Goal: Task Accomplishment & Management: Complete application form

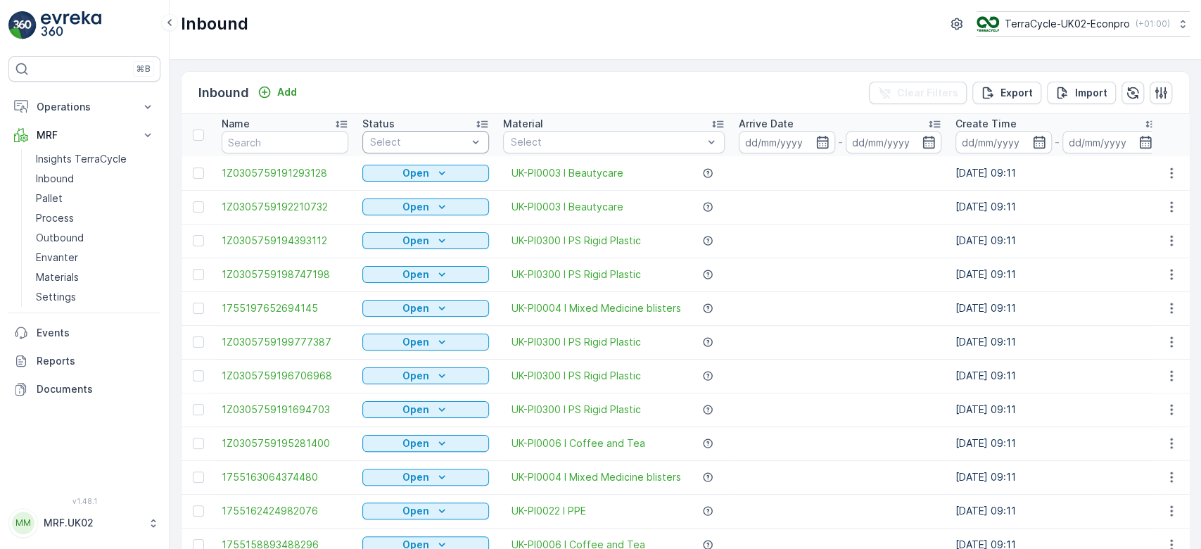
click at [442, 143] on div at bounding box center [419, 141] width 100 height 11
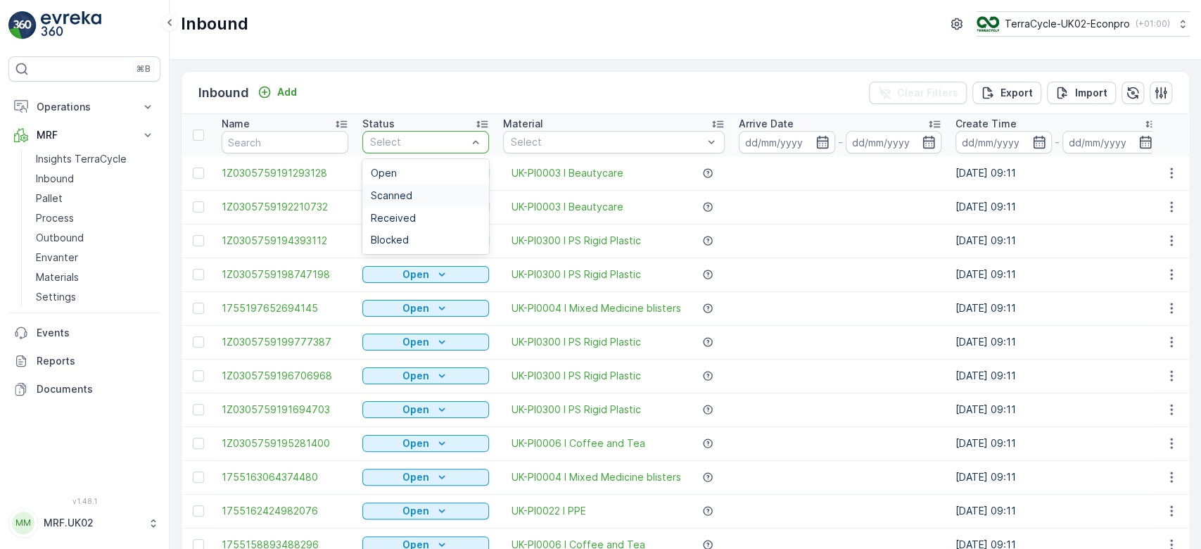
click at [407, 195] on span "Scanned" at bounding box center [392, 195] width 42 height 11
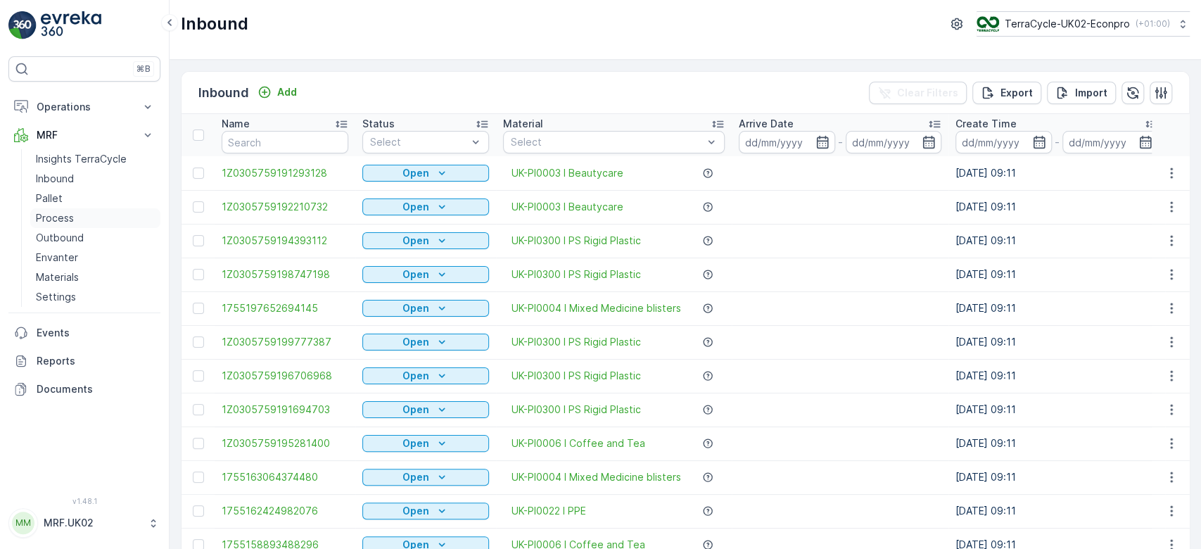
click at [80, 217] on link "Process" at bounding box center [95, 218] width 130 height 20
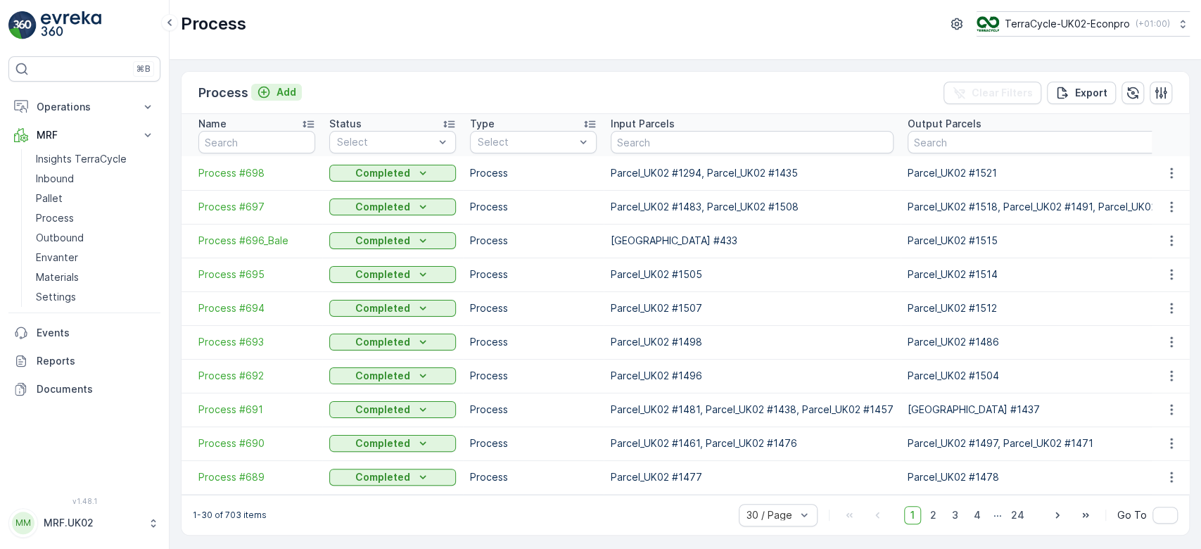
click at [276, 93] on p "Add" at bounding box center [286, 92] width 20 height 14
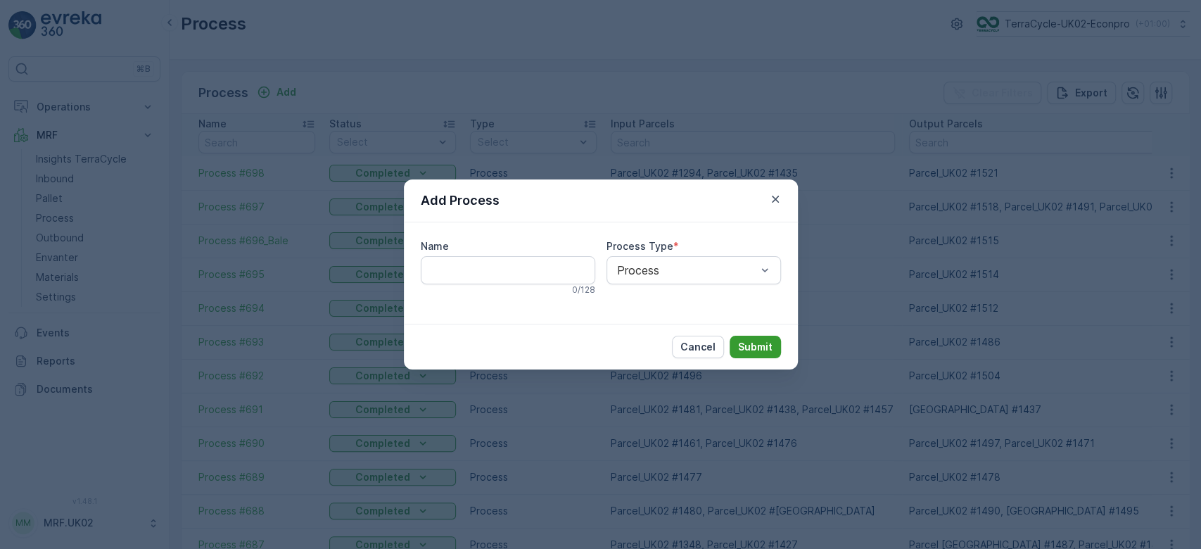
click at [760, 346] on p "Submit" at bounding box center [755, 347] width 34 height 14
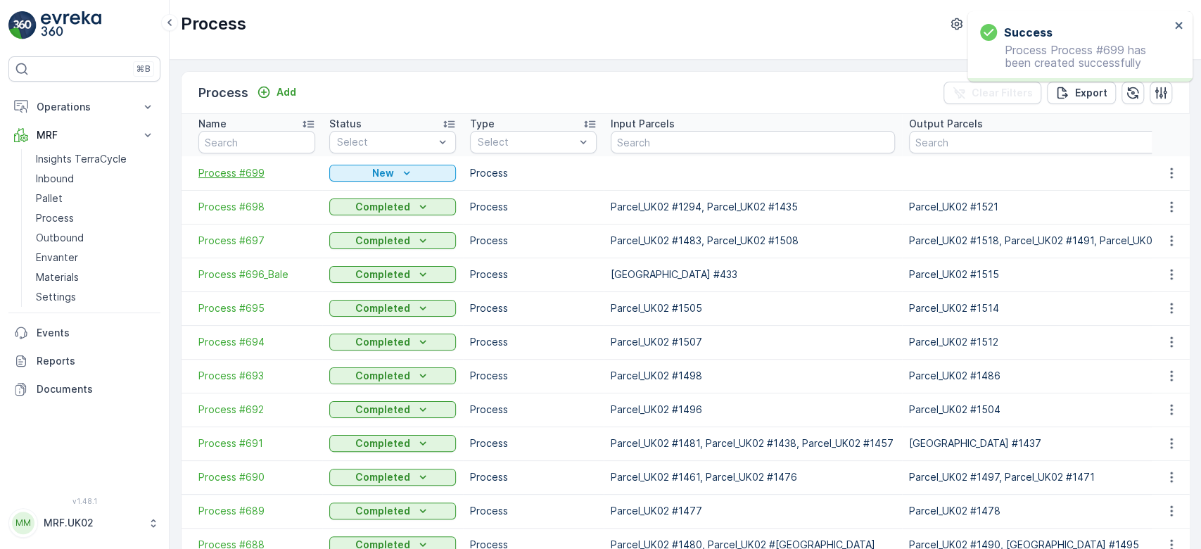
click at [246, 172] on span "Process #699" at bounding box center [256, 173] width 117 height 14
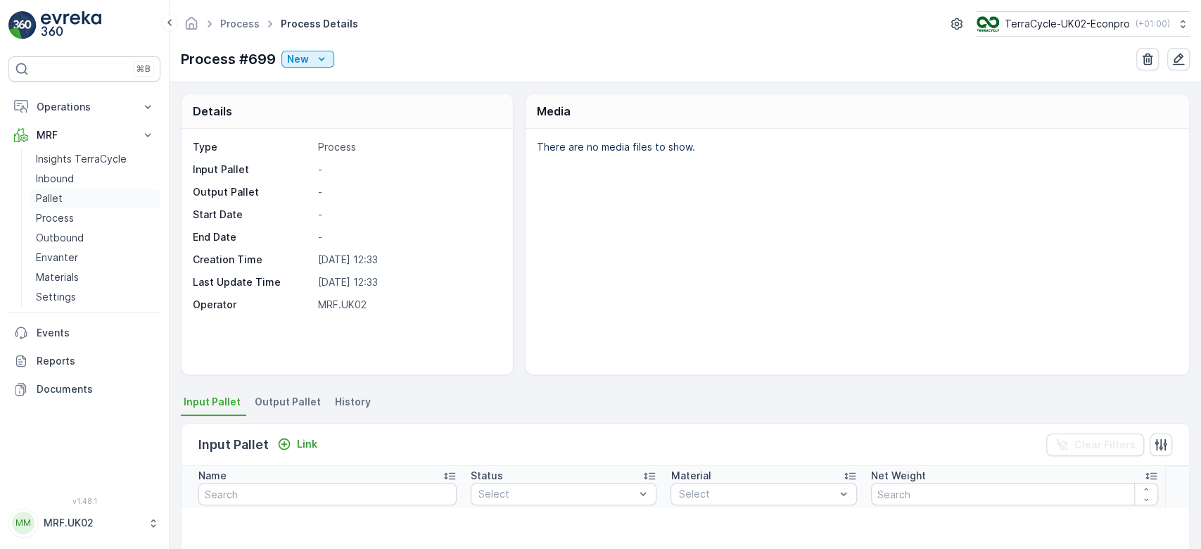
click at [57, 196] on p "Pallet" at bounding box center [49, 198] width 27 height 14
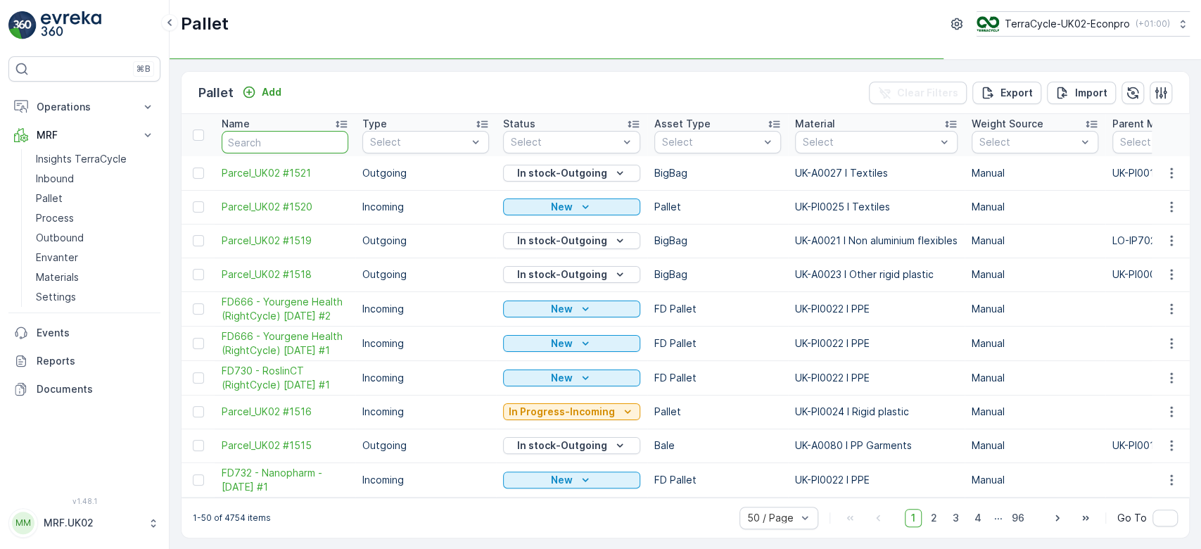
click at [307, 145] on input "text" at bounding box center [285, 142] width 127 height 23
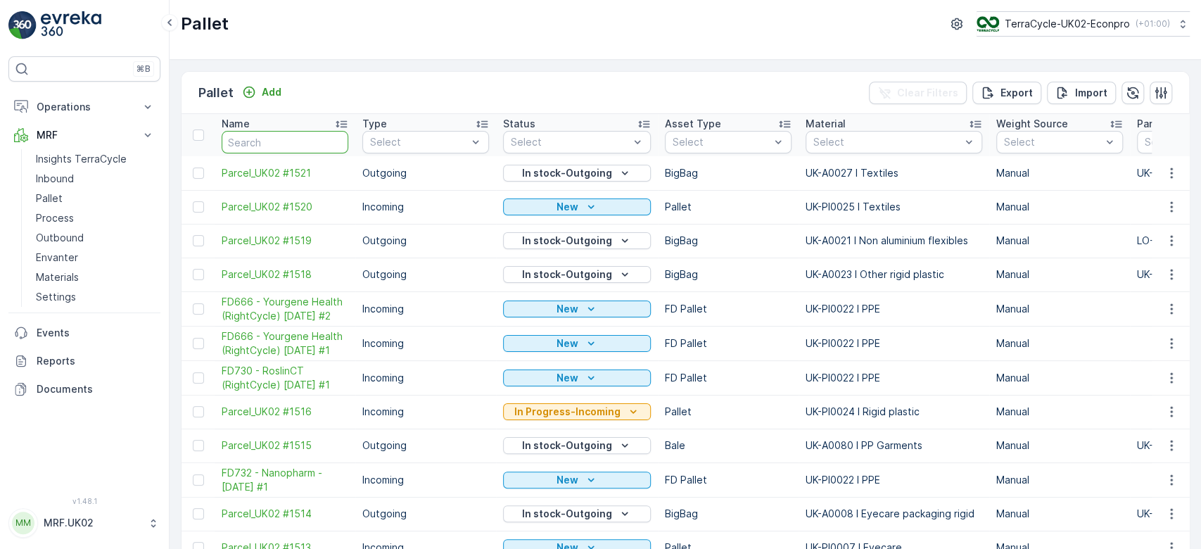
drag, startPoint x: 307, startPoint y: 146, endPoint x: 258, endPoint y: 139, distance: 49.0
click at [258, 139] on input "text" at bounding box center [285, 142] width 127 height 23
click at [262, 137] on input "text" at bounding box center [285, 142] width 127 height 23
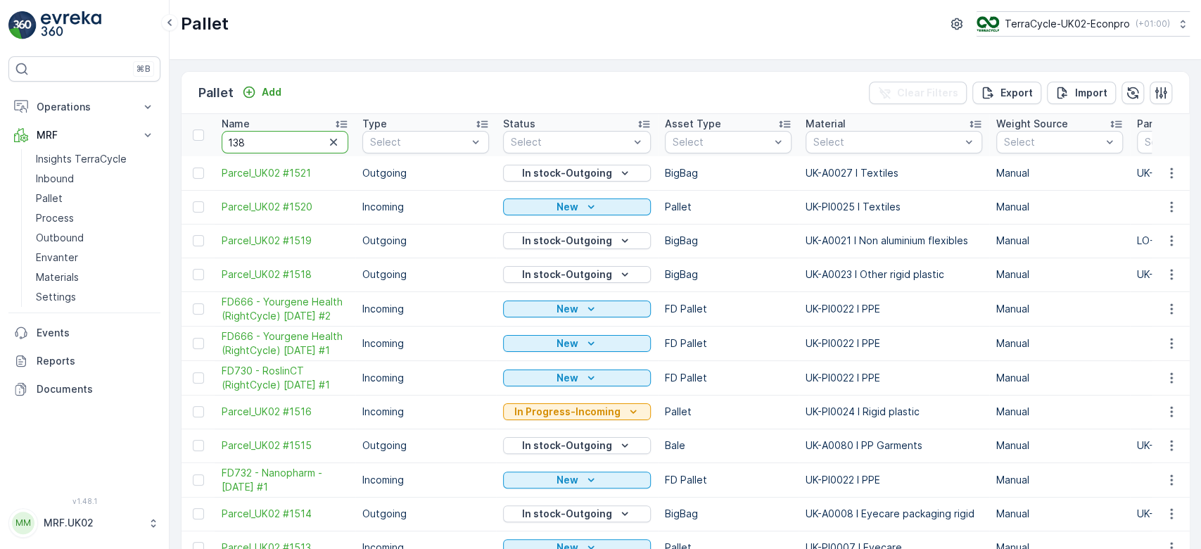
type input "1388"
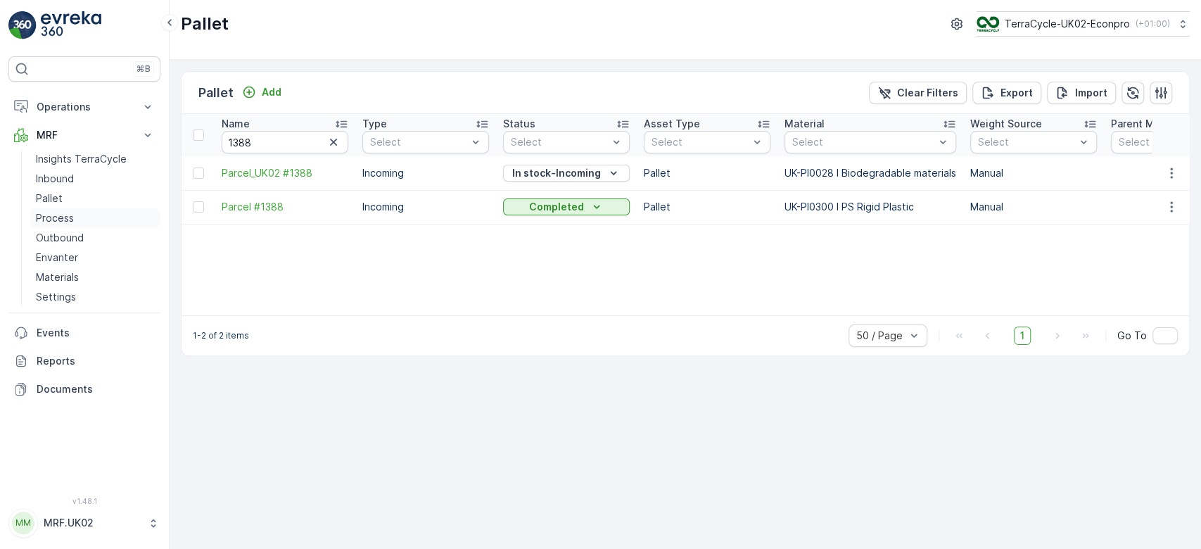
click at [56, 217] on p "Process" at bounding box center [55, 218] width 38 height 14
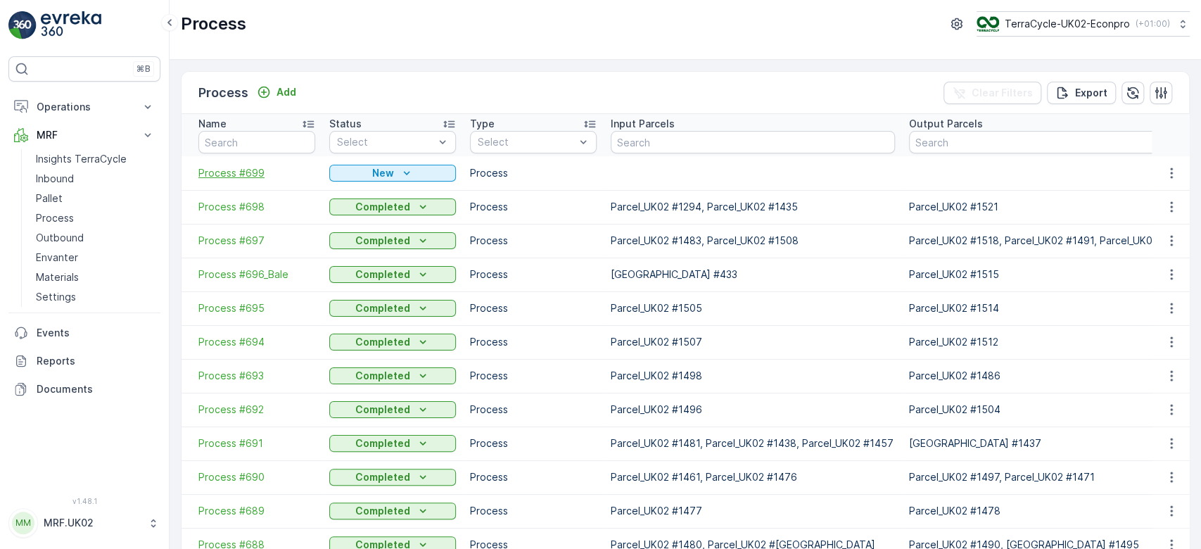
click at [255, 166] on span "Process #699" at bounding box center [256, 173] width 117 height 14
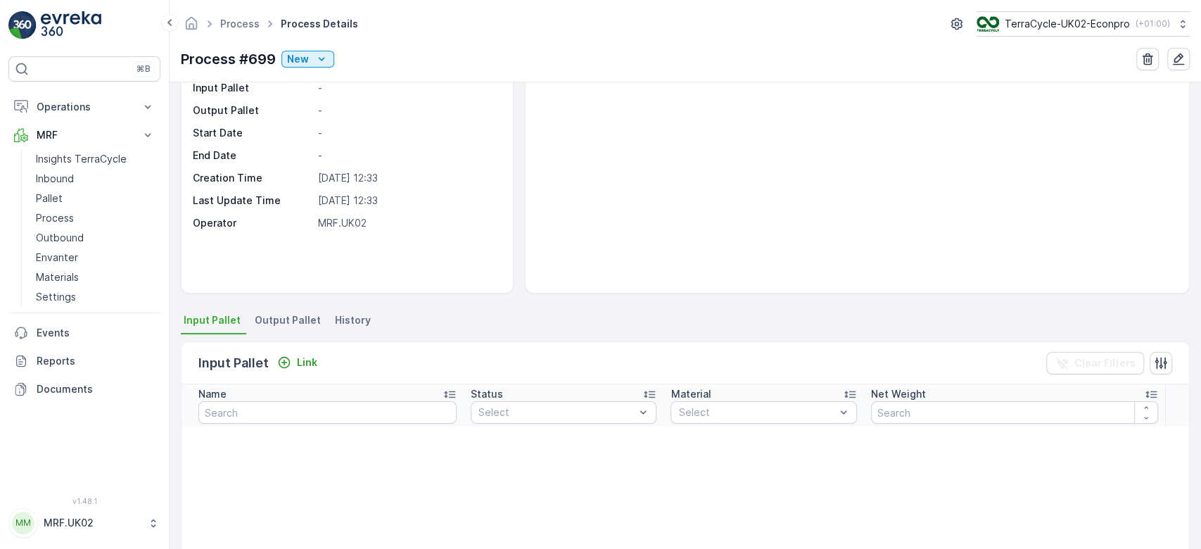
scroll to position [82, 0]
click at [304, 359] on p "Link" at bounding box center [307, 362] width 20 height 14
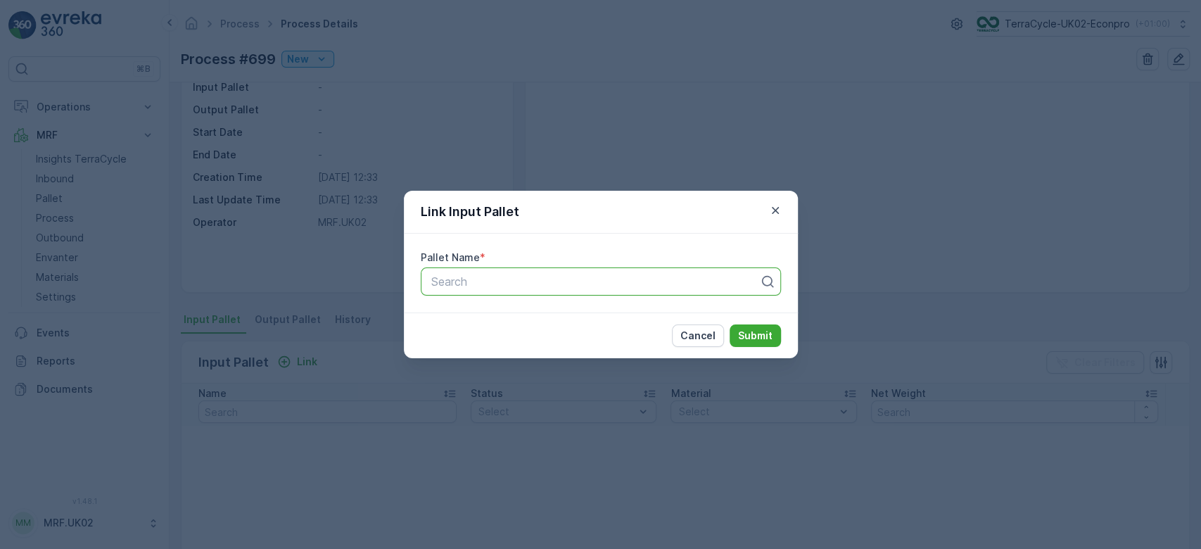
click at [452, 280] on div at bounding box center [595, 281] width 331 height 13
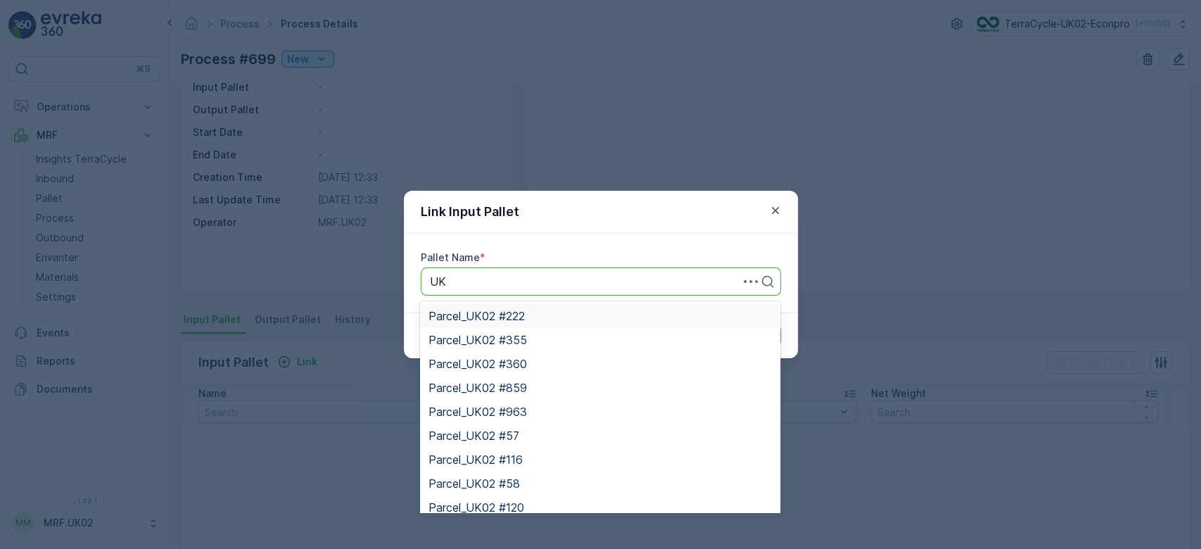
type input "U"
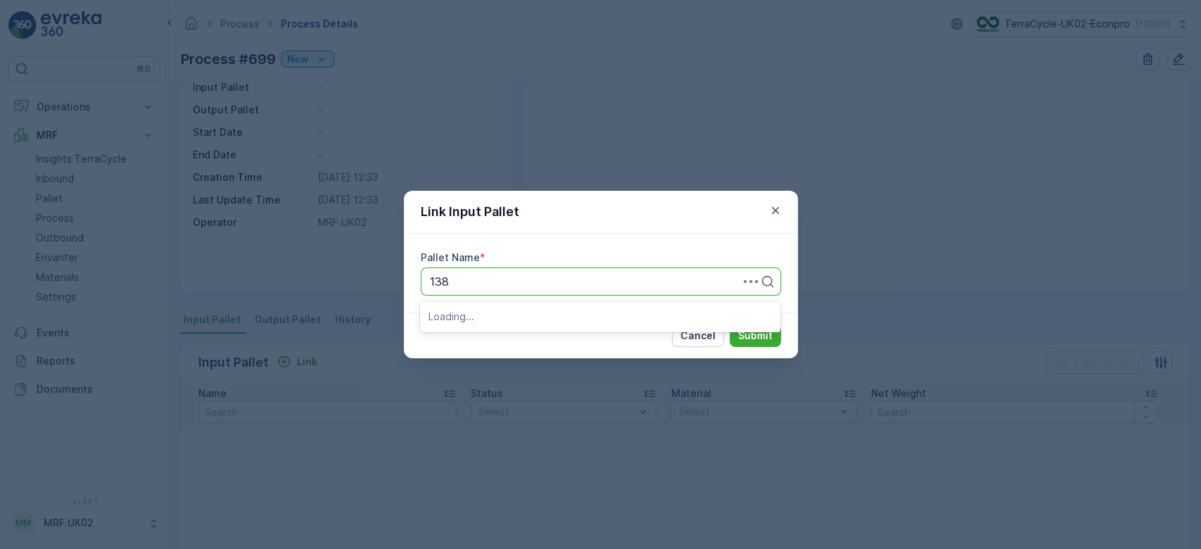
type input "1388"
click at [489, 336] on span "Parcel_UK02 #1388" at bounding box center [479, 339] width 103 height 13
click at [759, 326] on button "Submit" at bounding box center [755, 335] width 51 height 23
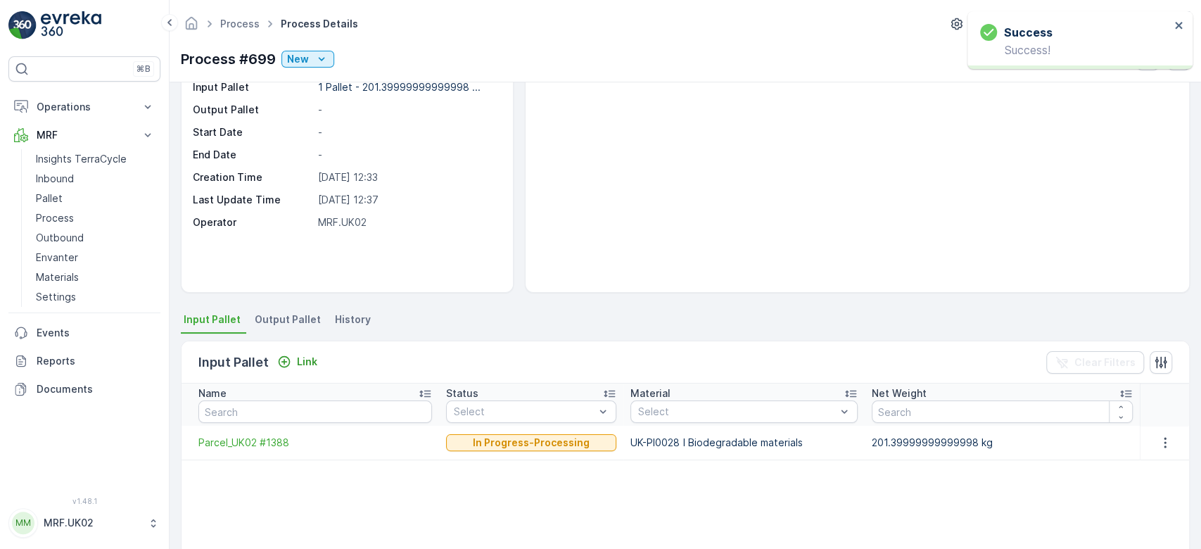
click at [276, 318] on span "Output Pallet" at bounding box center [288, 319] width 66 height 14
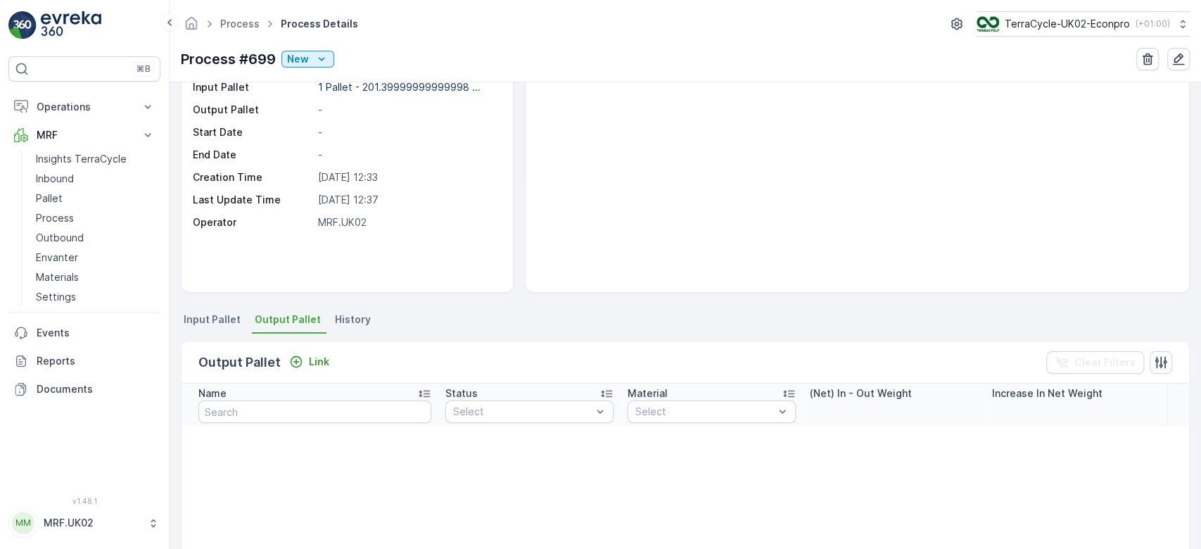
click at [276, 318] on span "Output Pallet" at bounding box center [288, 319] width 66 height 14
click at [309, 361] on p "Link" at bounding box center [319, 362] width 20 height 14
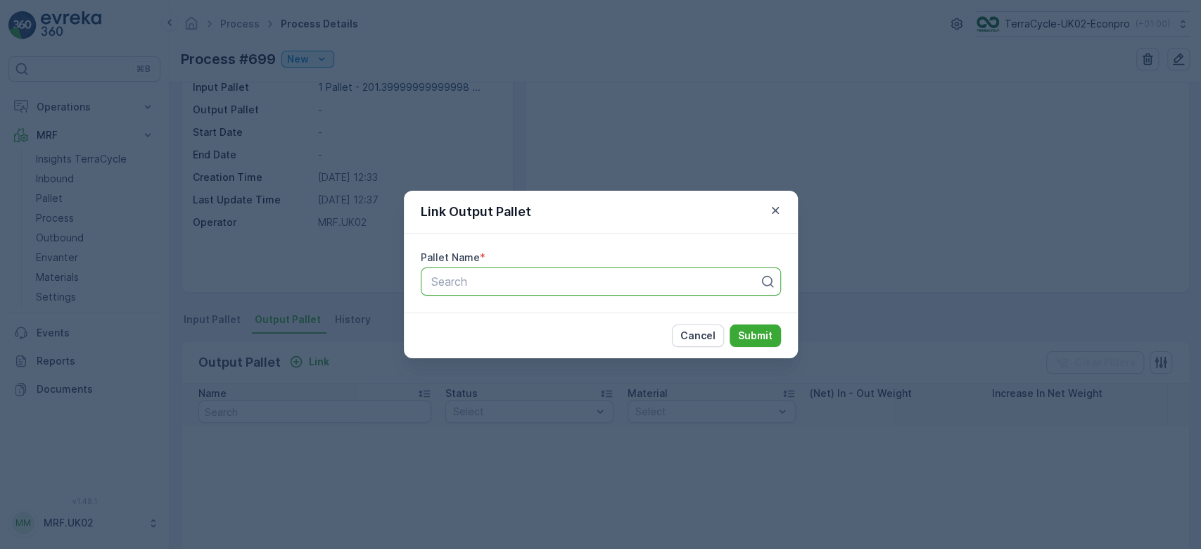
click at [471, 286] on div at bounding box center [595, 281] width 331 height 13
type input "1139"
click at [488, 333] on span "Parcel_UK02 #1139" at bounding box center [478, 339] width 101 height 13
click at [749, 329] on p "Submit" at bounding box center [755, 336] width 34 height 14
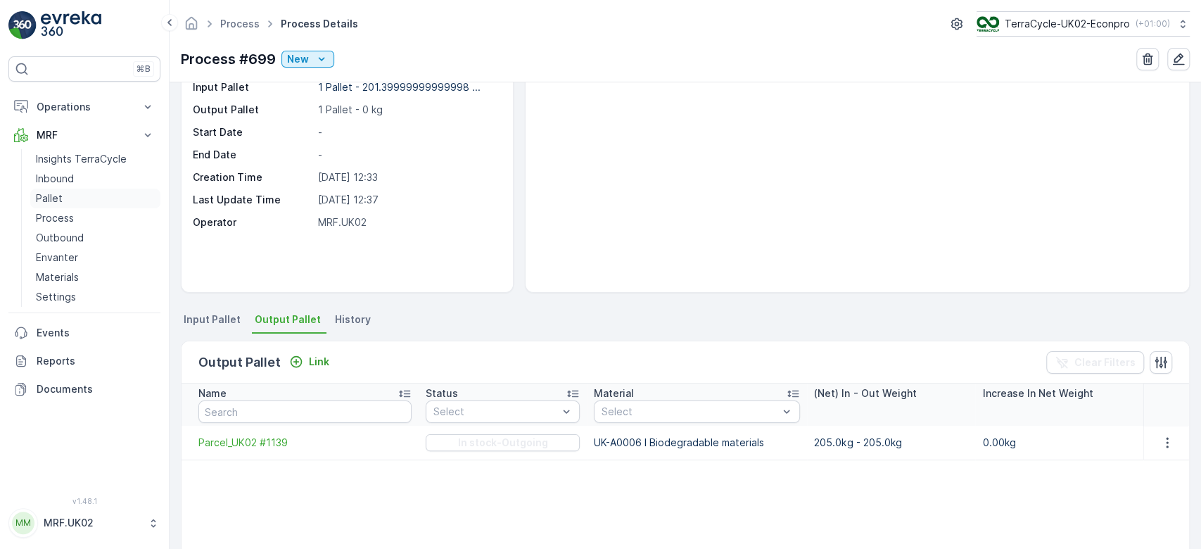
click at [66, 196] on link "Pallet" at bounding box center [95, 199] width 130 height 20
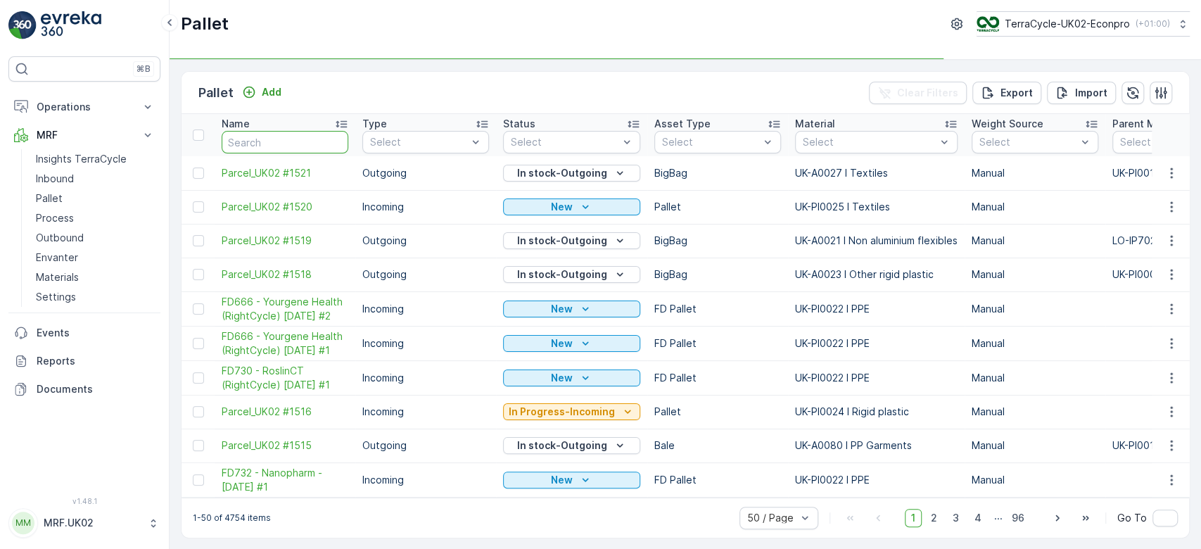
click at [253, 145] on input "text" at bounding box center [285, 142] width 127 height 23
type input "1139"
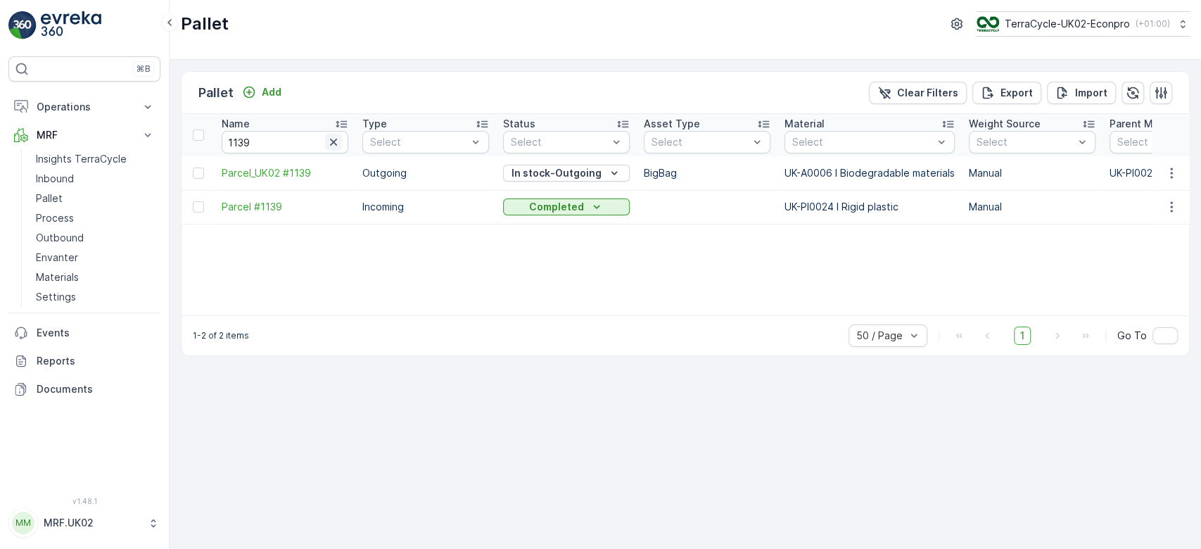
click at [336, 140] on icon "button" at bounding box center [333, 142] width 14 height 14
click at [93, 174] on link "Inbound" at bounding box center [95, 179] width 130 height 20
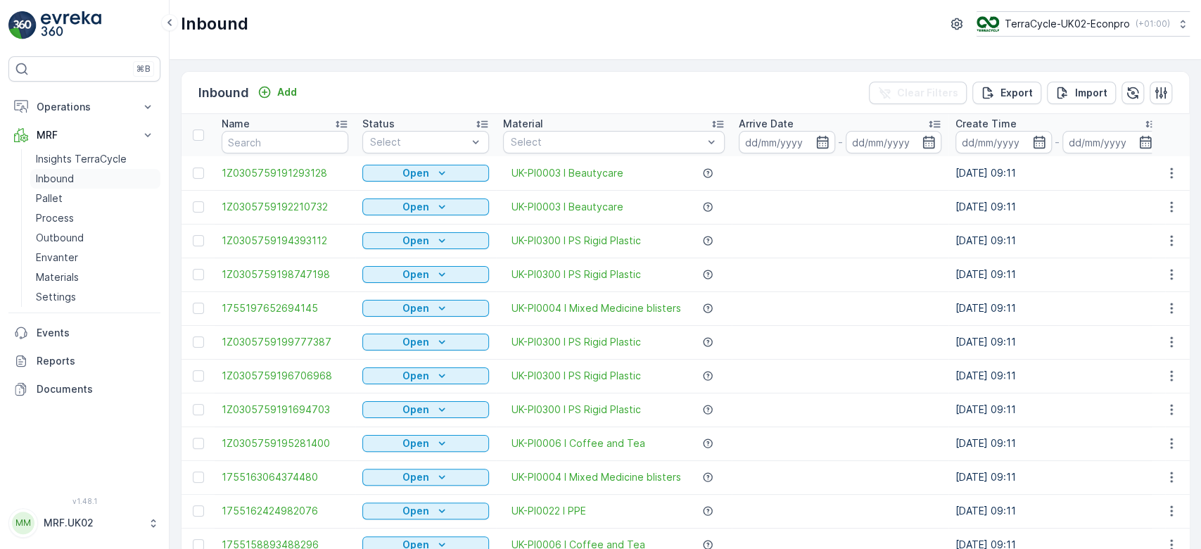
click at [30, 169] on link "Inbound" at bounding box center [95, 179] width 130 height 20
click at [93, 174] on link "Inbound" at bounding box center [95, 179] width 130 height 20
click at [270, 138] on input "text" at bounding box center [285, 142] width 127 height 23
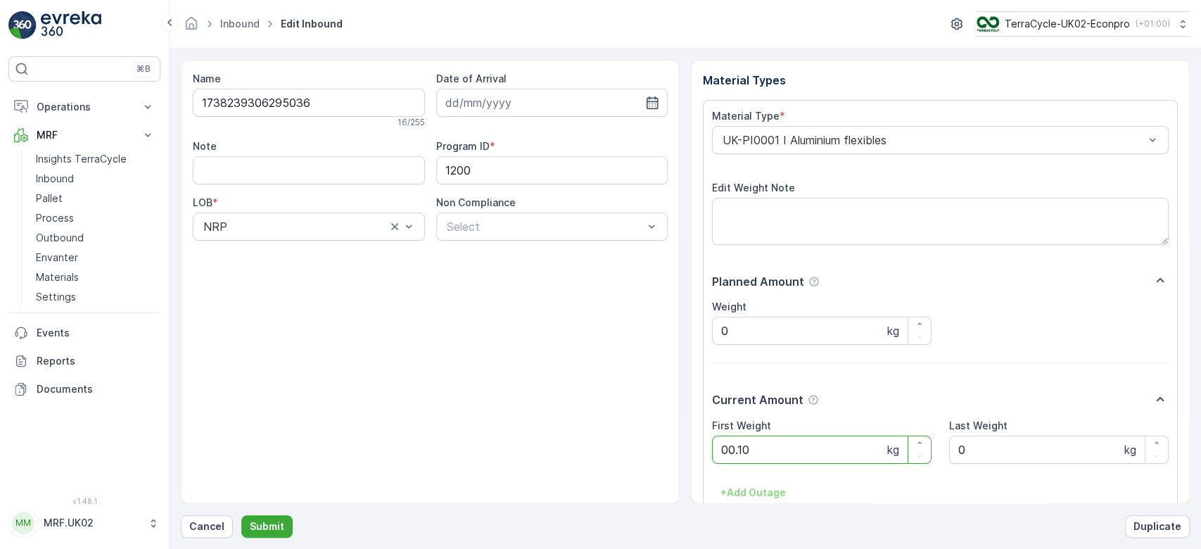
click at [241, 515] on button "Submit" at bounding box center [266, 526] width 51 height 23
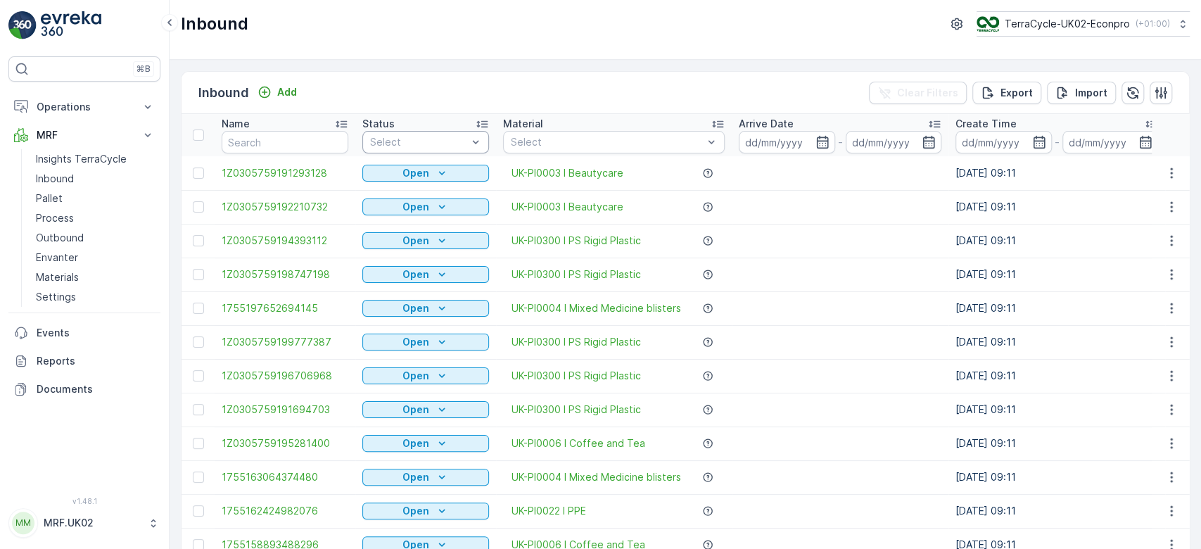
click at [452, 138] on div at bounding box center [419, 141] width 100 height 11
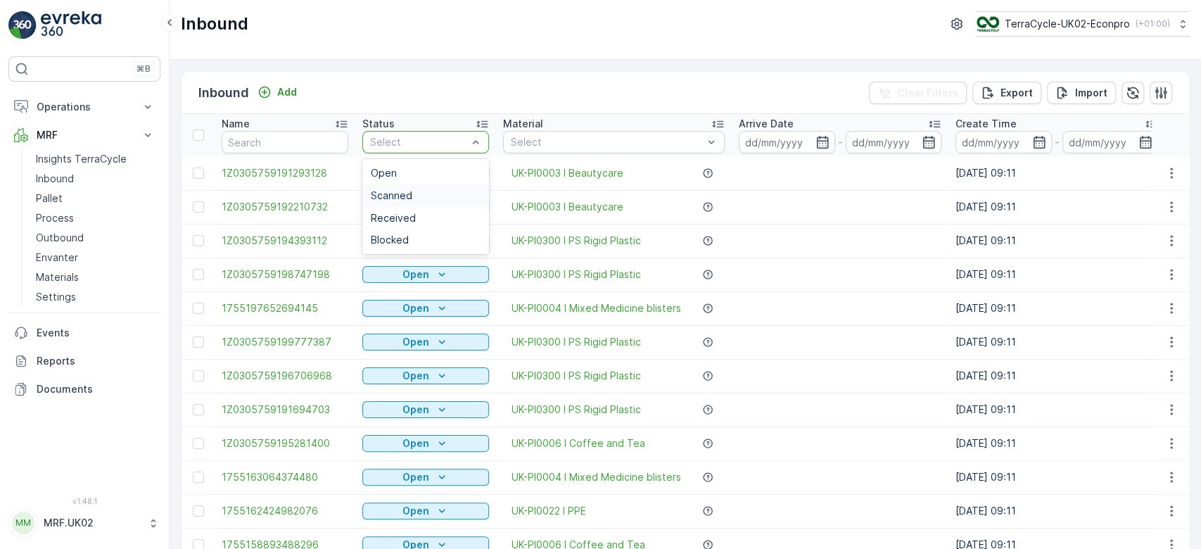
click at [420, 190] on div "Scanned" at bounding box center [426, 195] width 110 height 11
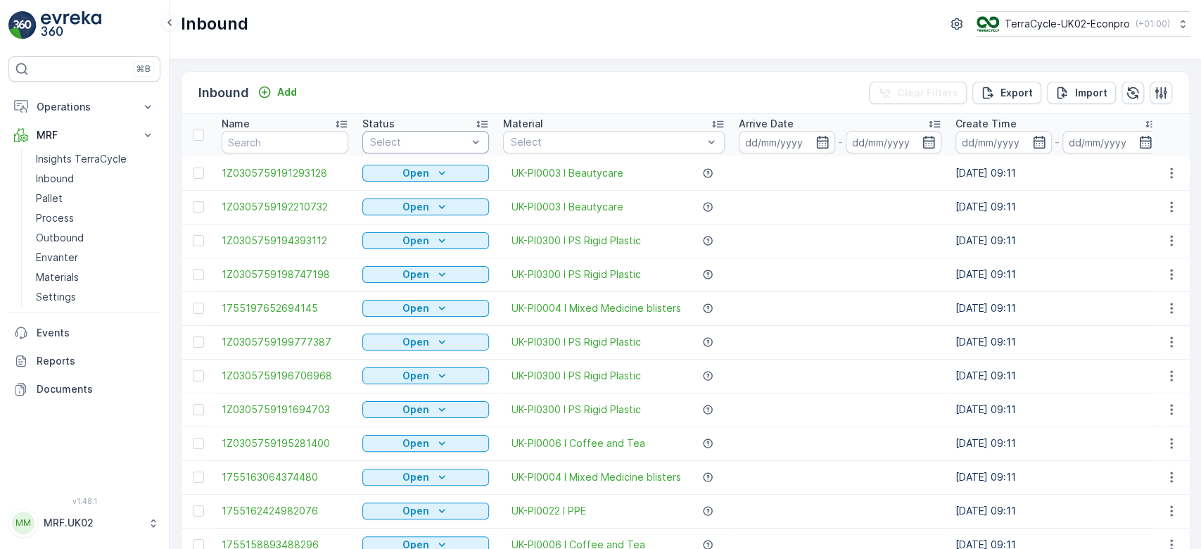
click at [395, 142] on div at bounding box center [419, 141] width 100 height 11
click at [361, 89] on div "Inbound Add Clear Filters Export Import" at bounding box center [685, 93] width 1007 height 42
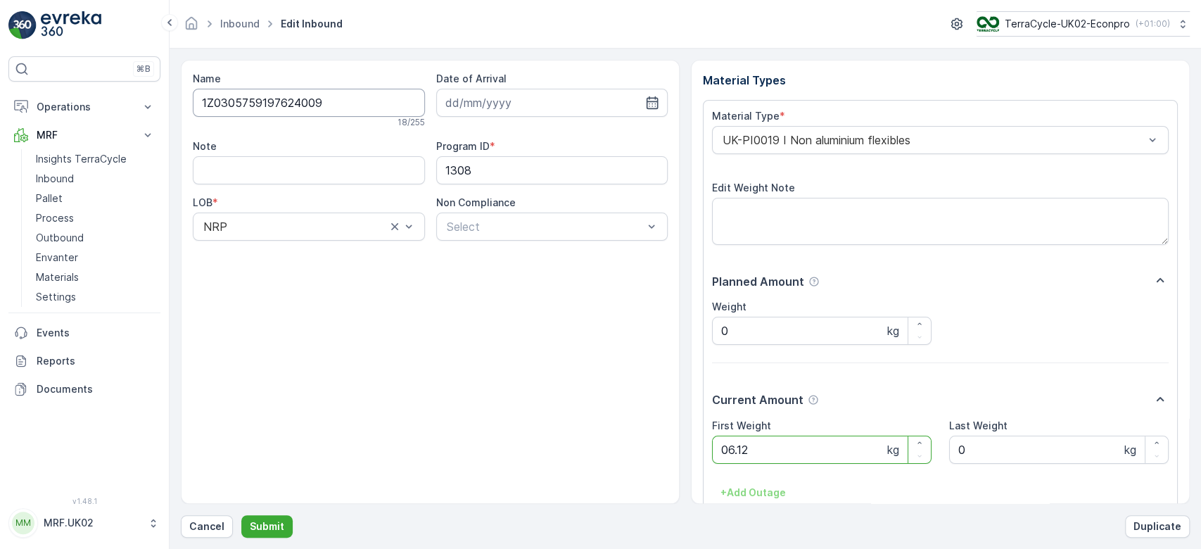
click at [241, 515] on button "Submit" at bounding box center [266, 526] width 51 height 23
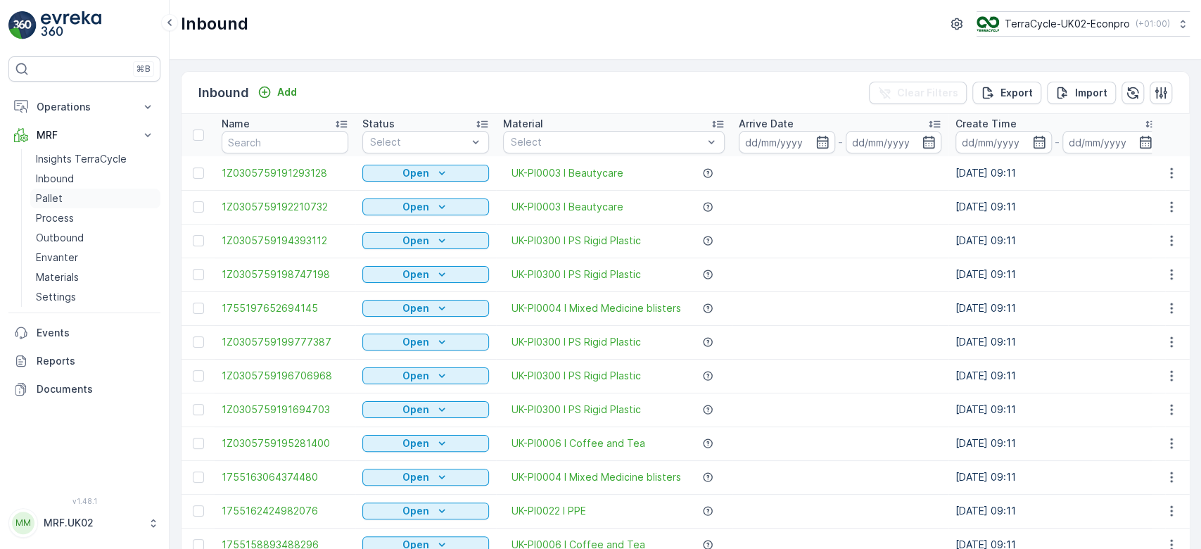
click at [107, 200] on link "Pallet" at bounding box center [95, 199] width 130 height 20
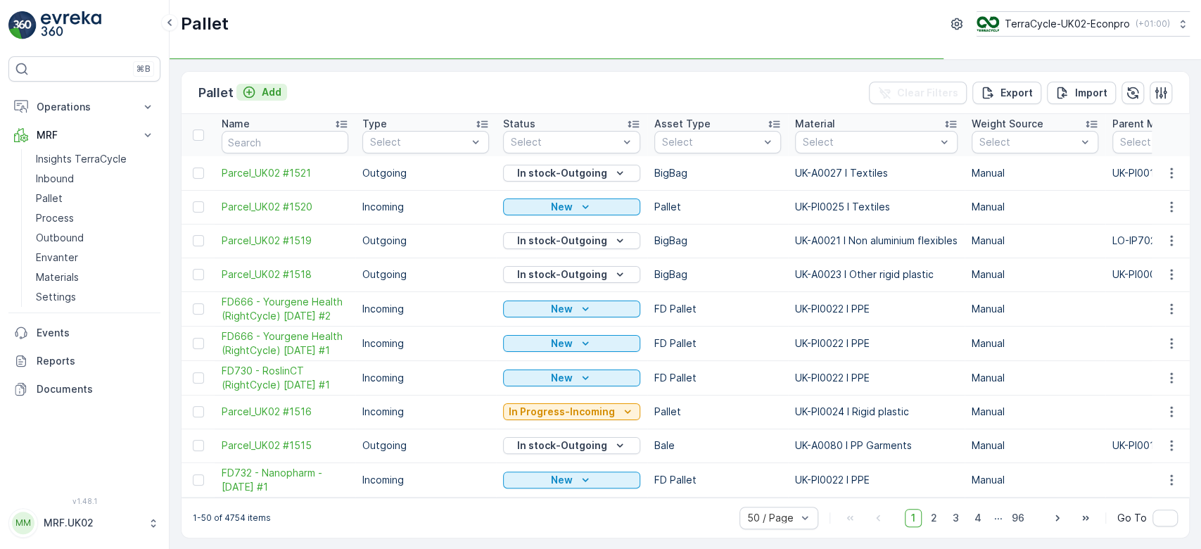
click at [274, 92] on p "Add" at bounding box center [272, 92] width 20 height 14
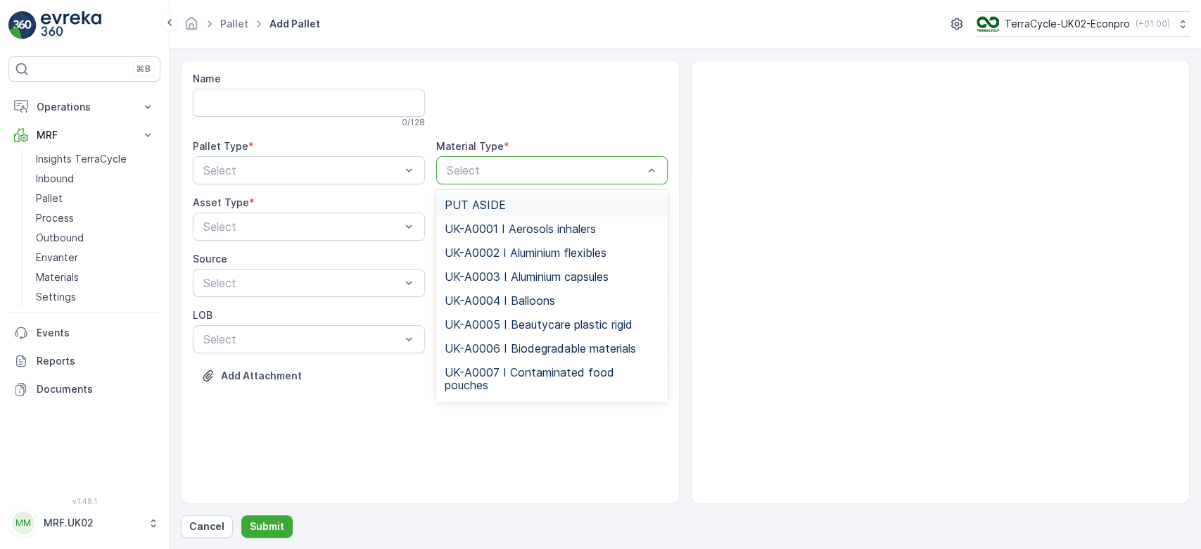
click at [504, 168] on div at bounding box center [545, 170] width 200 height 13
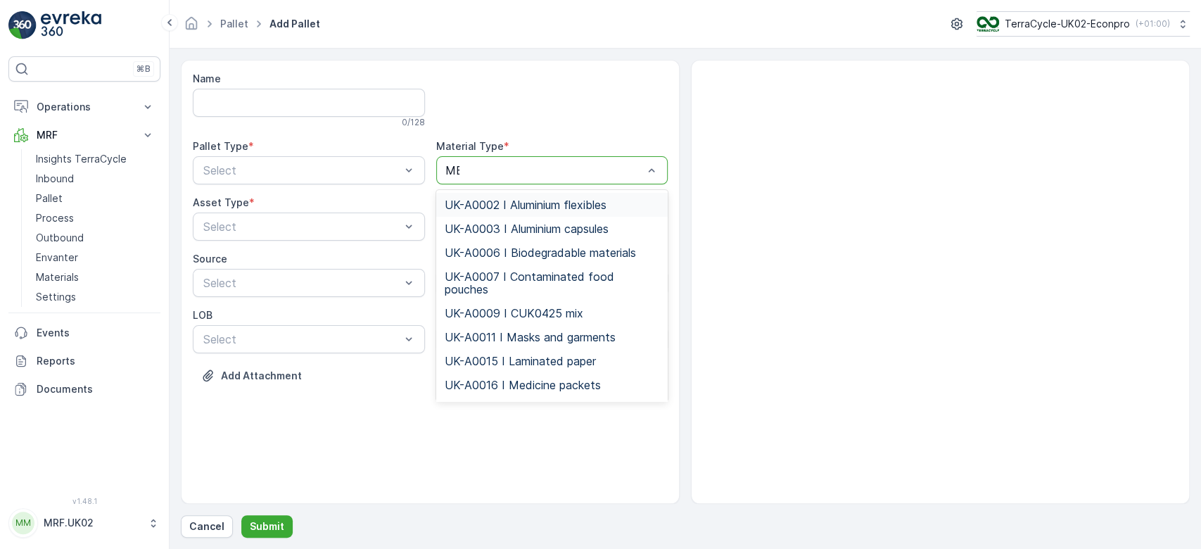
type input "MED"
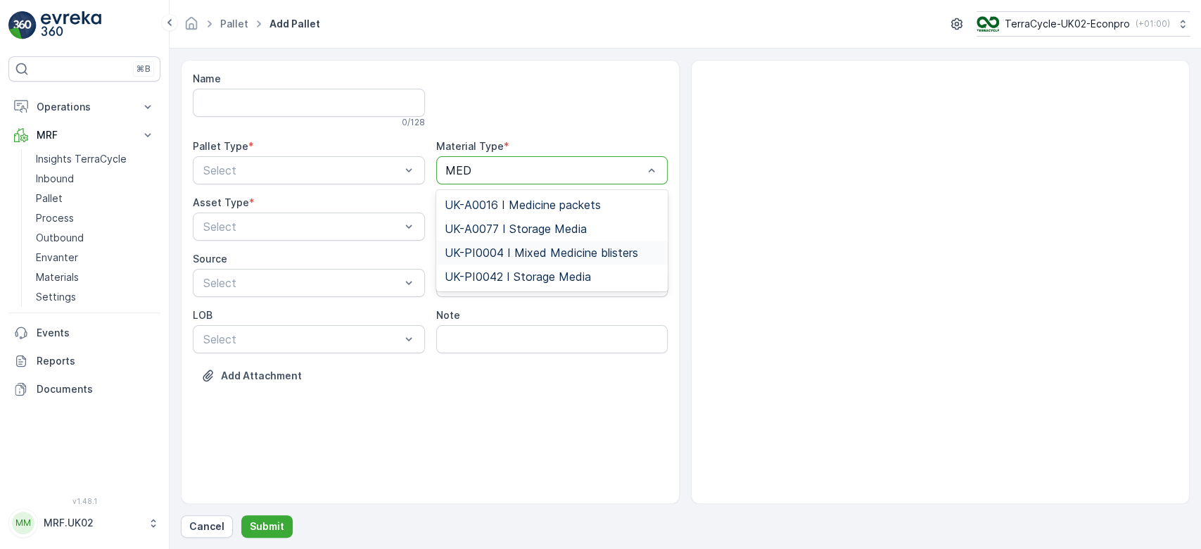
click at [561, 253] on span "UK-PI0004 I Mixed Medicine blisters" at bounding box center [541, 252] width 193 height 13
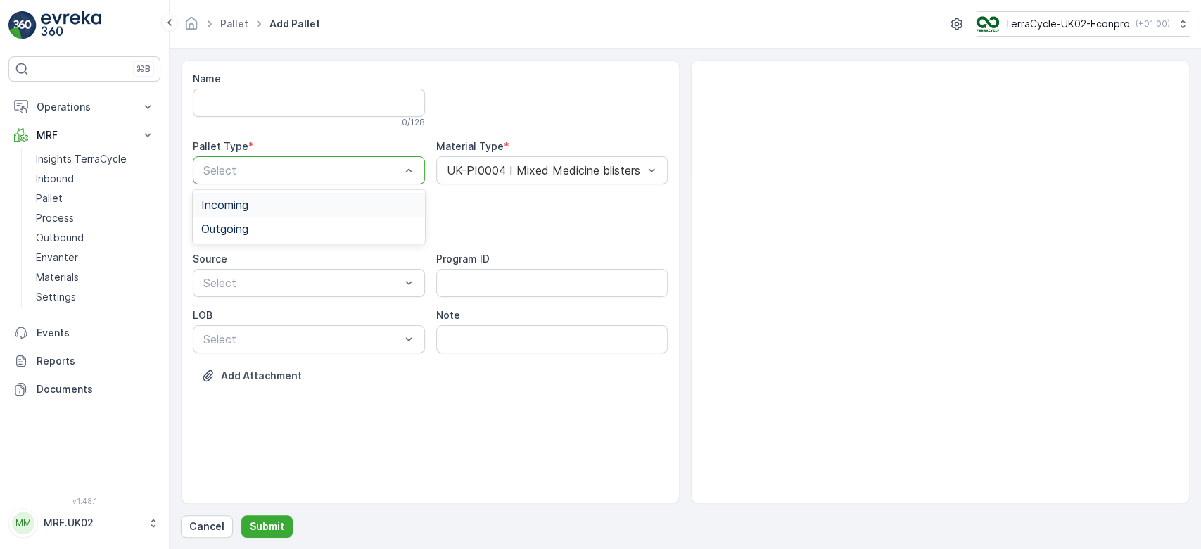
click at [359, 167] on div at bounding box center [302, 170] width 200 height 13
click at [328, 202] on div "Incoming" at bounding box center [308, 204] width 215 height 13
click at [283, 229] on div at bounding box center [302, 226] width 200 height 13
click at [255, 284] on div "Pallet" at bounding box center [308, 285] width 215 height 13
click at [259, 532] on p "Submit" at bounding box center [267, 526] width 34 height 14
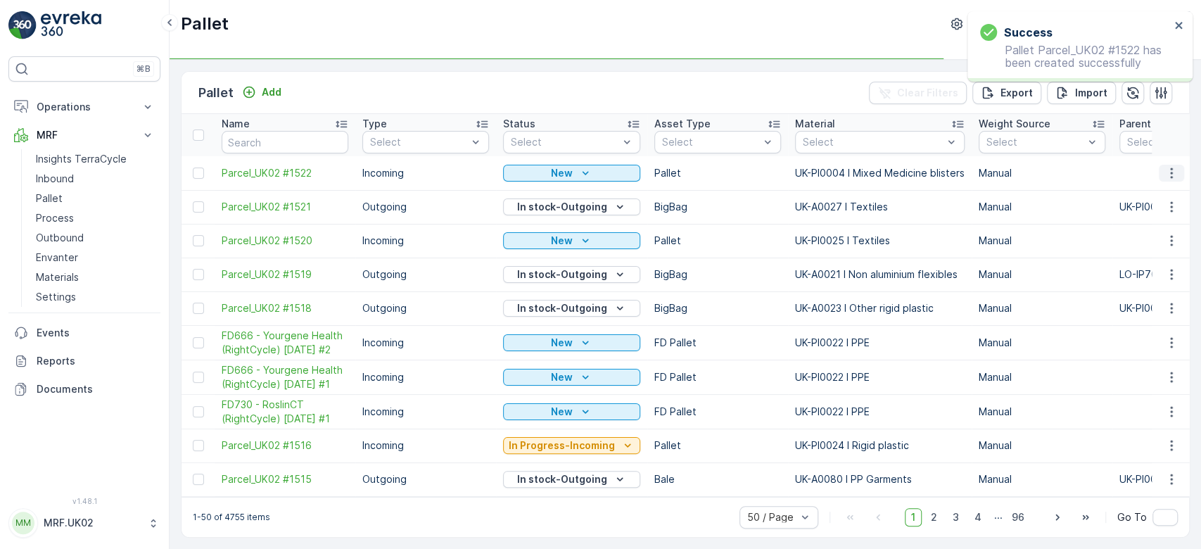
click at [1170, 167] on icon "button" at bounding box center [1171, 172] width 2 height 11
click at [1159, 269] on div "Print QR" at bounding box center [1154, 272] width 93 height 20
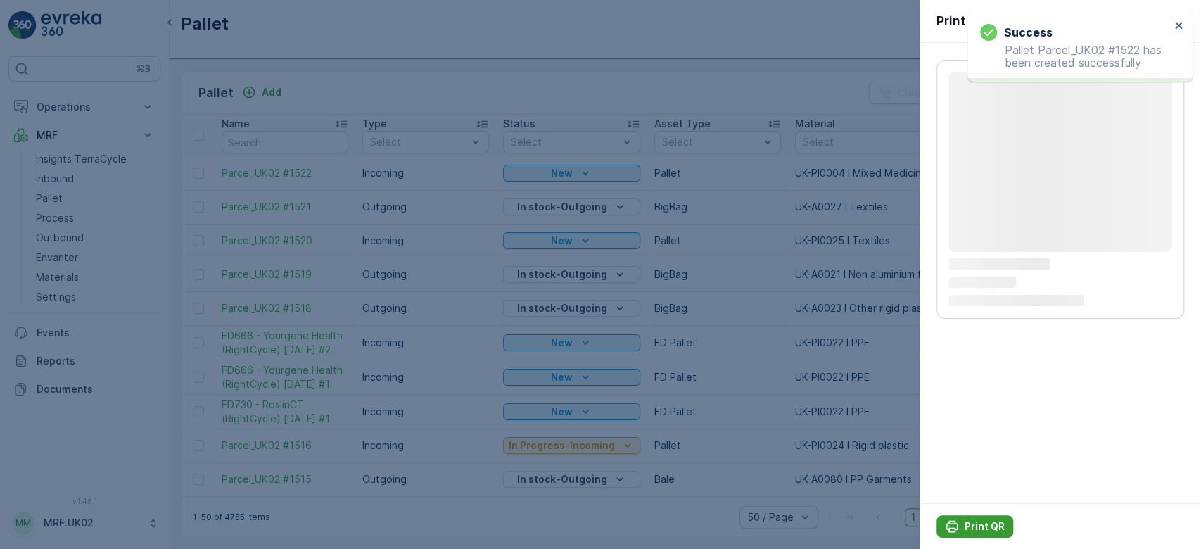
click at [988, 522] on p "Print QR" at bounding box center [984, 526] width 40 height 14
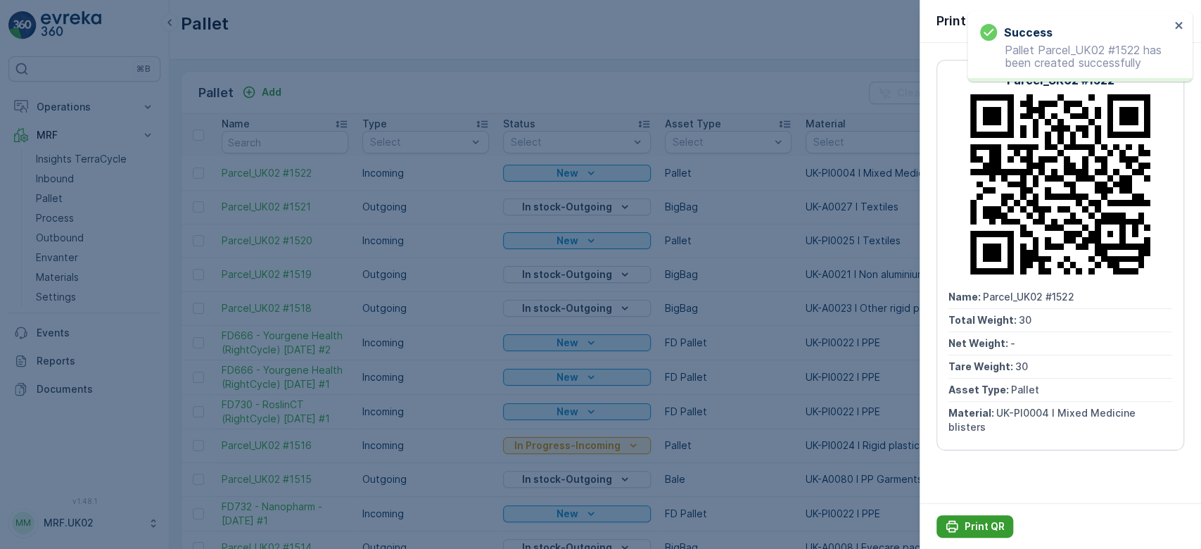
click at [971, 523] on p "Print QR" at bounding box center [984, 526] width 40 height 14
click at [658, 82] on div at bounding box center [600, 274] width 1201 height 549
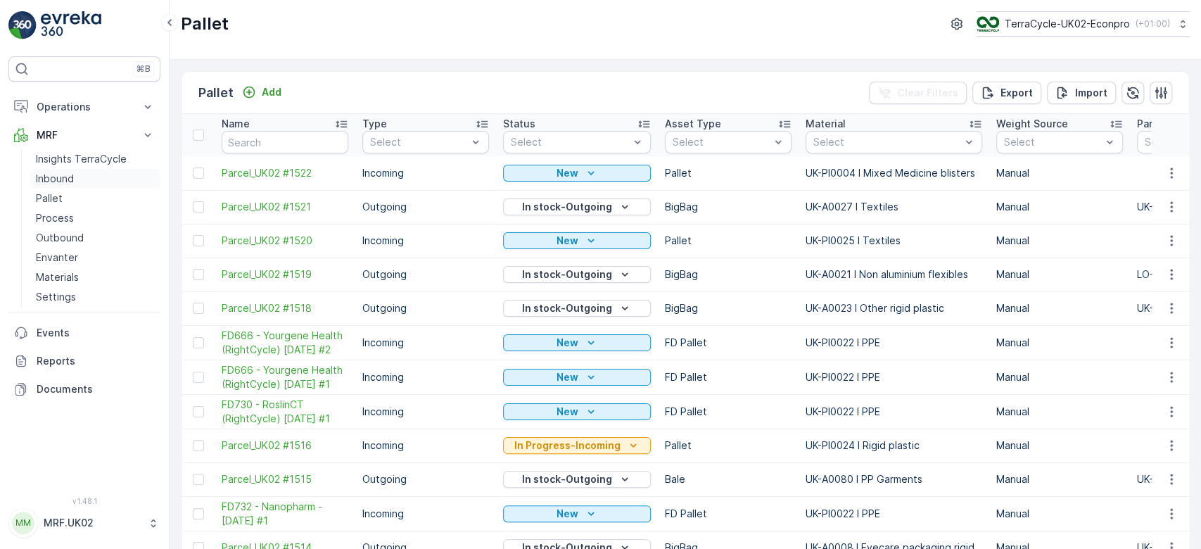
click at [75, 179] on link "Inbound" at bounding box center [95, 179] width 130 height 20
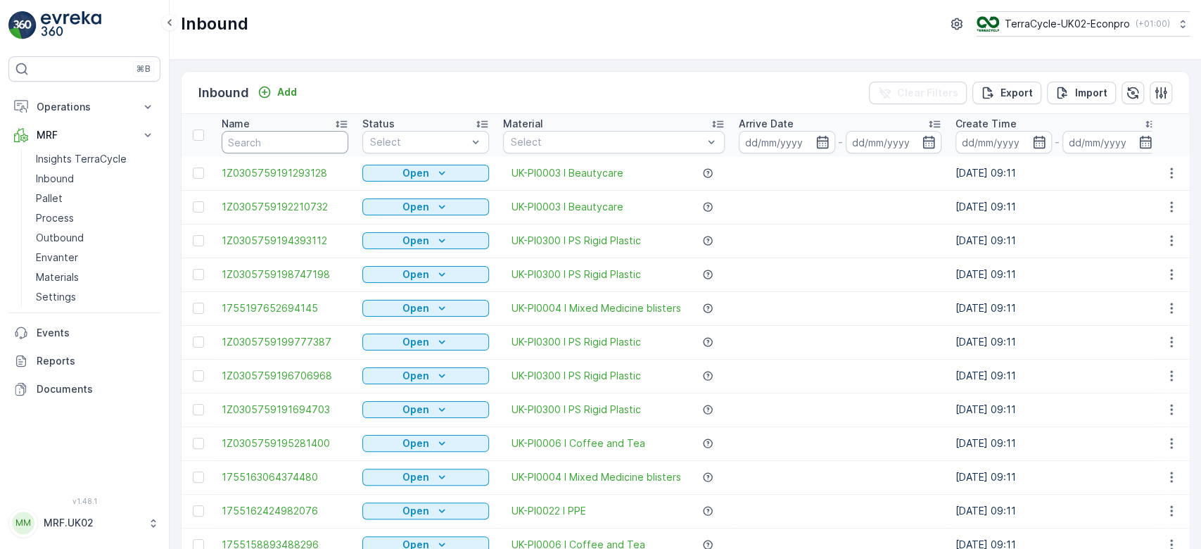
click at [255, 145] on input "text" at bounding box center [285, 142] width 127 height 23
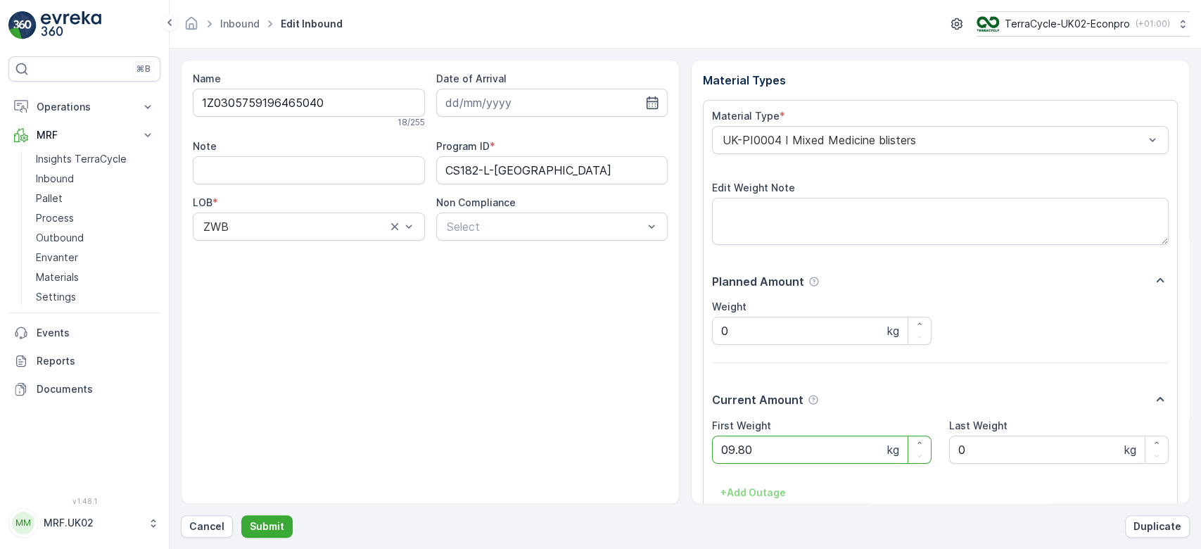
click button "Submit" at bounding box center [266, 526] width 51 height 23
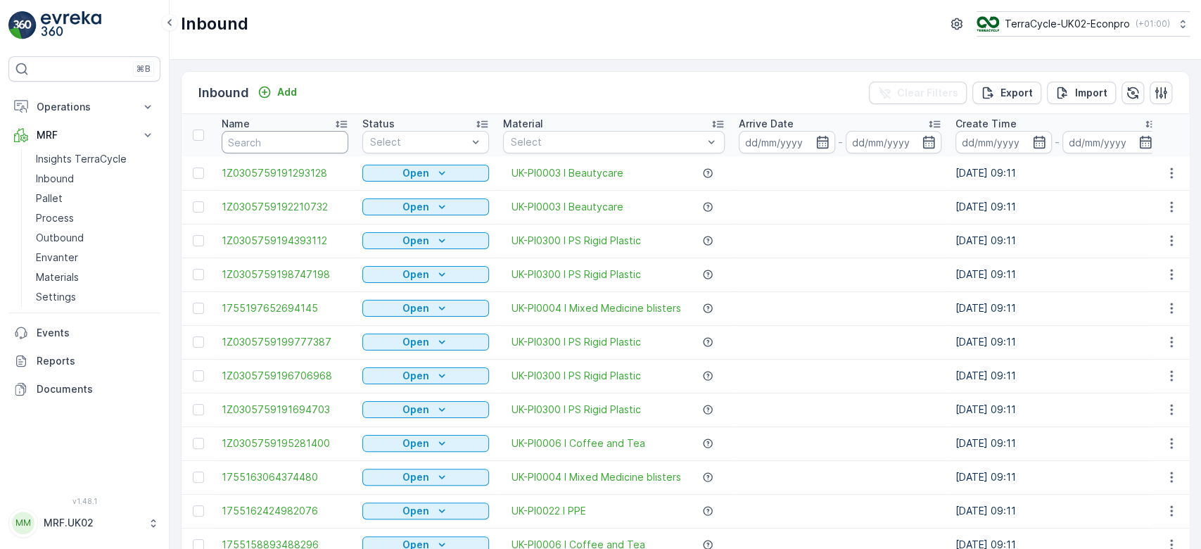
click at [255, 145] on input "text" at bounding box center [285, 142] width 127 height 23
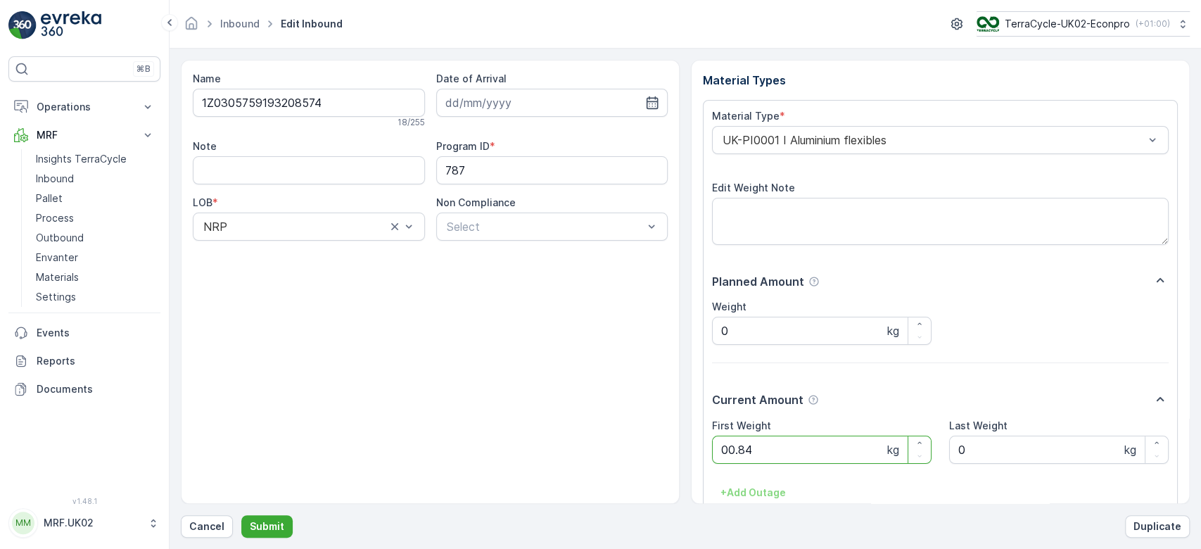
click button "Submit" at bounding box center [266, 526] width 51 height 23
click at [241, 515] on button "Submit" at bounding box center [266, 526] width 51 height 23
click button "Submit" at bounding box center [266, 526] width 51 height 23
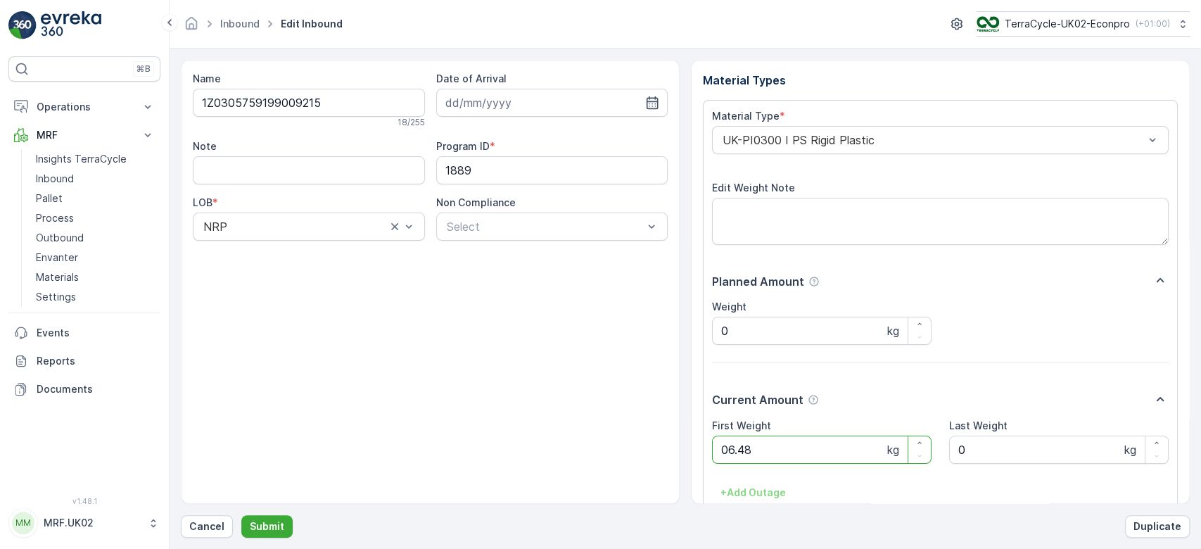
click button "Submit" at bounding box center [266, 526] width 51 height 23
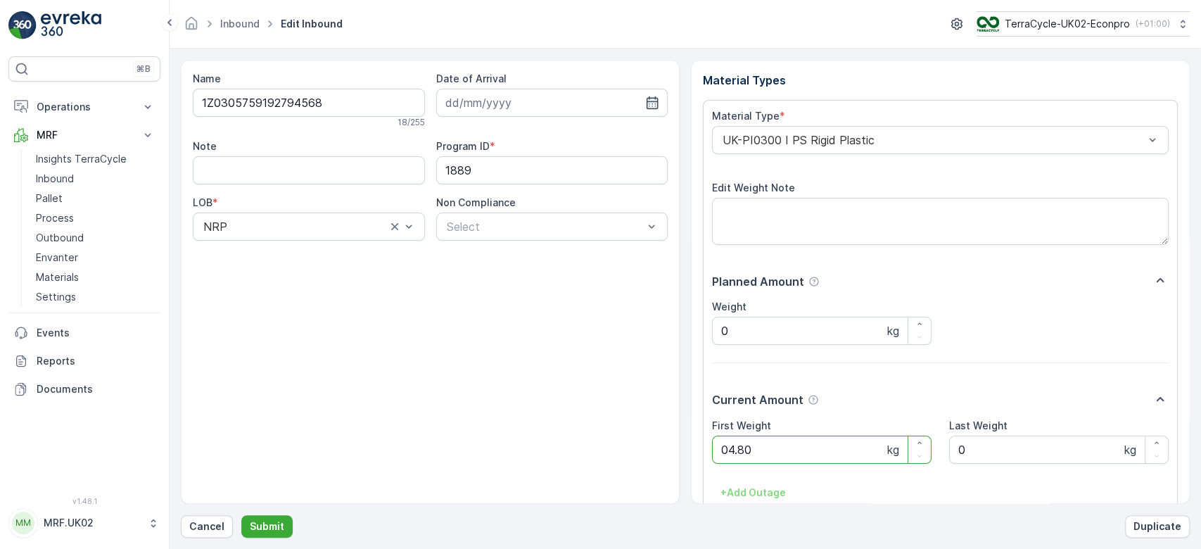
click button "Submit" at bounding box center [266, 526] width 51 height 23
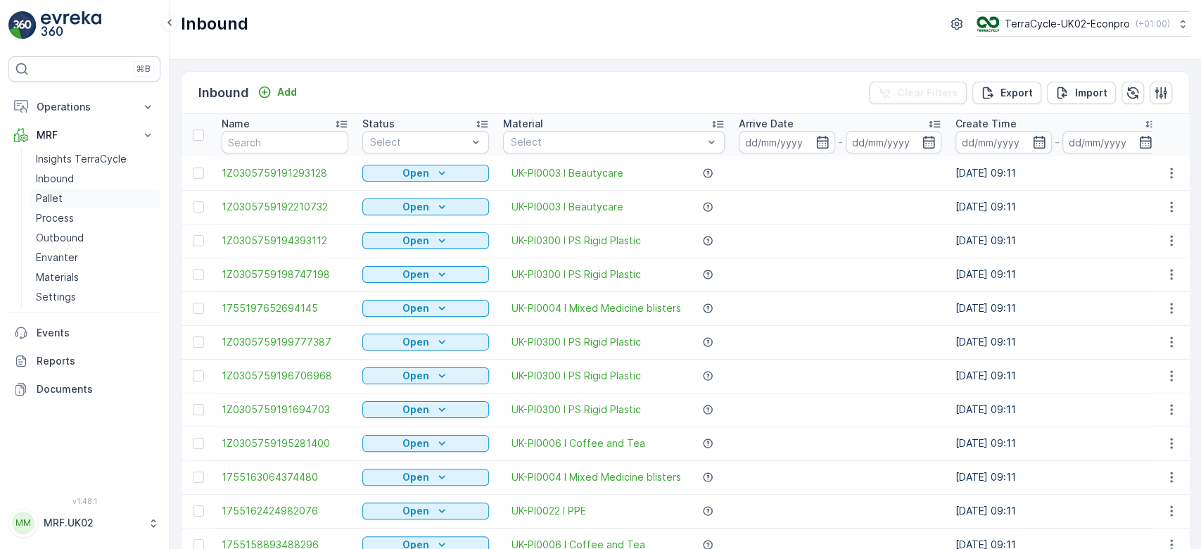
click at [79, 193] on link "Pallet" at bounding box center [95, 199] width 130 height 20
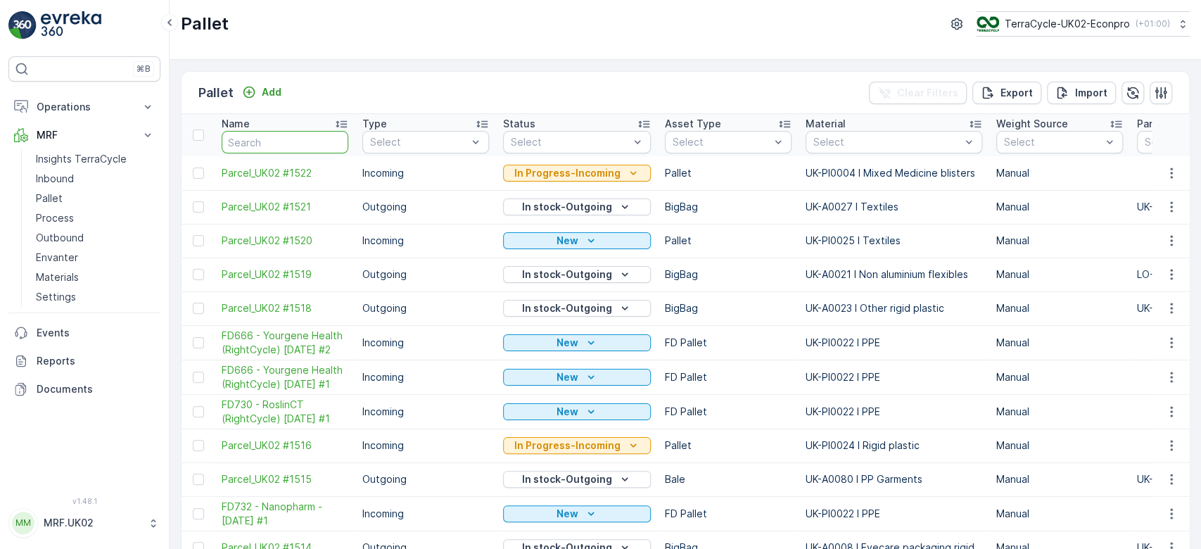
click at [248, 144] on input "text" at bounding box center [285, 142] width 127 height 23
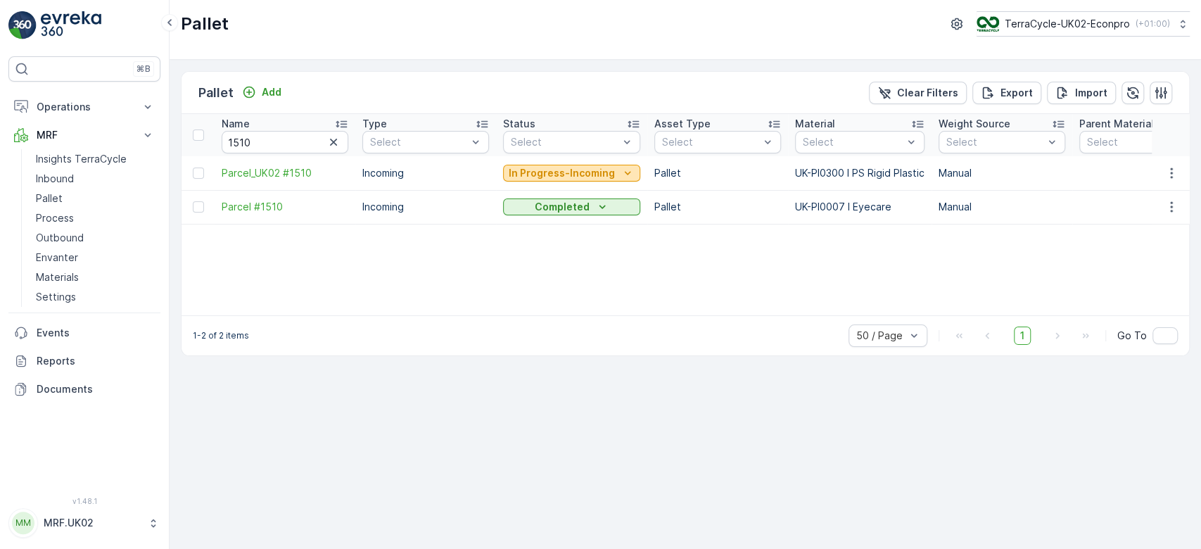
click at [560, 172] on p "In Progress-Incoming" at bounding box center [562, 173] width 106 height 14
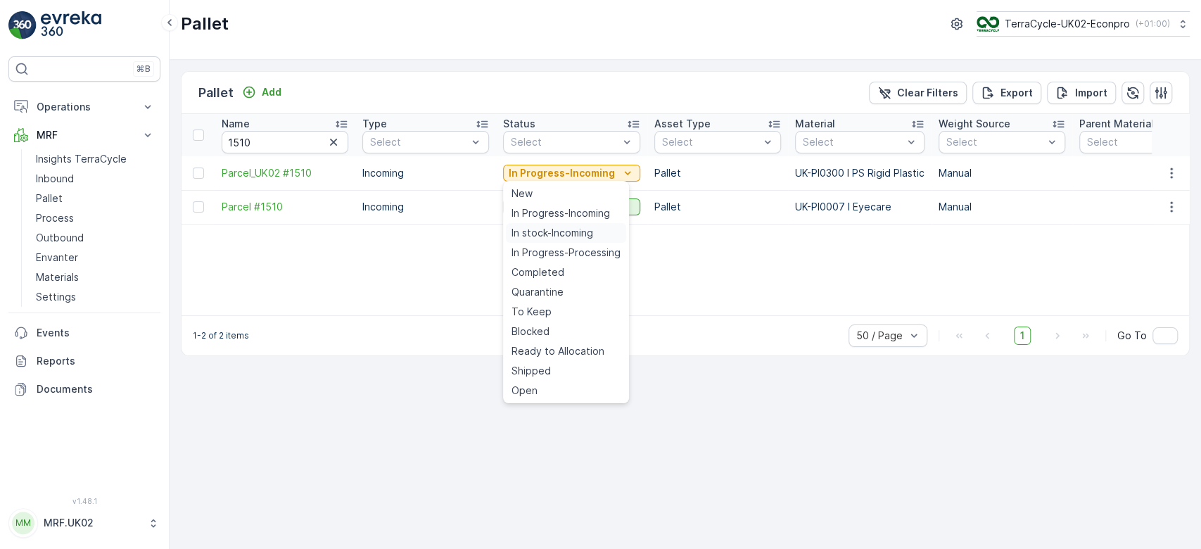
click at [564, 233] on span "In stock-Incoming" at bounding box center [552, 233] width 82 height 14
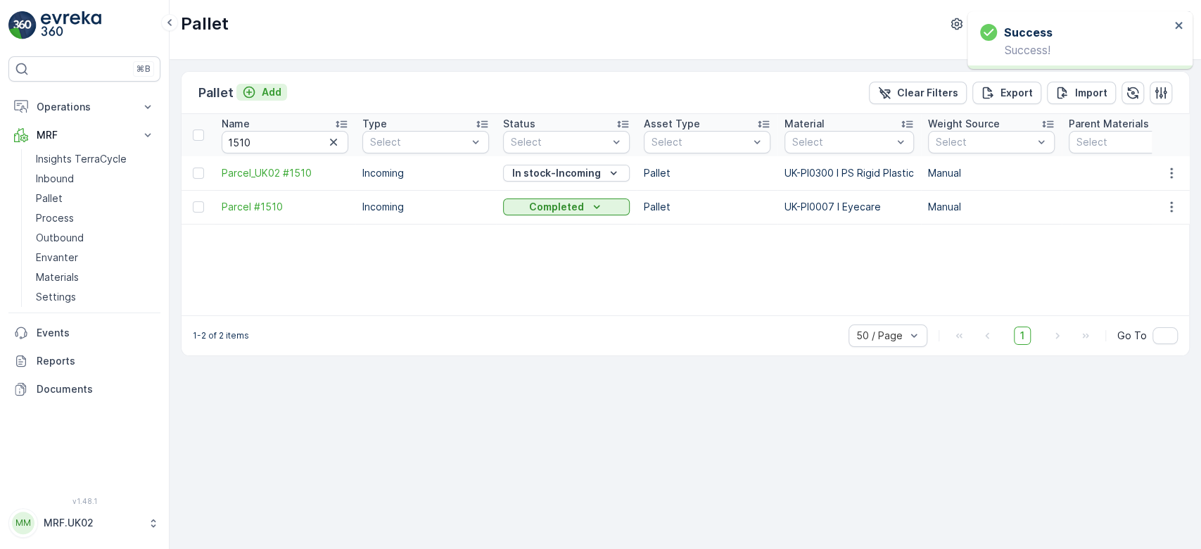
click at [274, 93] on p "Add" at bounding box center [272, 92] width 20 height 14
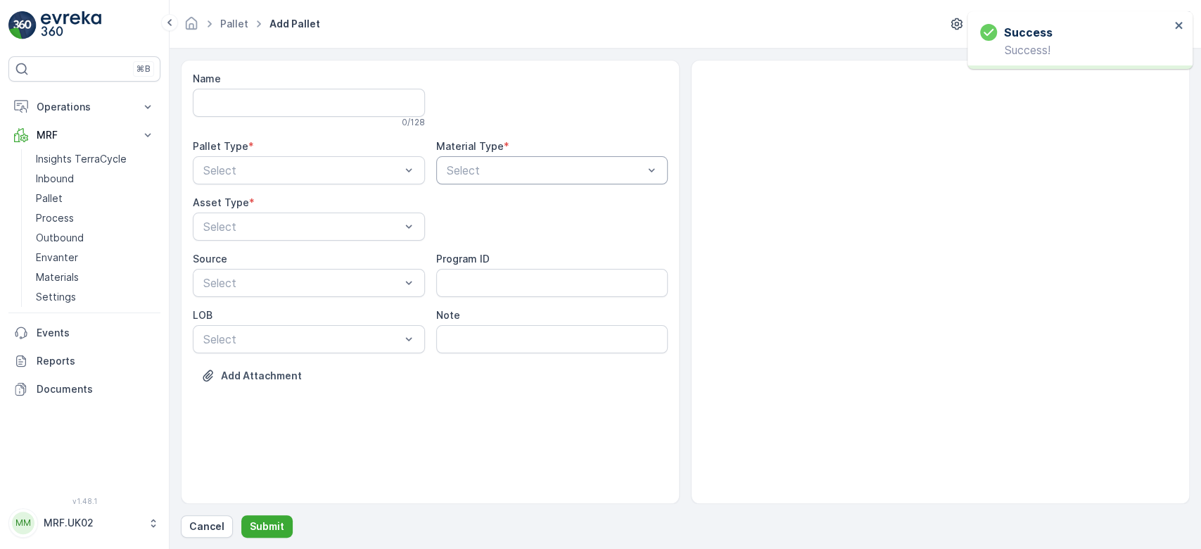
click at [538, 166] on div at bounding box center [545, 170] width 200 height 13
type input "PS R"
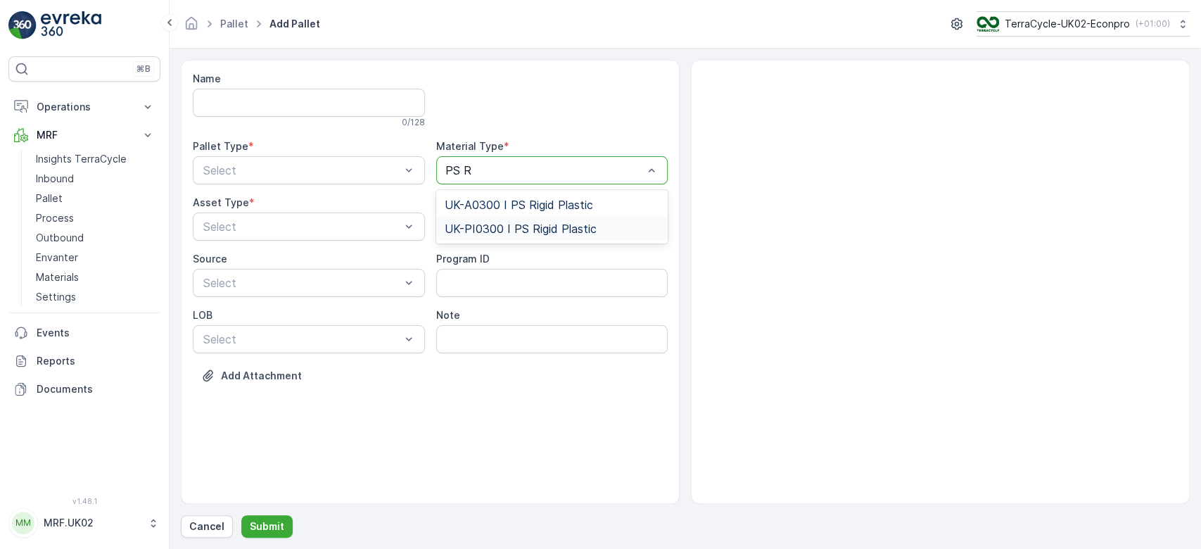
click at [559, 227] on span "UK-PI0300 I PS Rigid Plastic" at bounding box center [521, 228] width 152 height 13
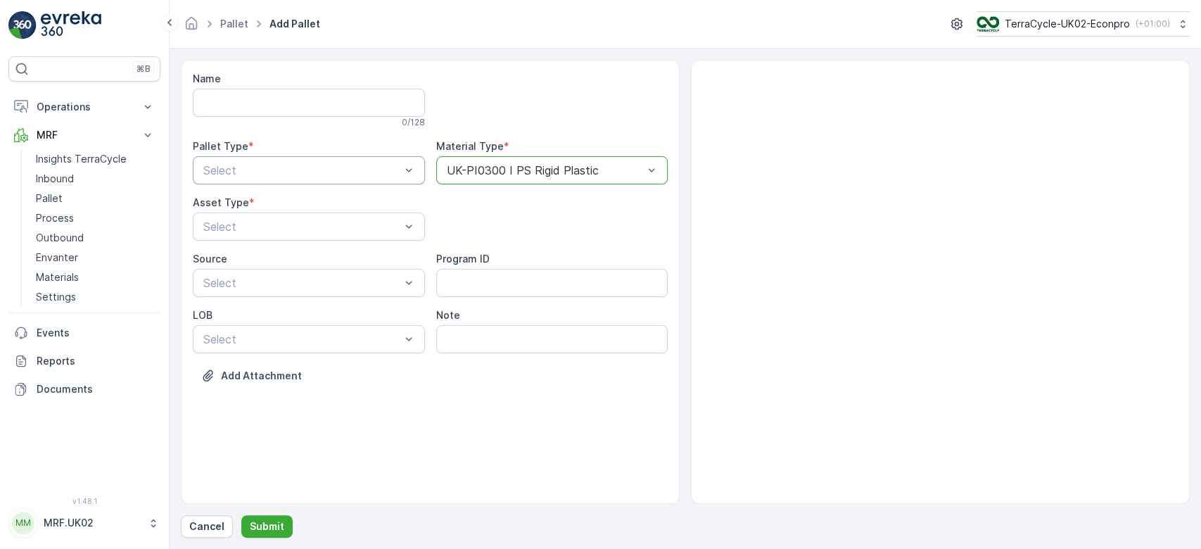
click at [381, 165] on div at bounding box center [302, 170] width 200 height 13
click at [332, 201] on div "Incoming" at bounding box center [308, 204] width 215 height 13
click at [300, 224] on div at bounding box center [302, 226] width 200 height 13
click at [275, 281] on div "Pallet" at bounding box center [308, 285] width 215 height 13
click at [276, 521] on p "Submit" at bounding box center [267, 526] width 34 height 14
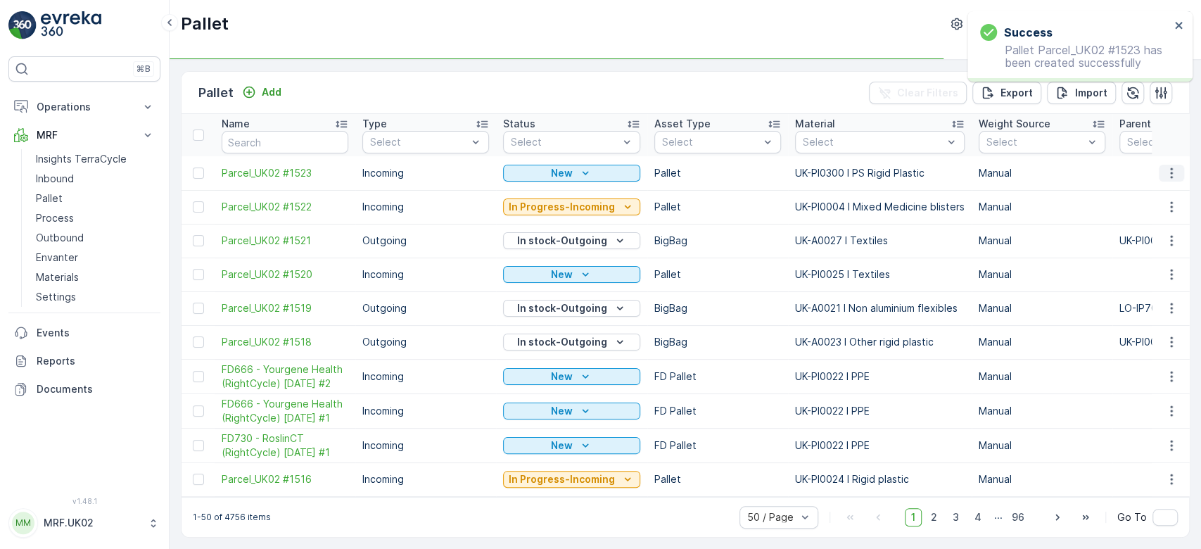
click at [1171, 173] on icon "button" at bounding box center [1171, 173] width 14 height 14
click at [1154, 273] on div "Print QR" at bounding box center [1154, 272] width 93 height 20
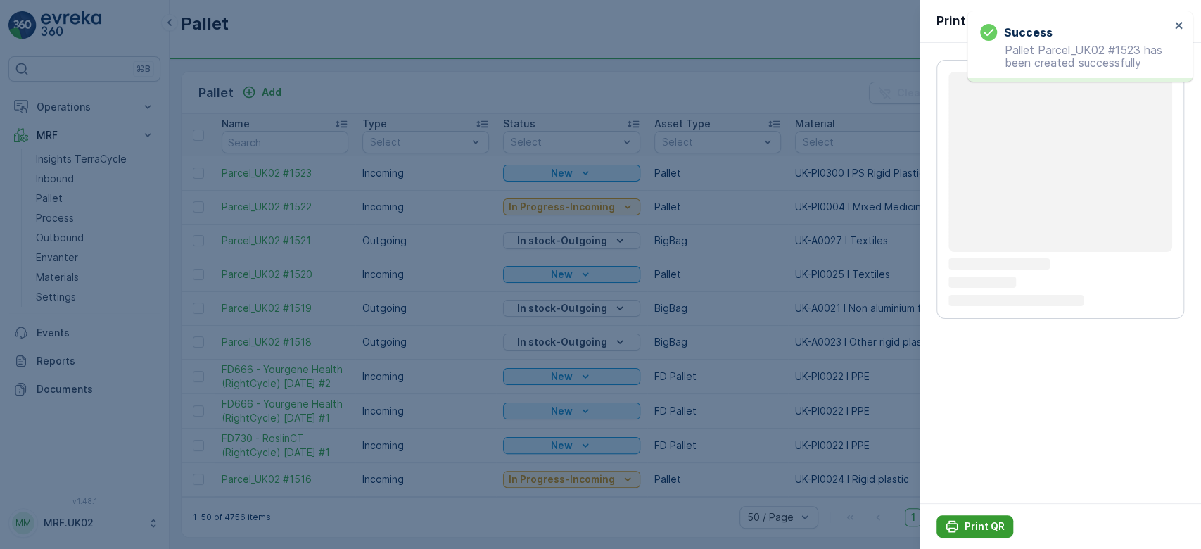
click at [982, 525] on p "Print QR" at bounding box center [984, 526] width 40 height 14
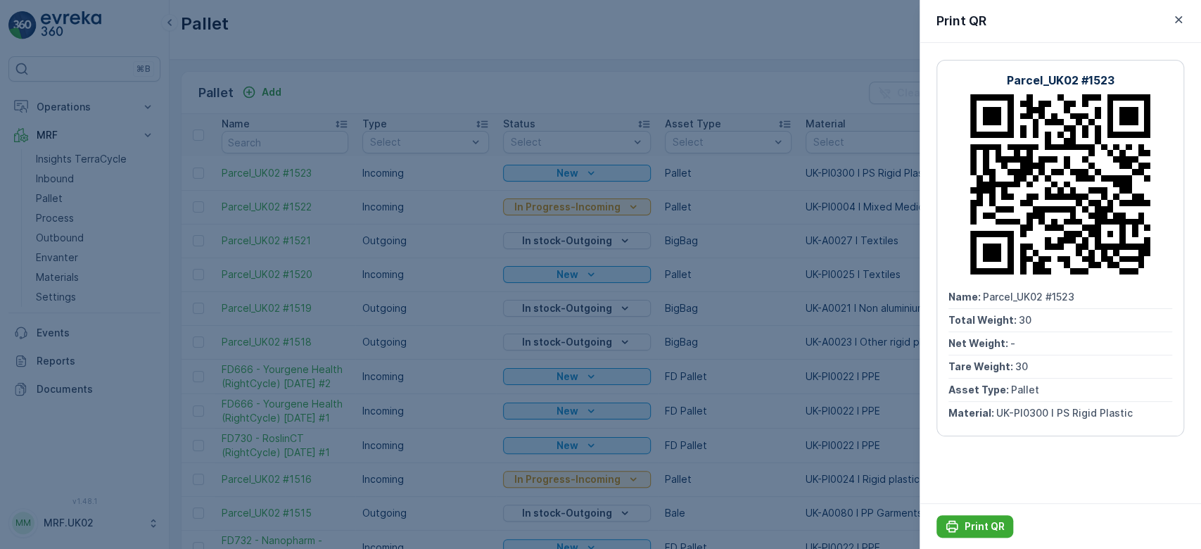
click at [56, 177] on div at bounding box center [600, 274] width 1201 height 549
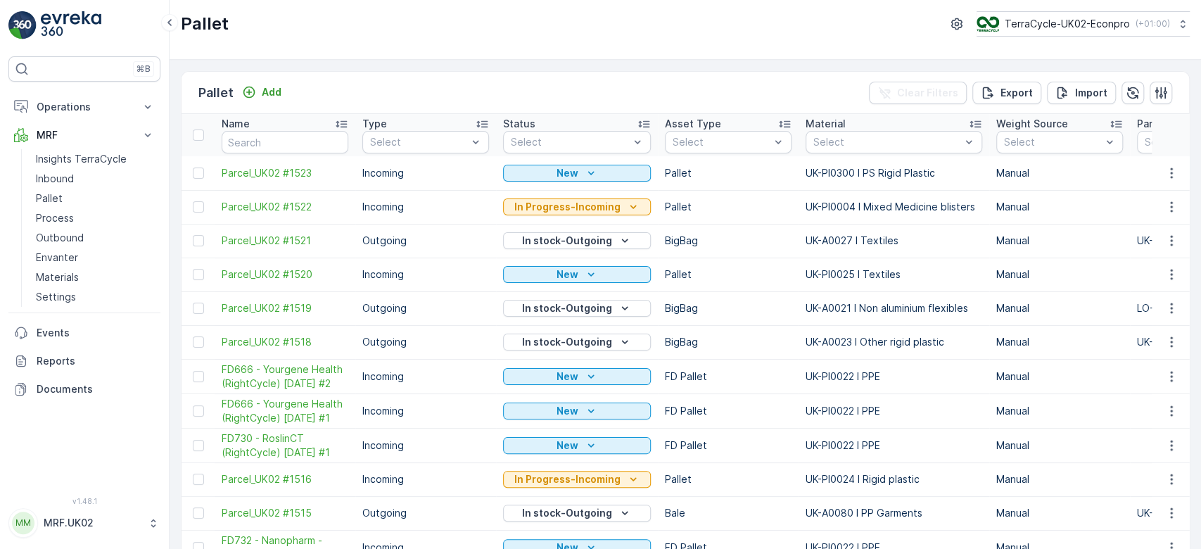
click at [56, 177] on p "Inbound" at bounding box center [55, 179] width 38 height 14
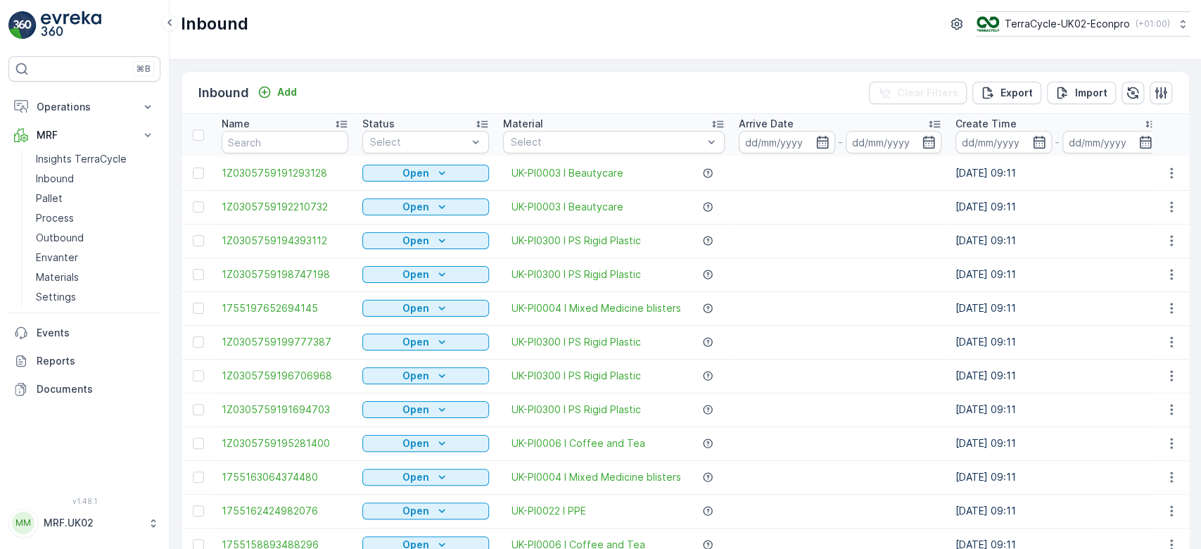
drag, startPoint x: 219, startPoint y: 138, endPoint x: 244, endPoint y: 141, distance: 24.9
click at [244, 141] on input "text" at bounding box center [285, 142] width 127 height 23
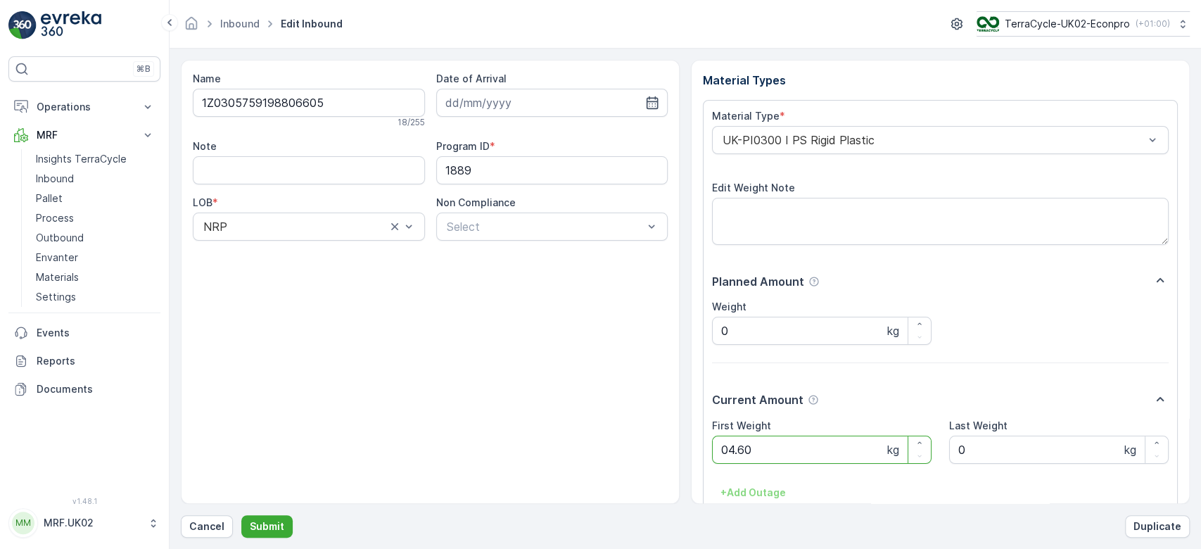
click button "Submit" at bounding box center [266, 526] width 51 height 23
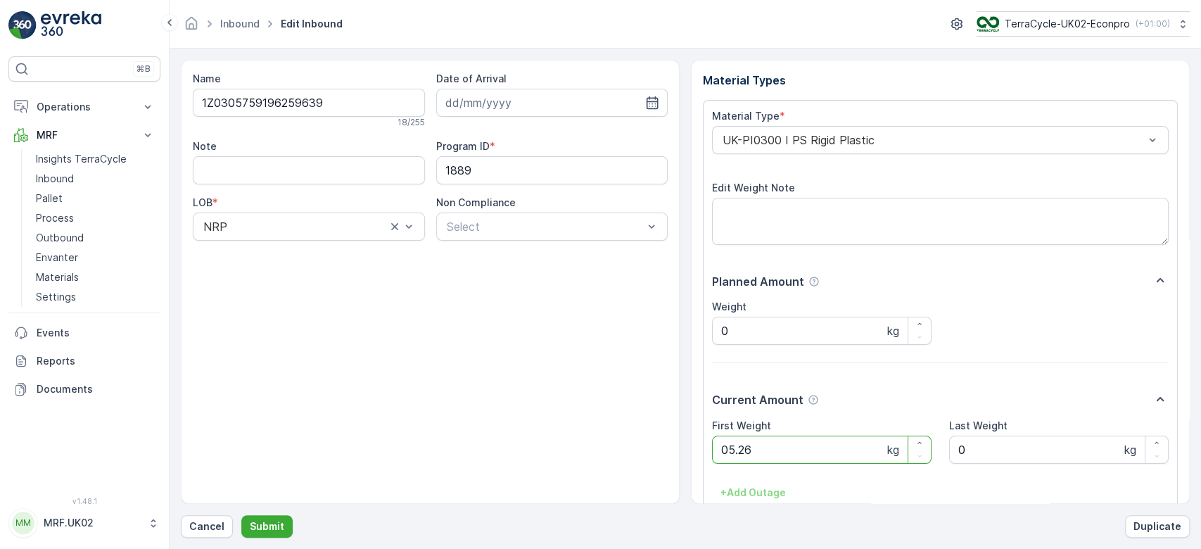
click button "Submit" at bounding box center [266, 526] width 51 height 23
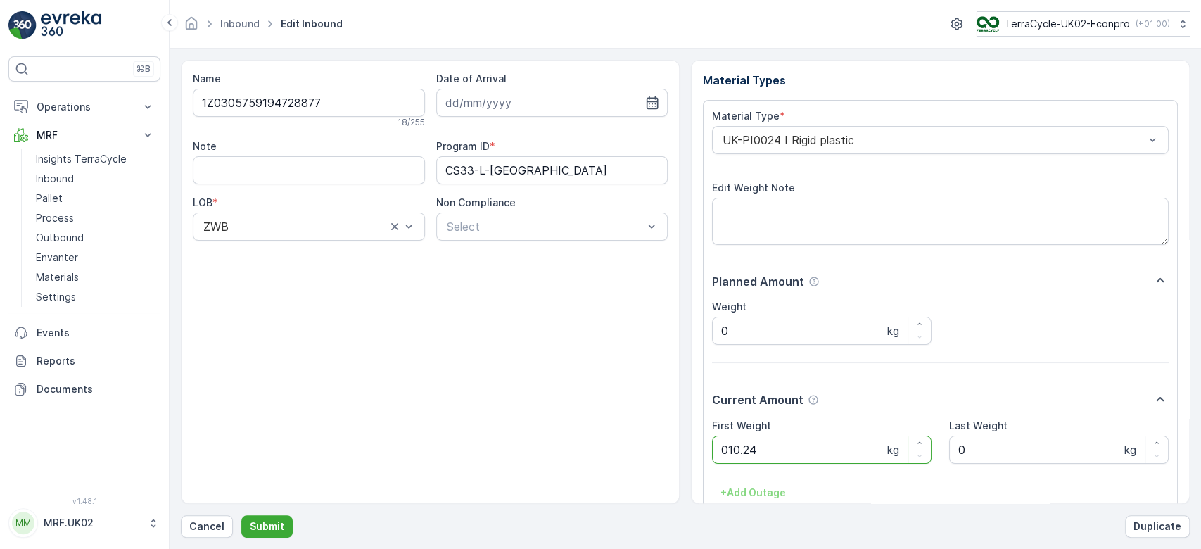
click at [241, 515] on button "Submit" at bounding box center [266, 526] width 51 height 23
click button "Submit" at bounding box center [266, 526] width 51 height 23
click at [881, 149] on div "UK-PI0014 I Inhalers" at bounding box center [940, 140] width 457 height 28
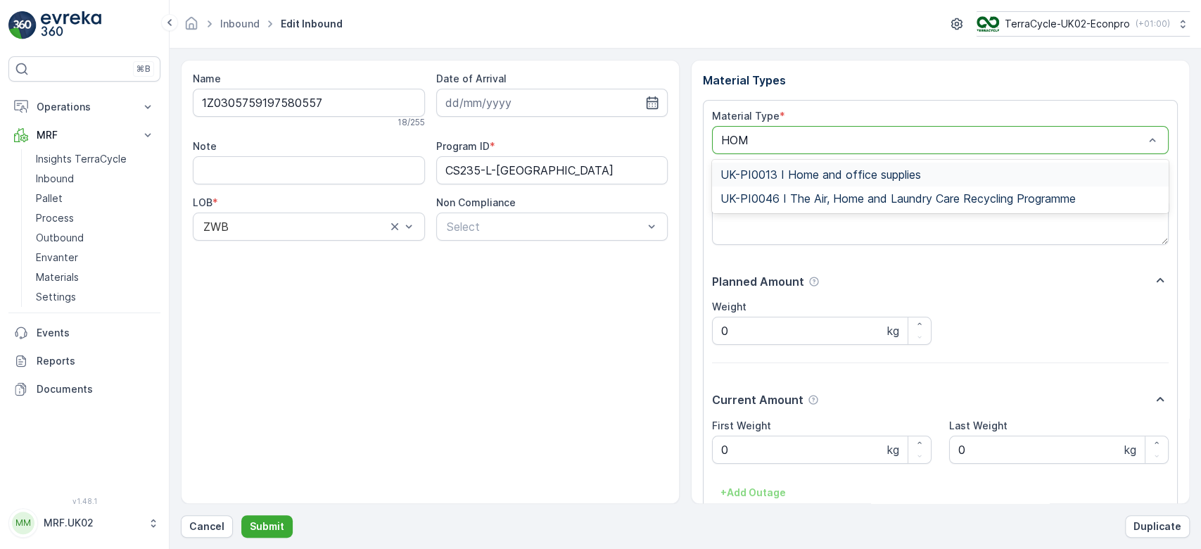
type input "HOME"
click at [876, 174] on span "UK-PI0013 I Home and office supplies" at bounding box center [820, 174] width 200 height 13
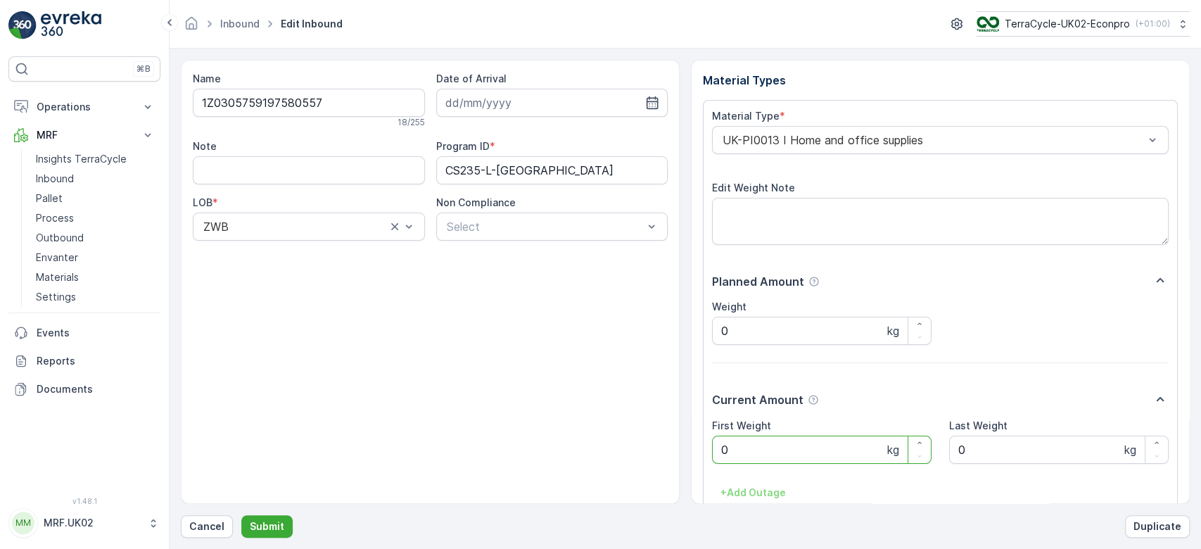
click at [751, 453] on Weight "0" at bounding box center [821, 449] width 219 height 28
click button "Submit" at bounding box center [266, 526] width 51 height 23
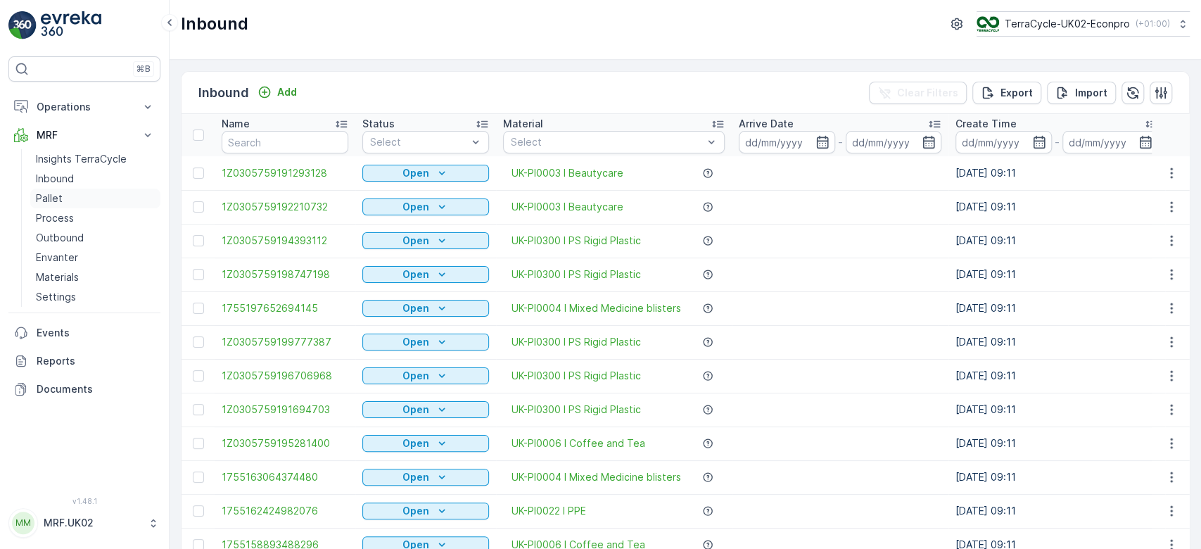
click at [51, 189] on link "Pallet" at bounding box center [95, 199] width 130 height 20
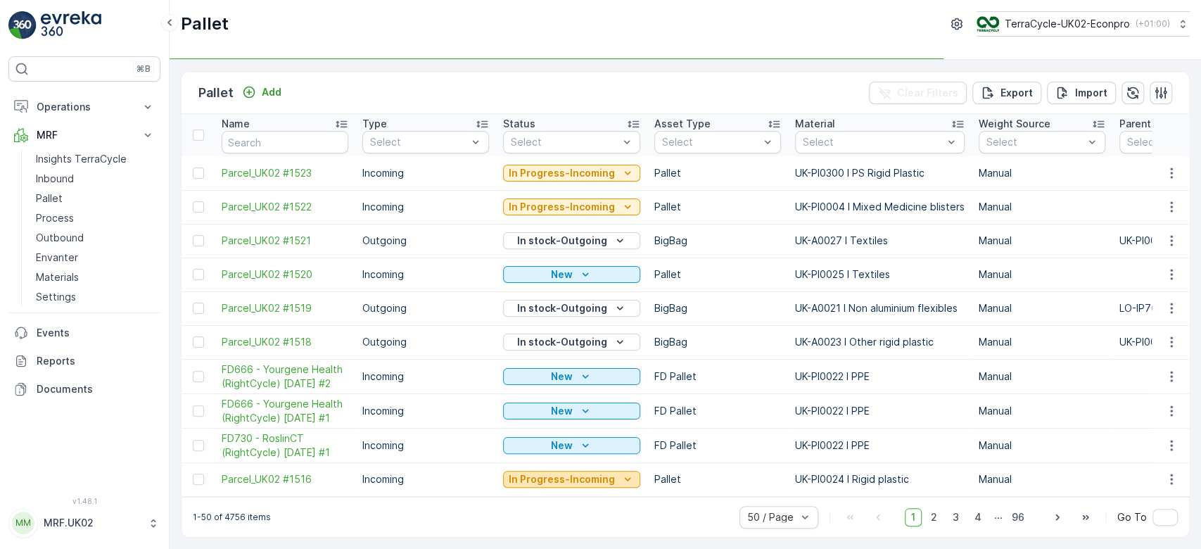
click at [596, 480] on p "In Progress-Incoming" at bounding box center [562, 479] width 106 height 14
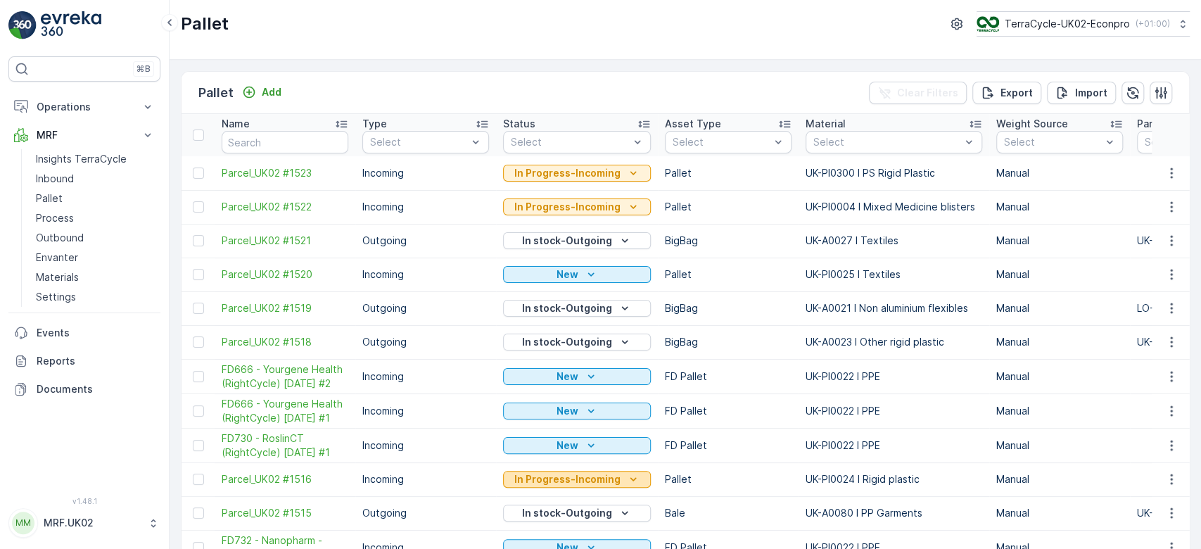
click at [549, 481] on p "In Progress-Incoming" at bounding box center [567, 479] width 106 height 14
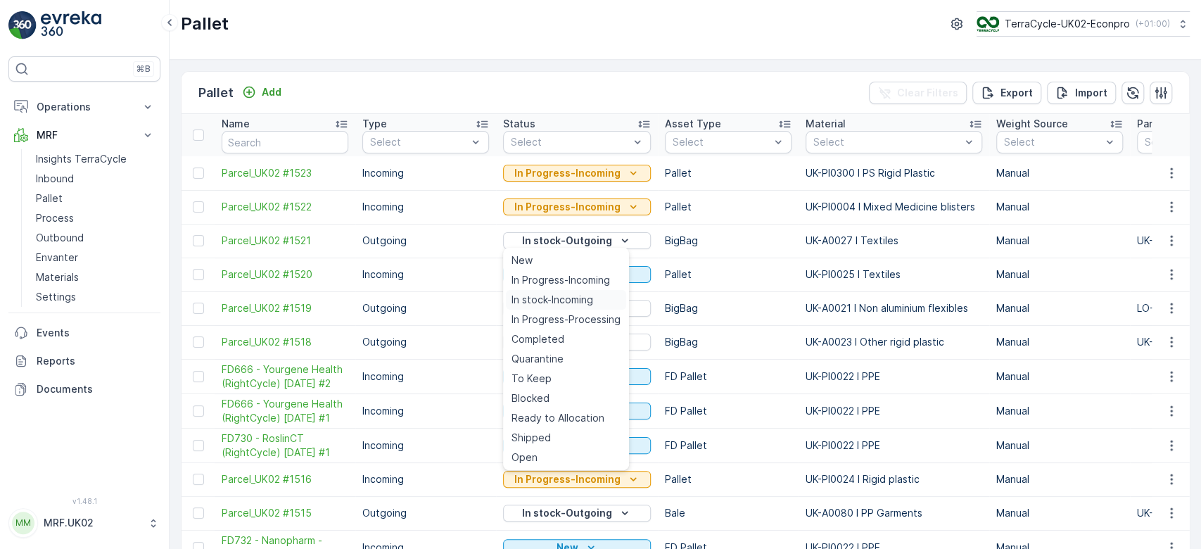
click at [554, 303] on span "In stock-Incoming" at bounding box center [552, 300] width 82 height 14
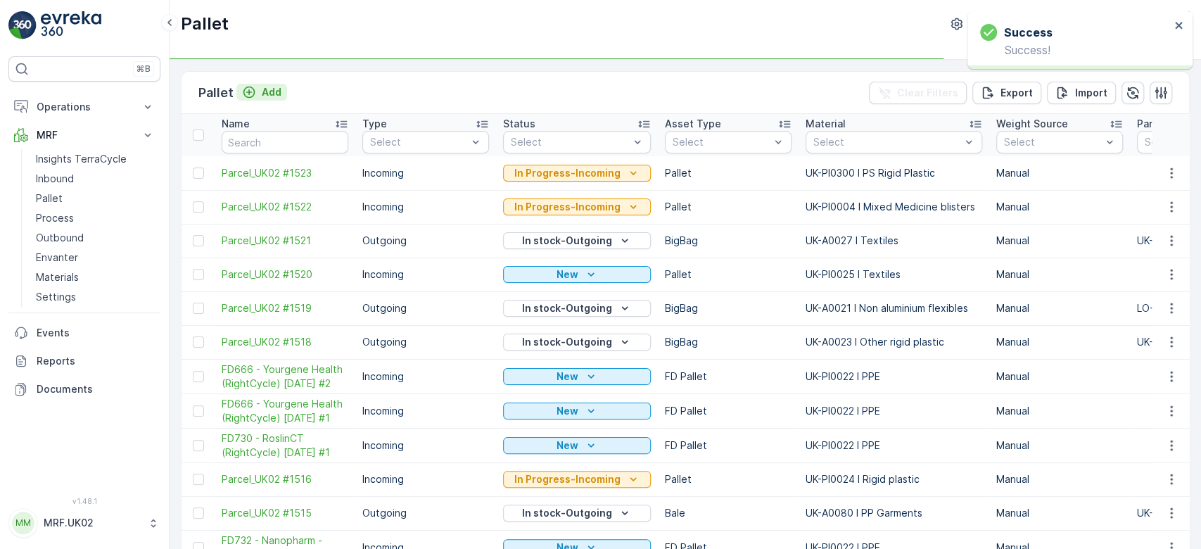
click at [264, 92] on p "Add" at bounding box center [272, 92] width 20 height 14
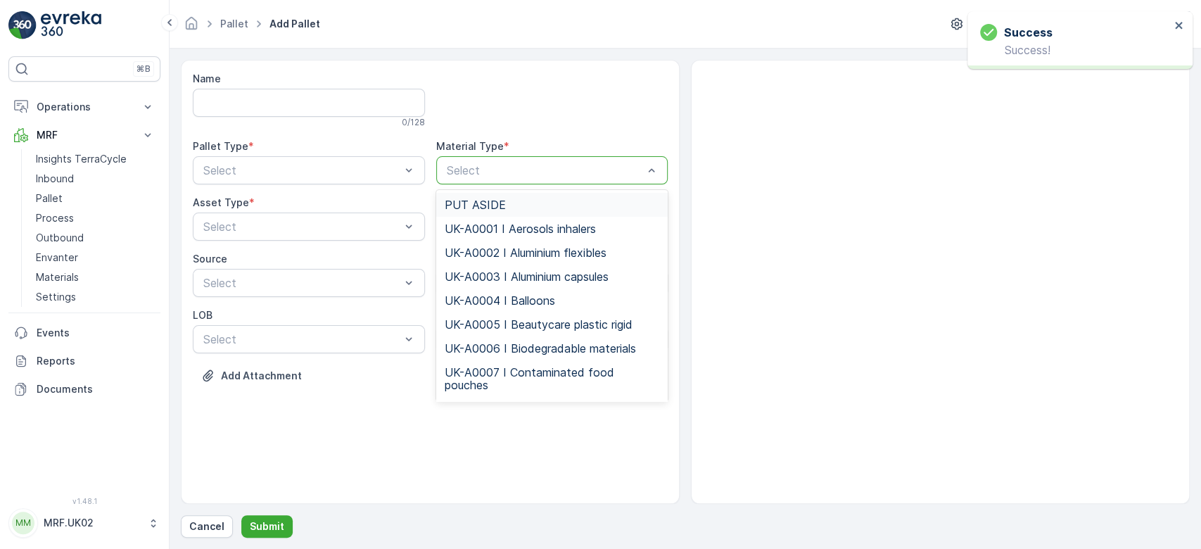
click at [478, 175] on div at bounding box center [545, 170] width 200 height 13
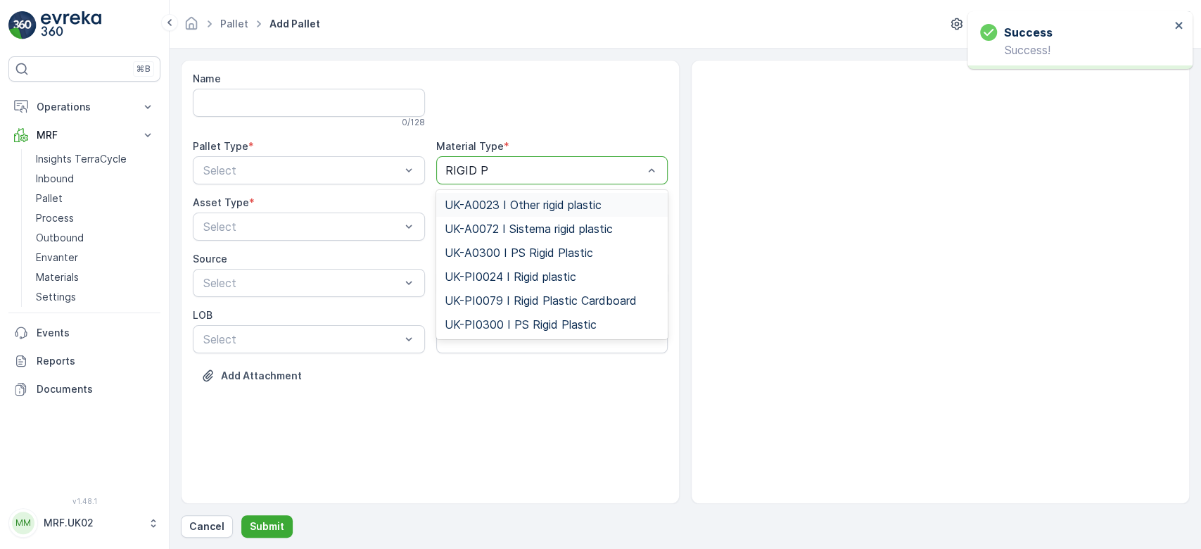
type input "RIGID PL"
click at [519, 277] on span "UK-PI0024 I Rigid plastic" at bounding box center [511, 276] width 132 height 13
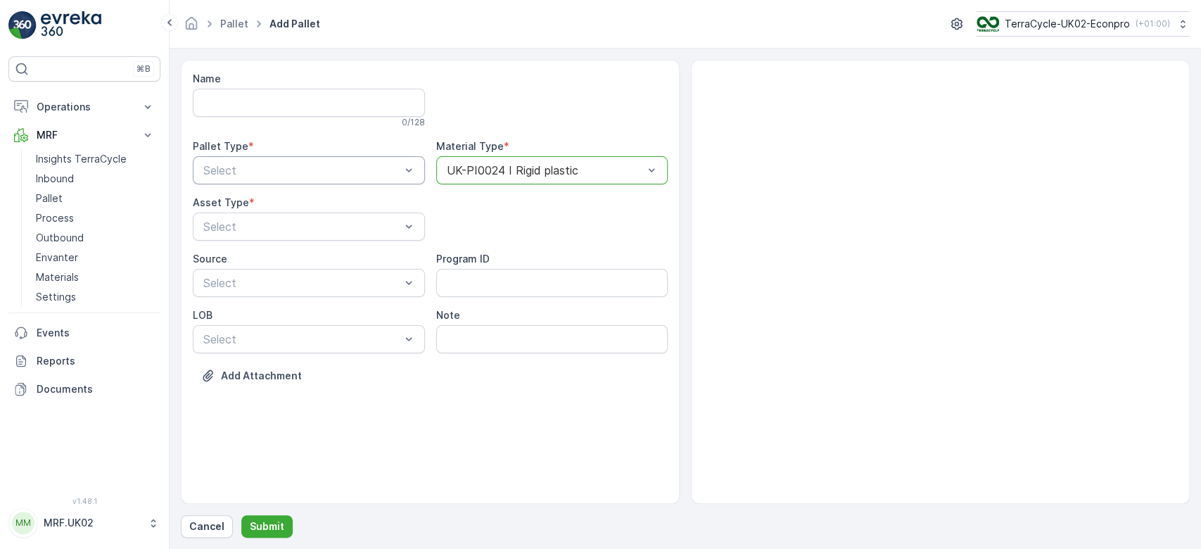
click at [392, 174] on div at bounding box center [302, 170] width 200 height 13
click at [321, 200] on div "Incoming" at bounding box center [308, 204] width 215 height 13
click at [244, 281] on div "Pallet" at bounding box center [308, 285] width 215 height 13
click at [268, 530] on p "Submit" at bounding box center [267, 526] width 34 height 14
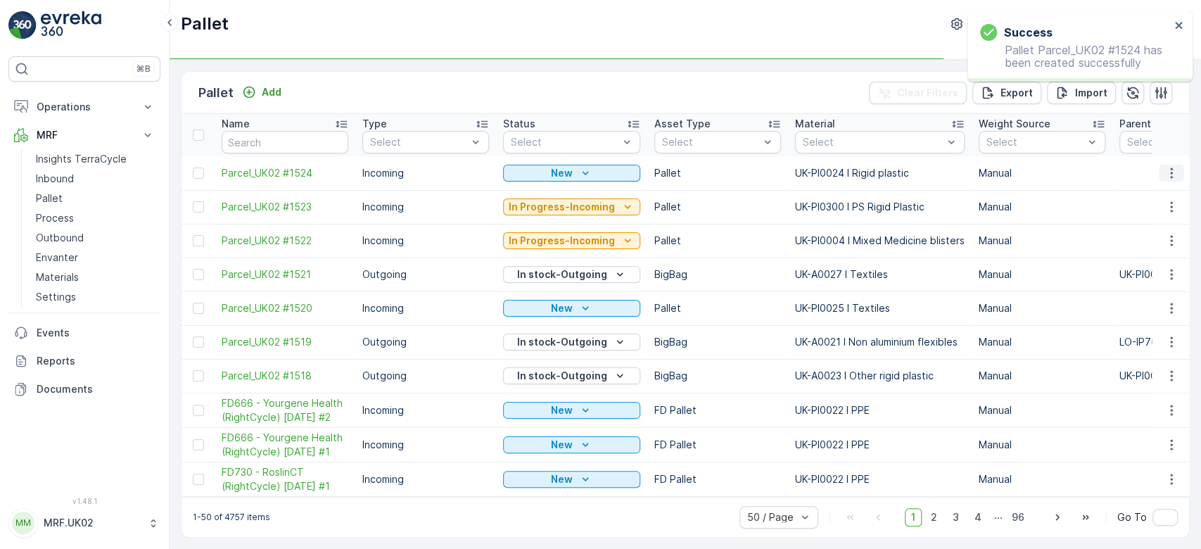
click at [1166, 168] on icon "button" at bounding box center [1171, 173] width 14 height 14
click at [1156, 274] on div "Print QR" at bounding box center [1154, 272] width 93 height 20
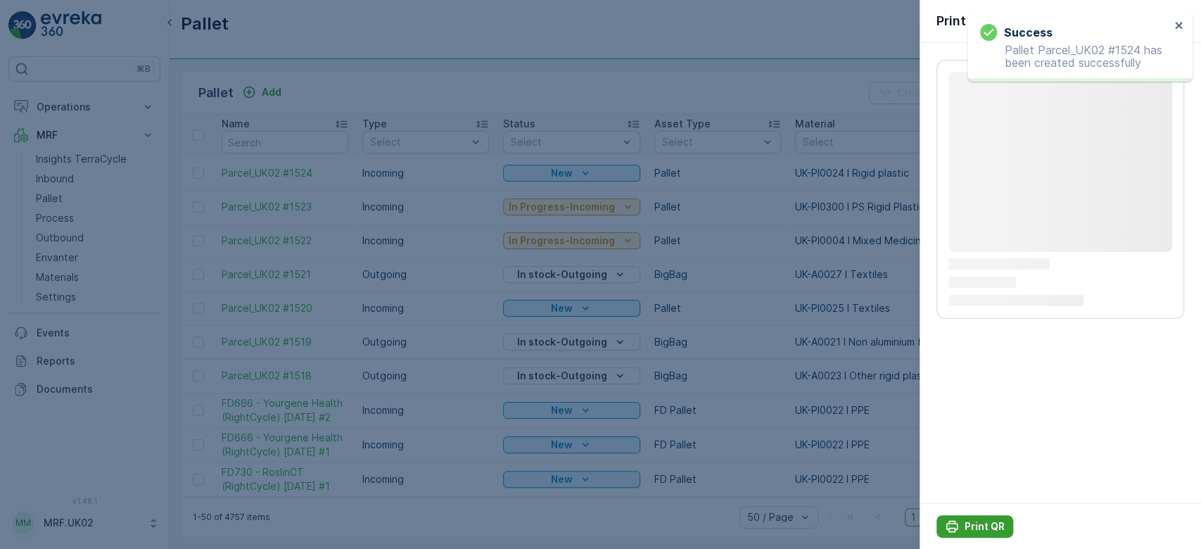
click at [962, 528] on div "Print QR" at bounding box center [975, 526] width 60 height 14
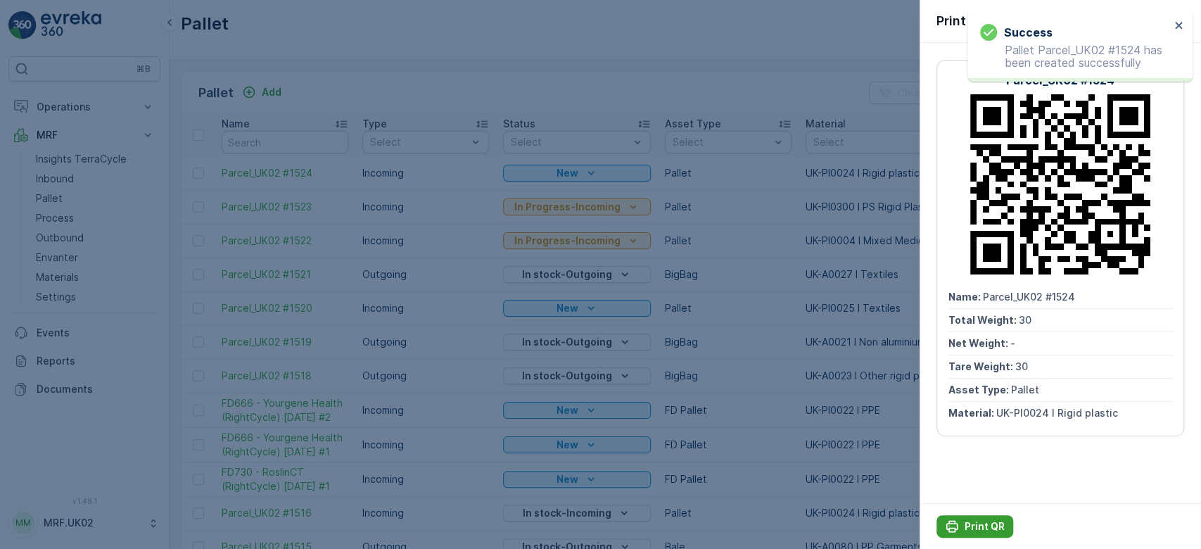
click at [962, 528] on div "Print QR" at bounding box center [975, 526] width 60 height 14
click at [329, 87] on div at bounding box center [600, 274] width 1201 height 549
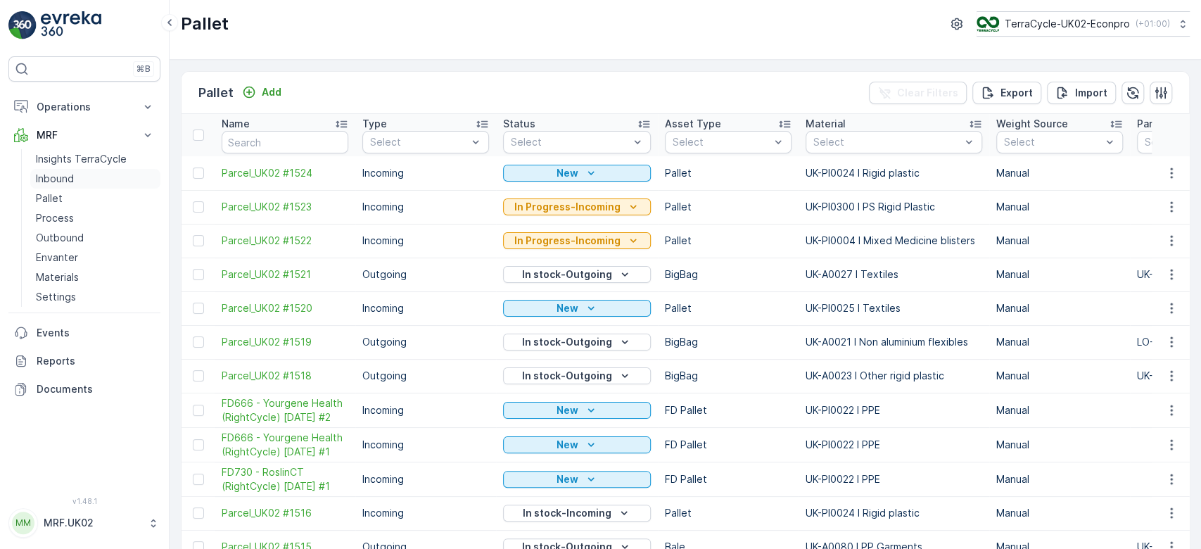
click at [55, 175] on p "Inbound" at bounding box center [55, 179] width 38 height 14
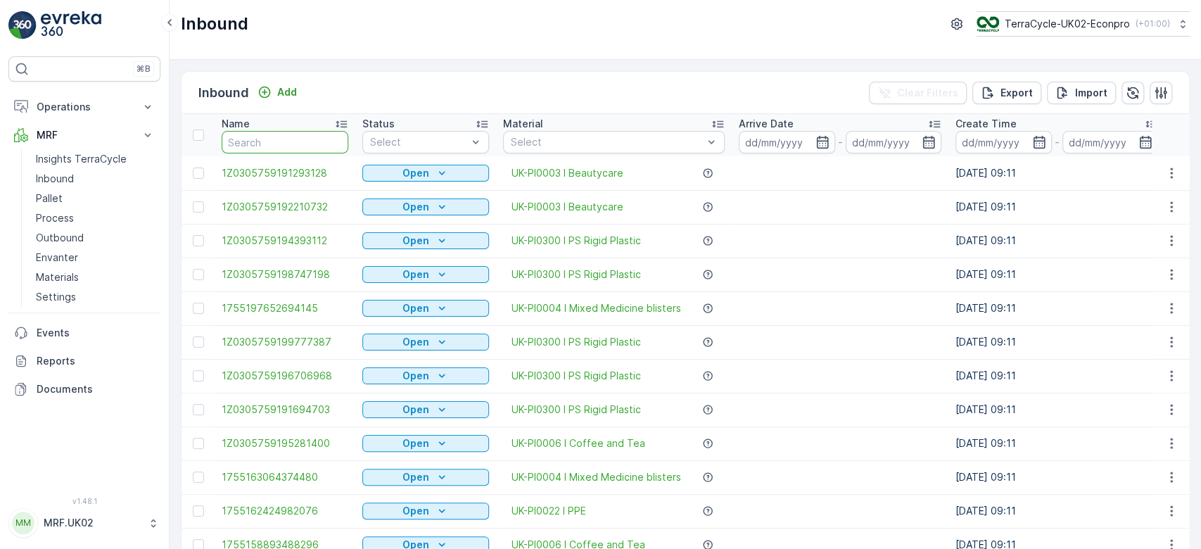
click at [272, 144] on input "text" at bounding box center [285, 142] width 127 height 23
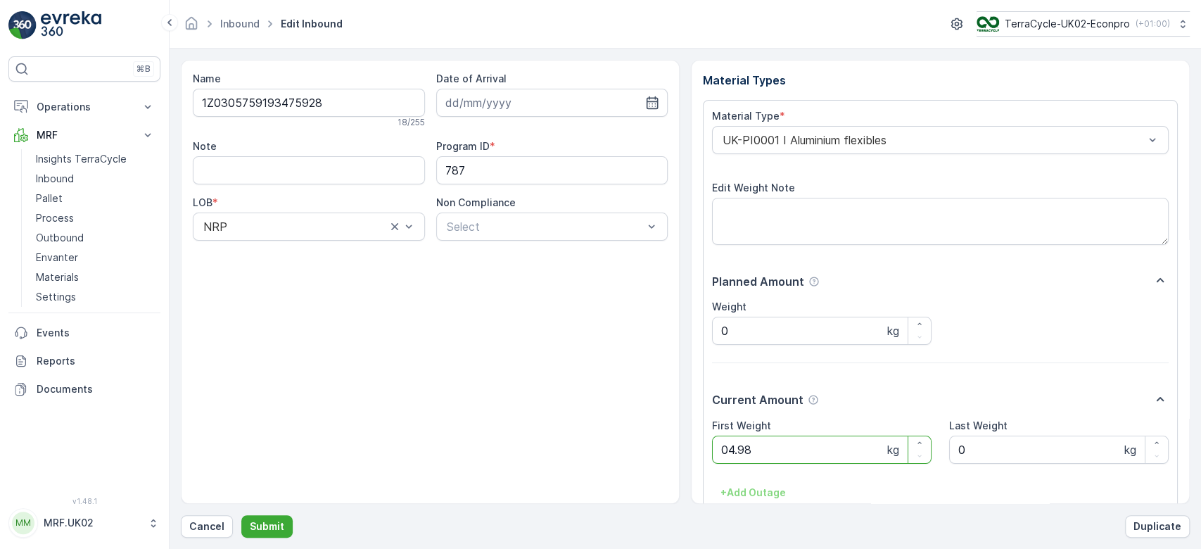
click button "Submit" at bounding box center [266, 526] width 51 height 23
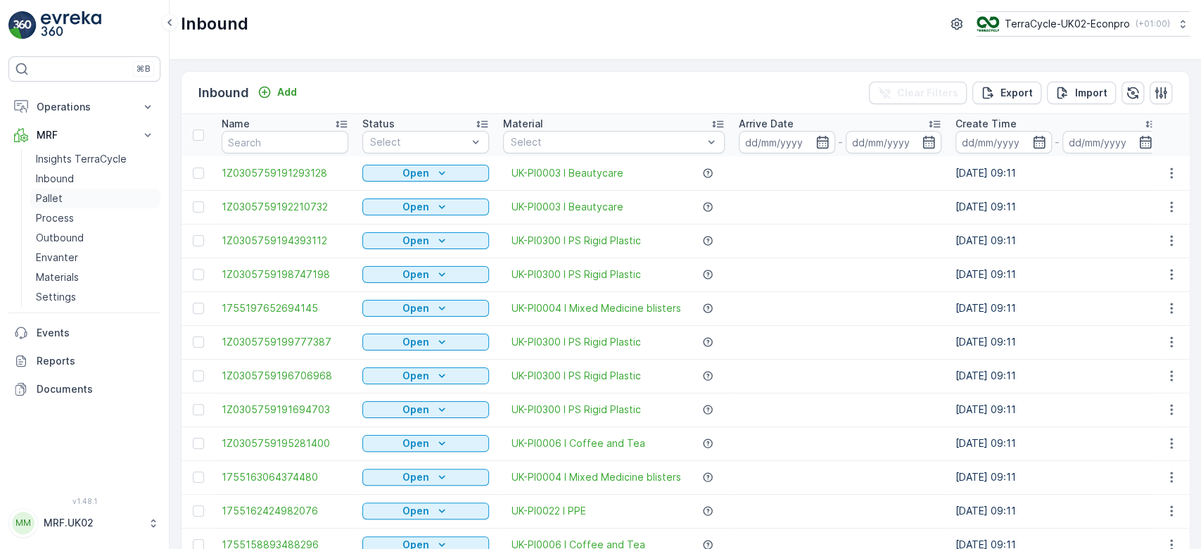
click at [51, 191] on p "Pallet" at bounding box center [49, 198] width 27 height 14
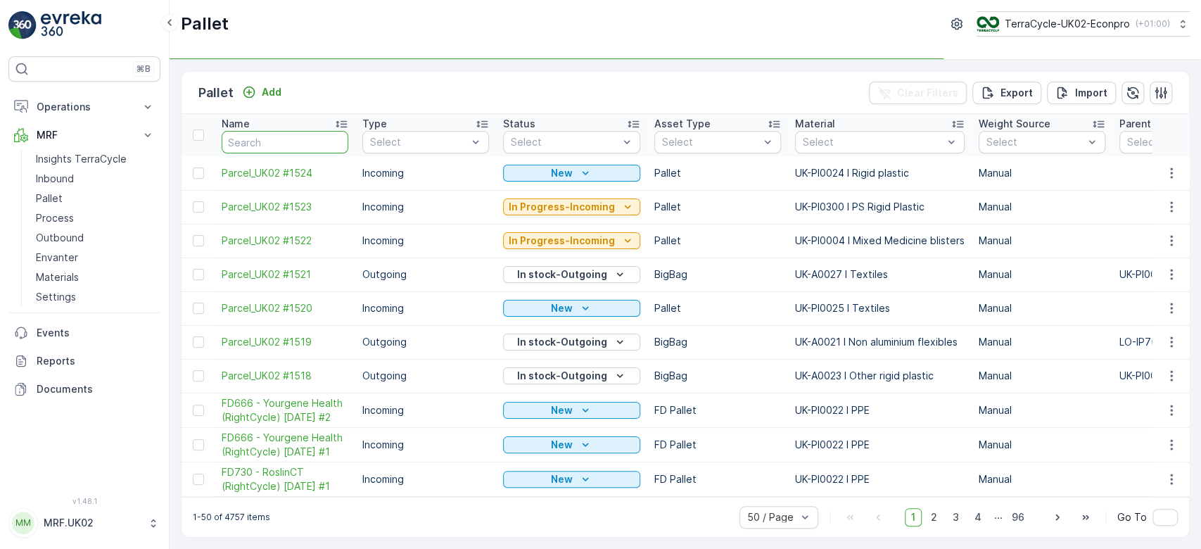
click at [281, 144] on input "text" at bounding box center [285, 142] width 127 height 23
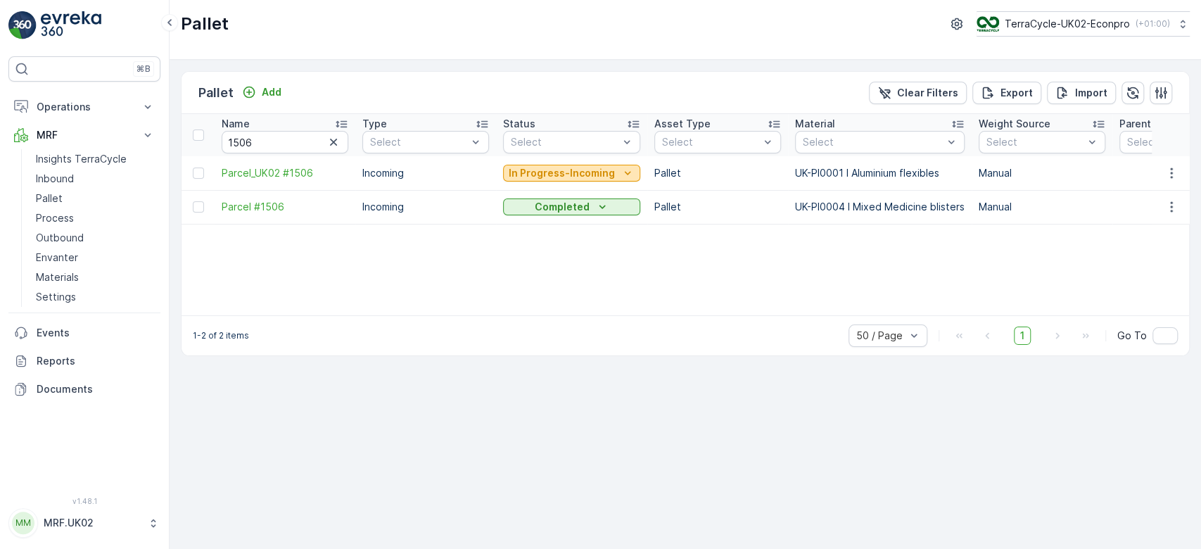
click at [574, 174] on p "In Progress-Incoming" at bounding box center [562, 173] width 106 height 14
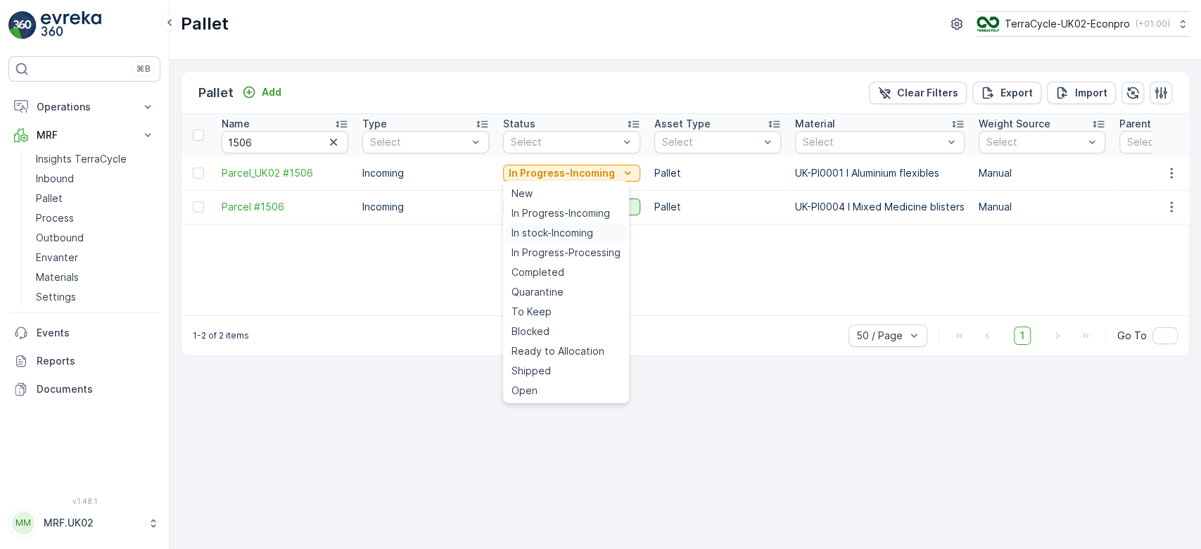
click at [557, 230] on span "In stock-Incoming" at bounding box center [552, 233] width 82 height 14
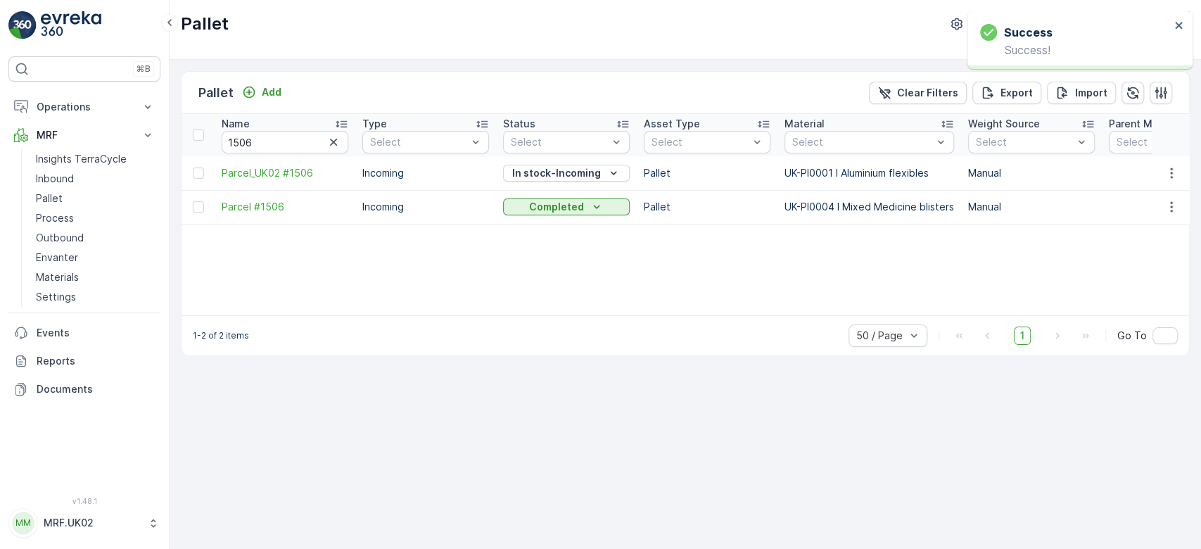
click at [331, 142] on icon "button" at bounding box center [333, 142] width 14 height 14
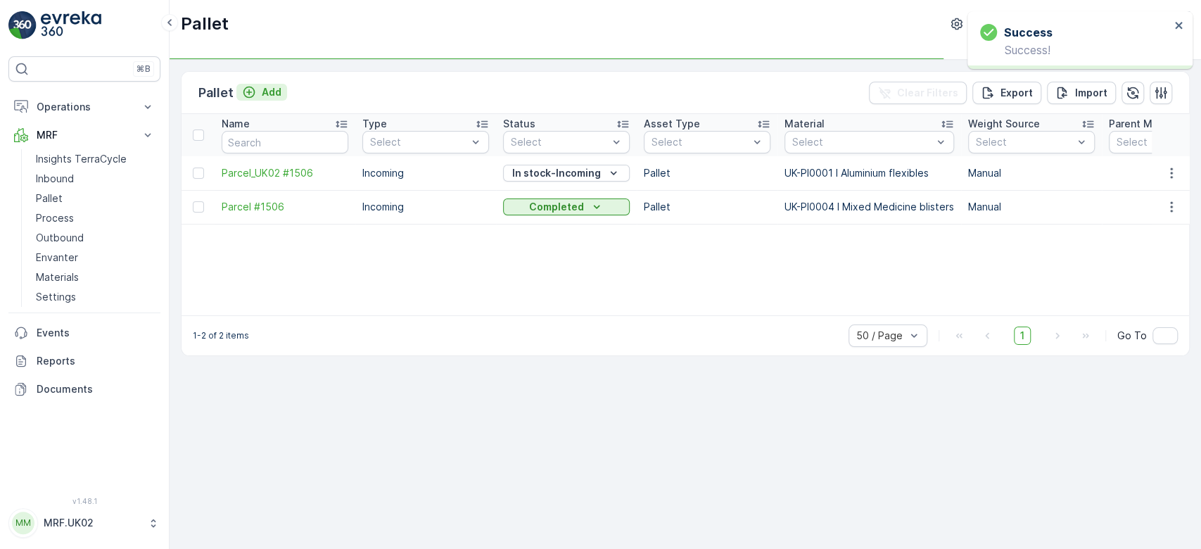
click at [278, 93] on p "Add" at bounding box center [272, 92] width 20 height 14
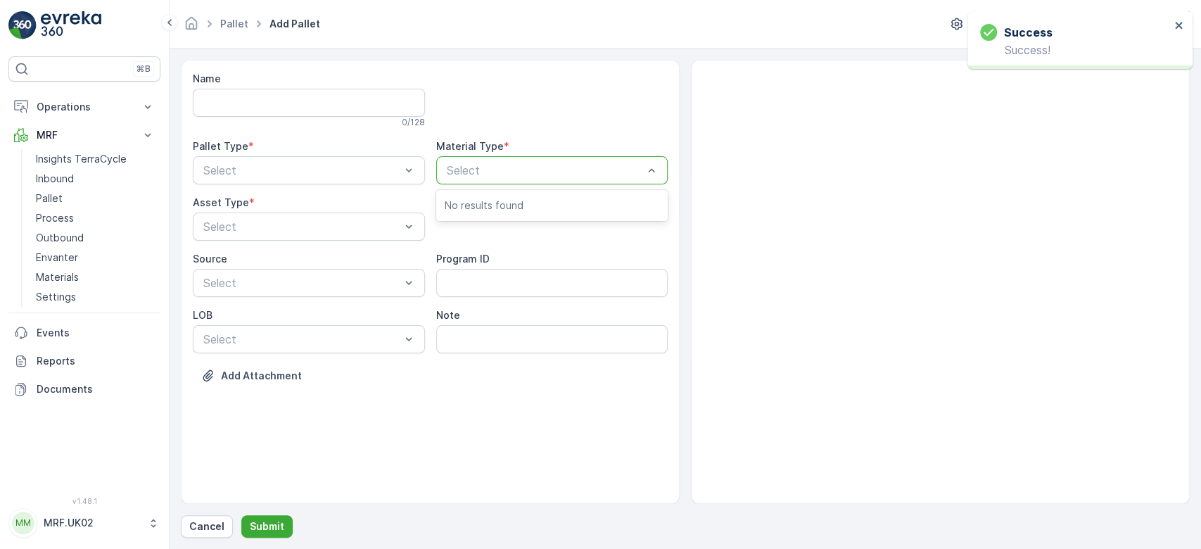
click at [596, 158] on div "Select" at bounding box center [552, 170] width 232 height 28
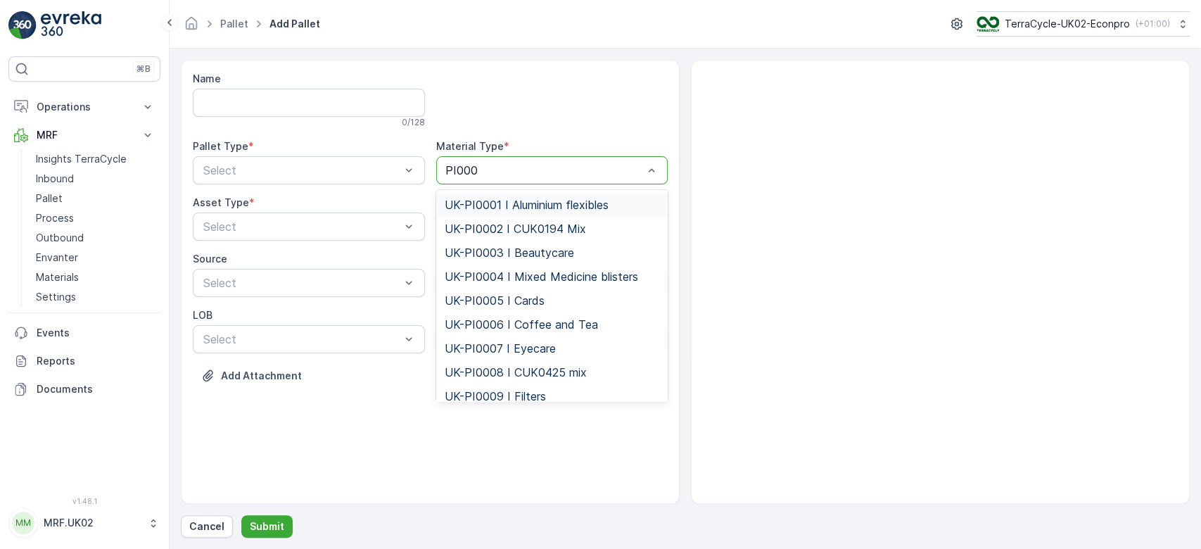
type input "PI0001"
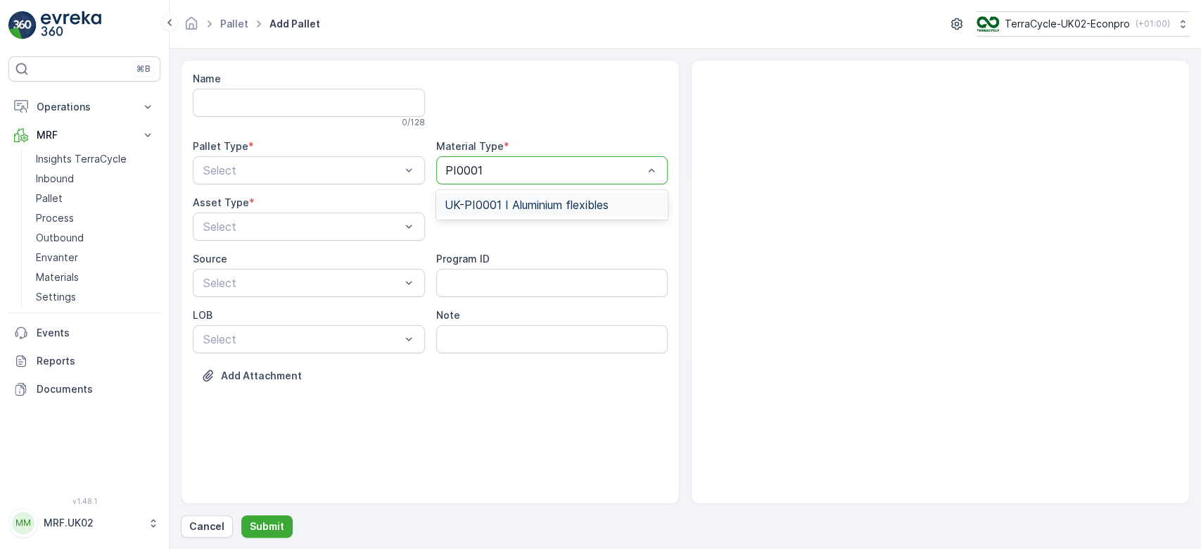
click at [592, 204] on span "UK-PI0001 I Aluminium flexibles" at bounding box center [527, 204] width 164 height 13
click at [342, 166] on div at bounding box center [302, 170] width 200 height 13
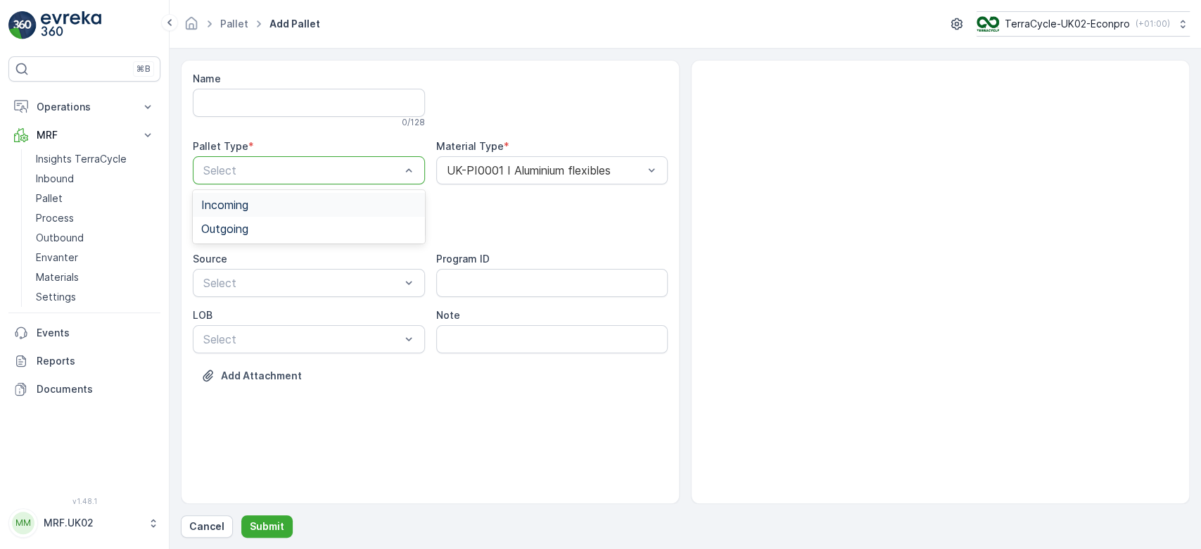
click at [326, 201] on div "Incoming" at bounding box center [308, 204] width 215 height 13
click at [321, 234] on div "Select" at bounding box center [309, 226] width 232 height 28
click at [288, 279] on div "Pallet" at bounding box center [308, 285] width 215 height 13
click at [276, 527] on p "Submit" at bounding box center [267, 526] width 34 height 14
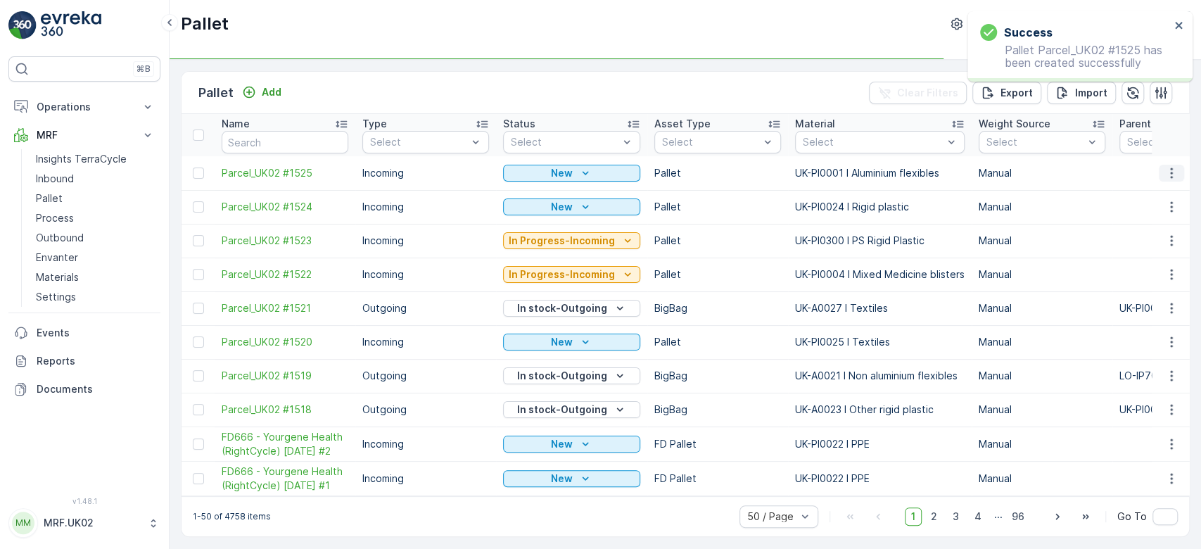
click at [1166, 169] on icon "button" at bounding box center [1171, 173] width 14 height 14
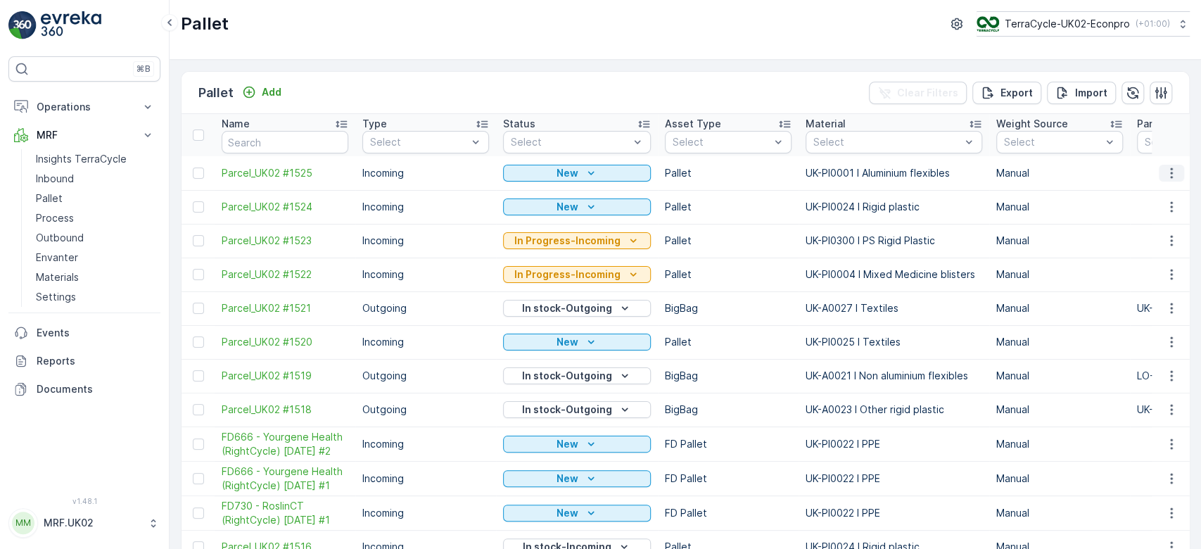
click at [1164, 174] on icon "button" at bounding box center [1171, 173] width 14 height 14
click at [1145, 275] on span "Print QR" at bounding box center [1133, 272] width 39 height 14
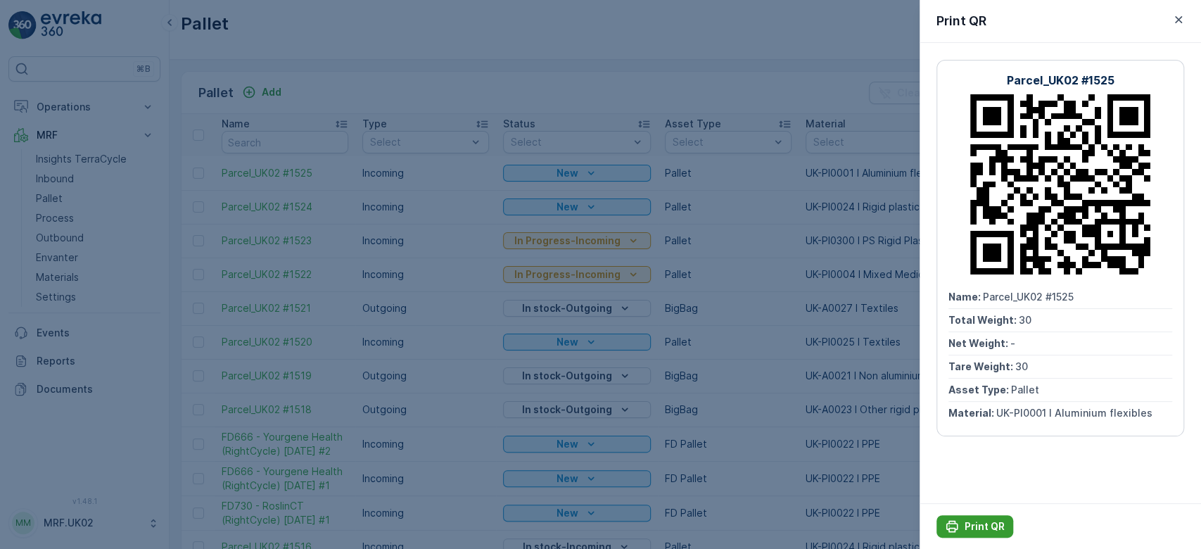
click at [963, 526] on div "Print QR" at bounding box center [975, 526] width 60 height 14
click at [54, 173] on div at bounding box center [600, 274] width 1201 height 549
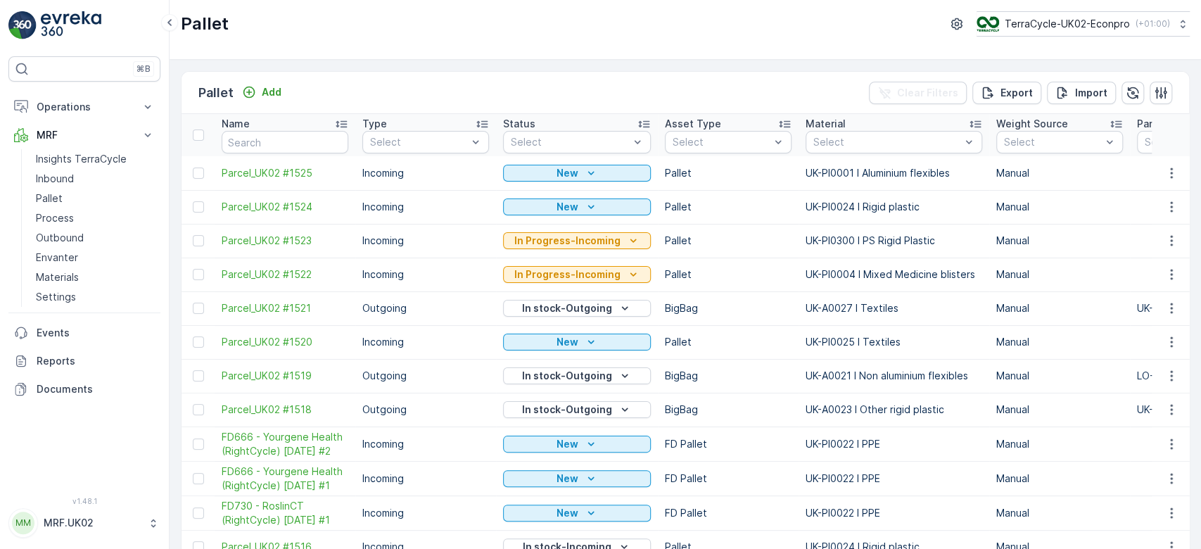
click at [54, 173] on p "Inbound" at bounding box center [55, 179] width 38 height 14
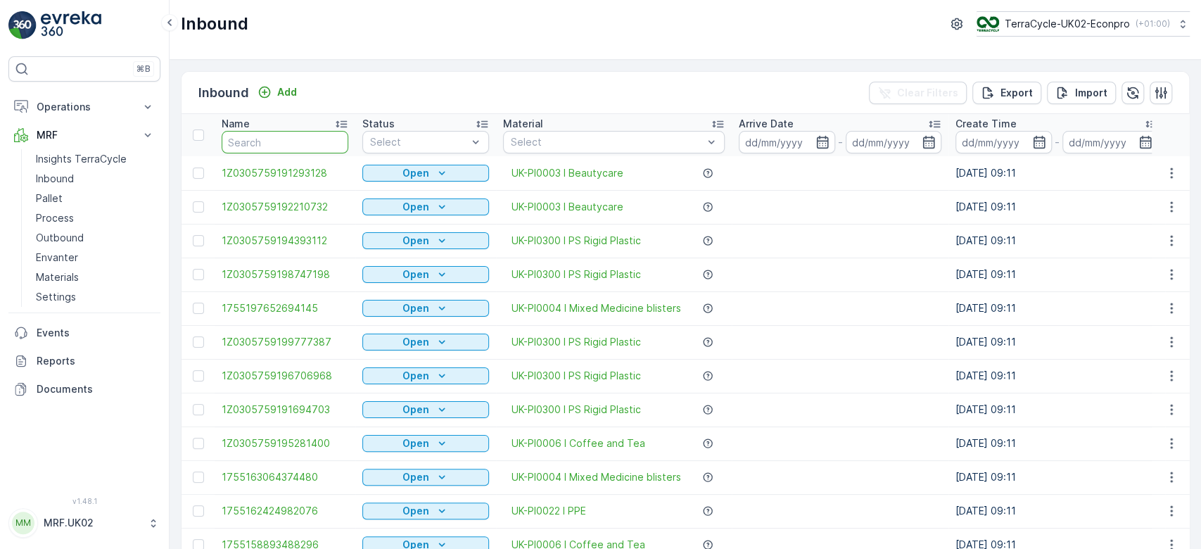
drag, startPoint x: 255, startPoint y: 115, endPoint x: 260, endPoint y: 140, distance: 25.3
click at [260, 140] on input "text" at bounding box center [285, 142] width 127 height 23
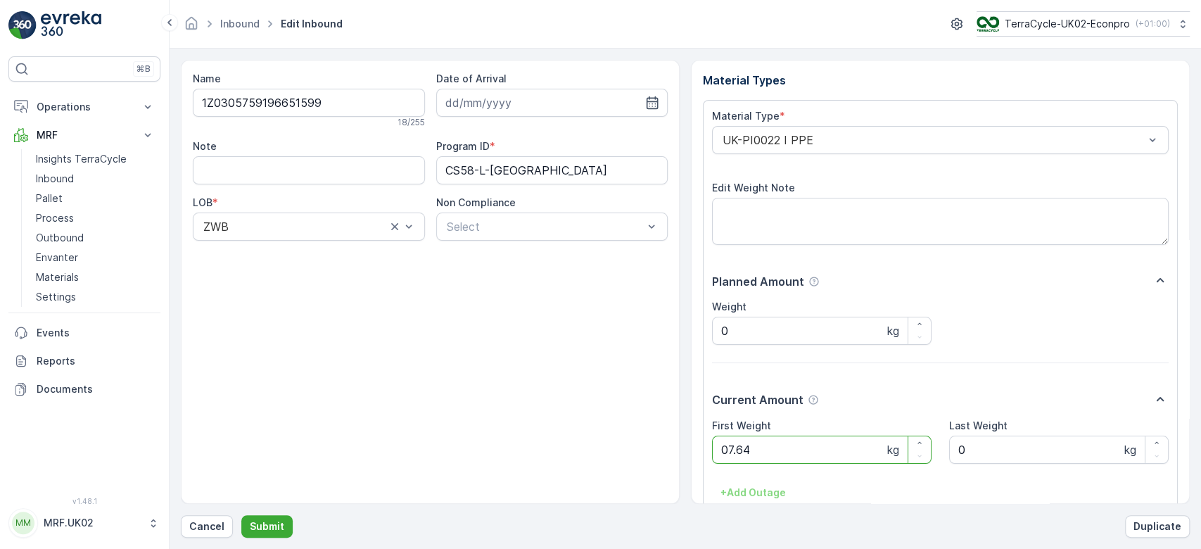
click at [241, 515] on button "Submit" at bounding box center [266, 526] width 51 height 23
click button "Submit" at bounding box center [266, 526] width 51 height 23
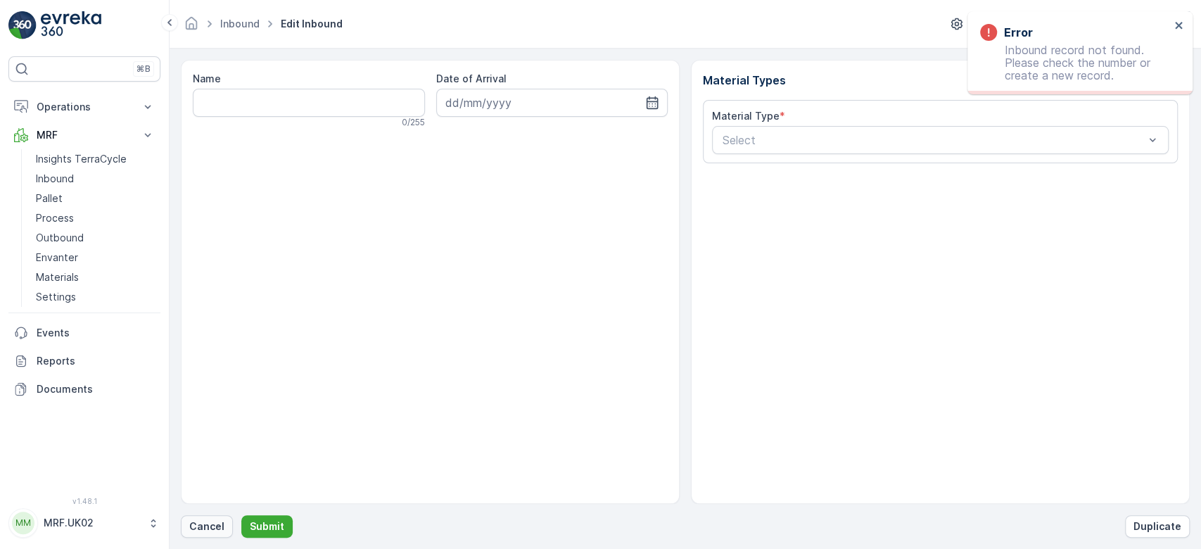
click at [215, 535] on button "Cancel" at bounding box center [207, 526] width 52 height 23
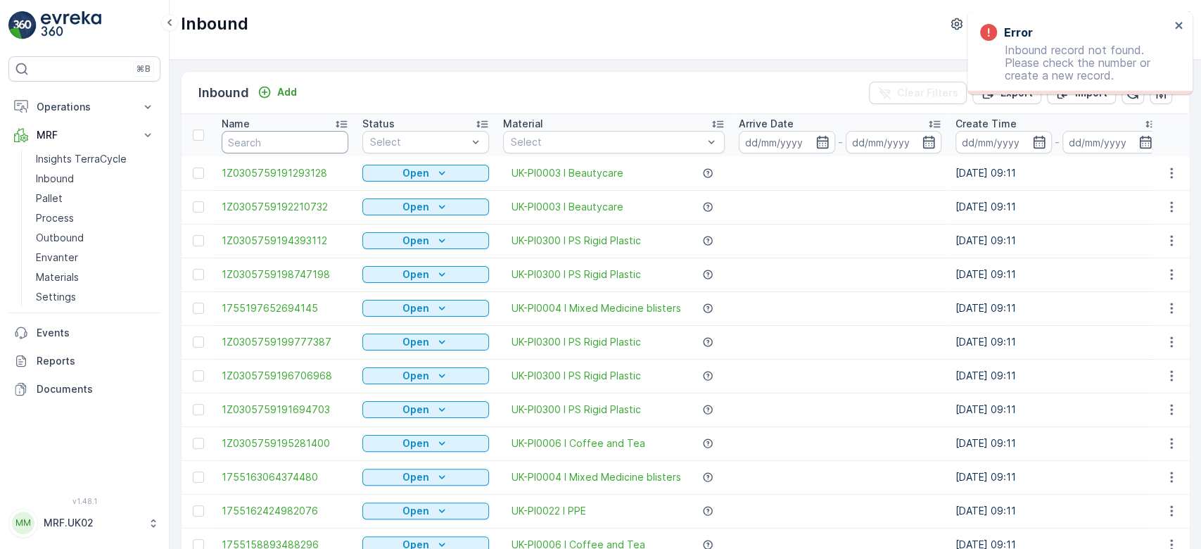
click at [259, 141] on input "text" at bounding box center [285, 142] width 127 height 23
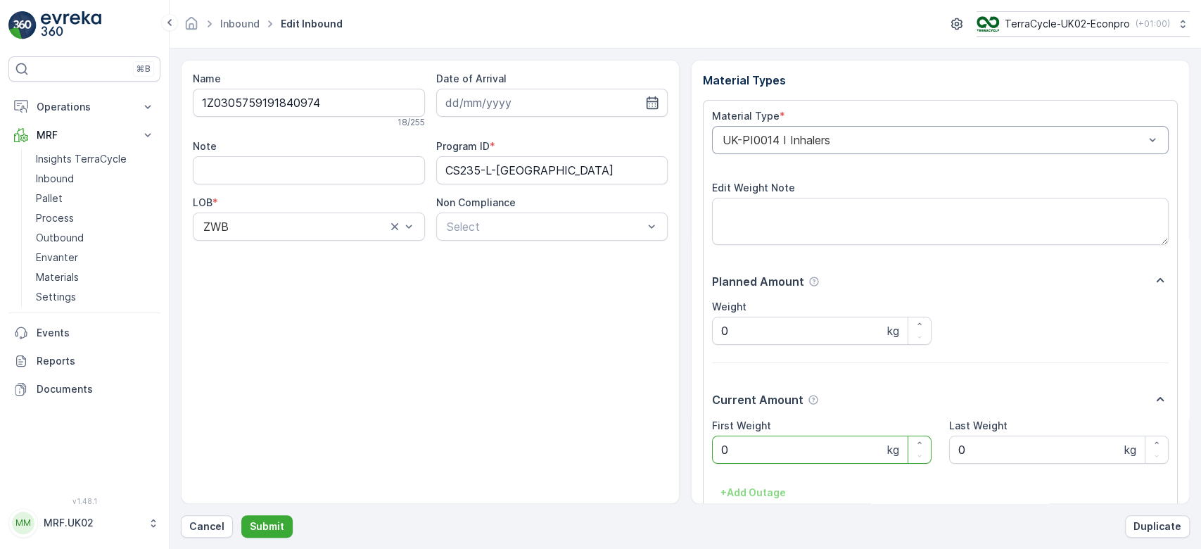
click at [924, 138] on div at bounding box center [933, 140] width 424 height 13
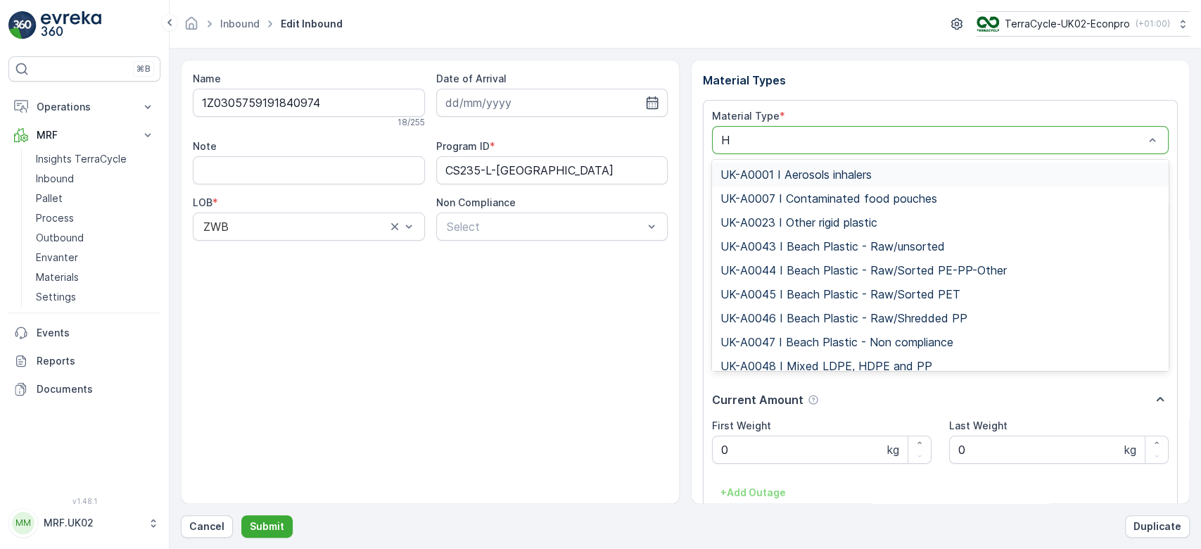
type input "HO"
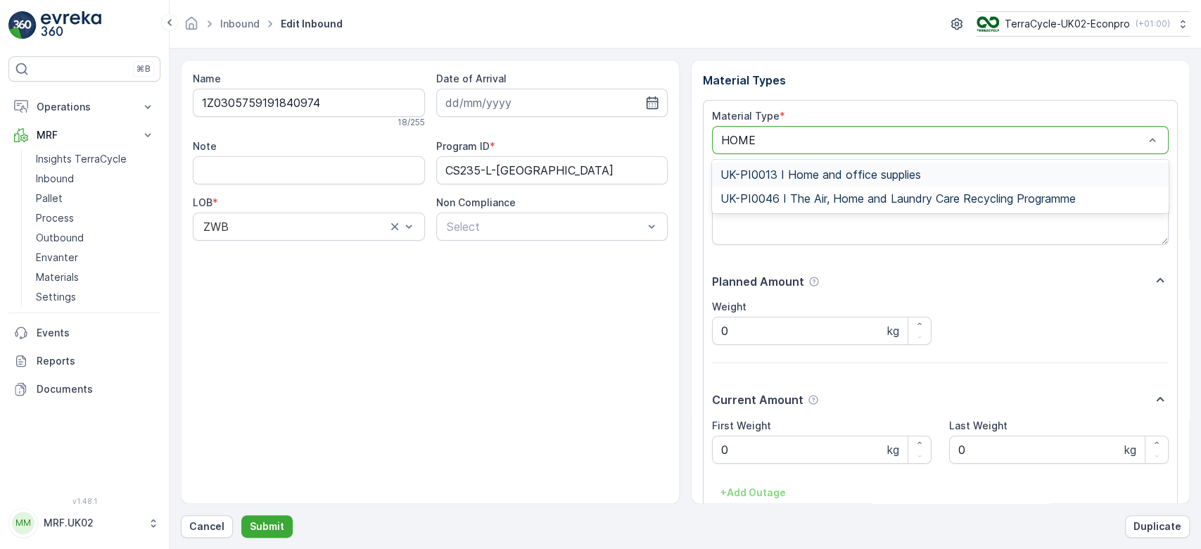
click at [908, 166] on div "UK-PI0013 I Home and office supplies" at bounding box center [940, 175] width 457 height 24
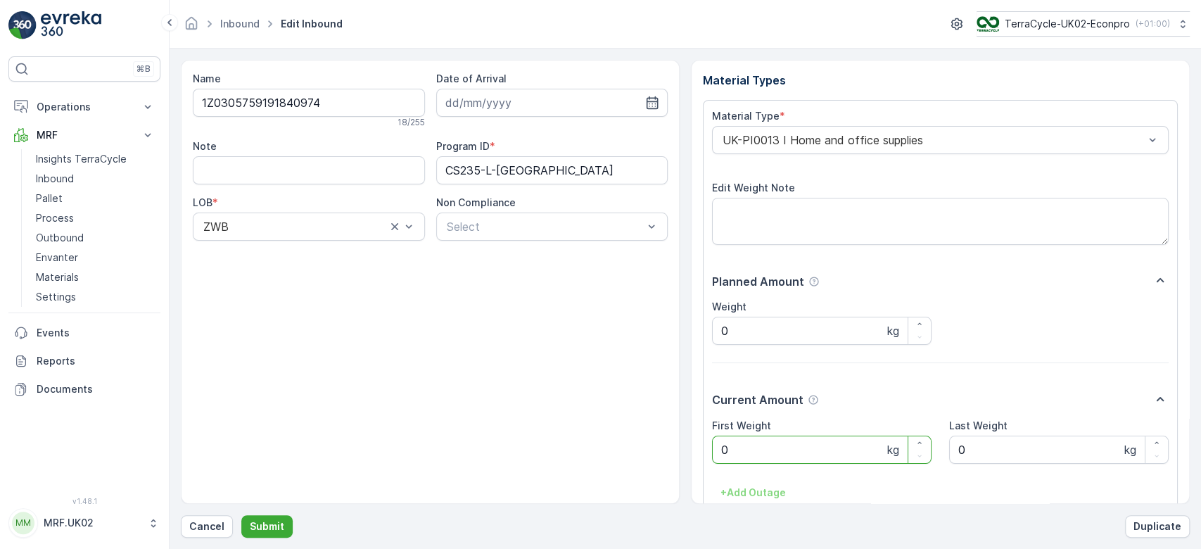
click at [773, 457] on Weight "0" at bounding box center [821, 449] width 219 height 28
click at [241, 515] on button "Submit" at bounding box center [266, 526] width 51 height 23
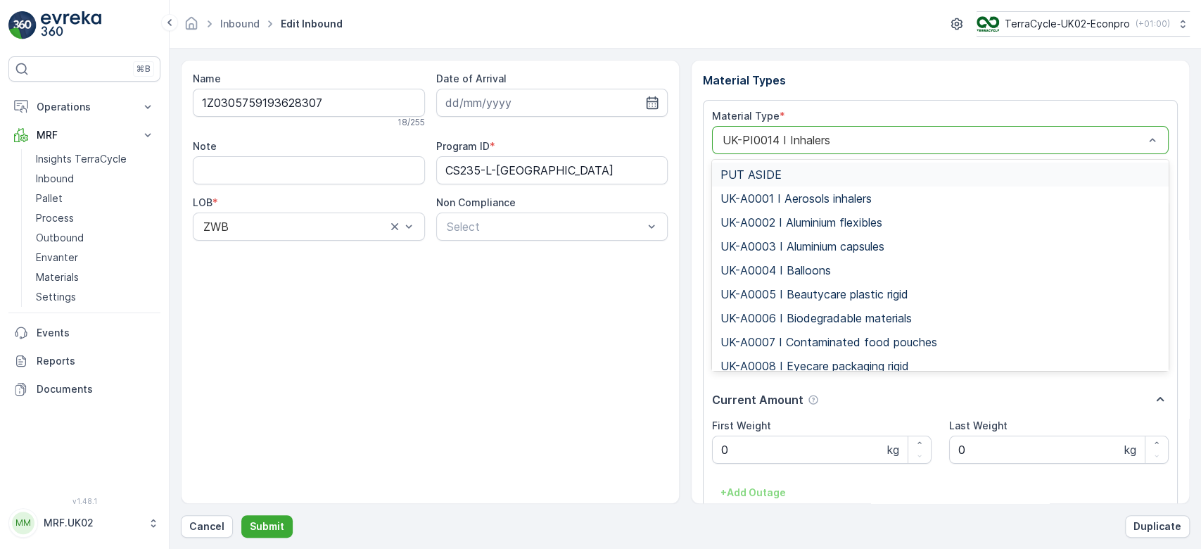
click at [1111, 134] on div at bounding box center [933, 140] width 424 height 13
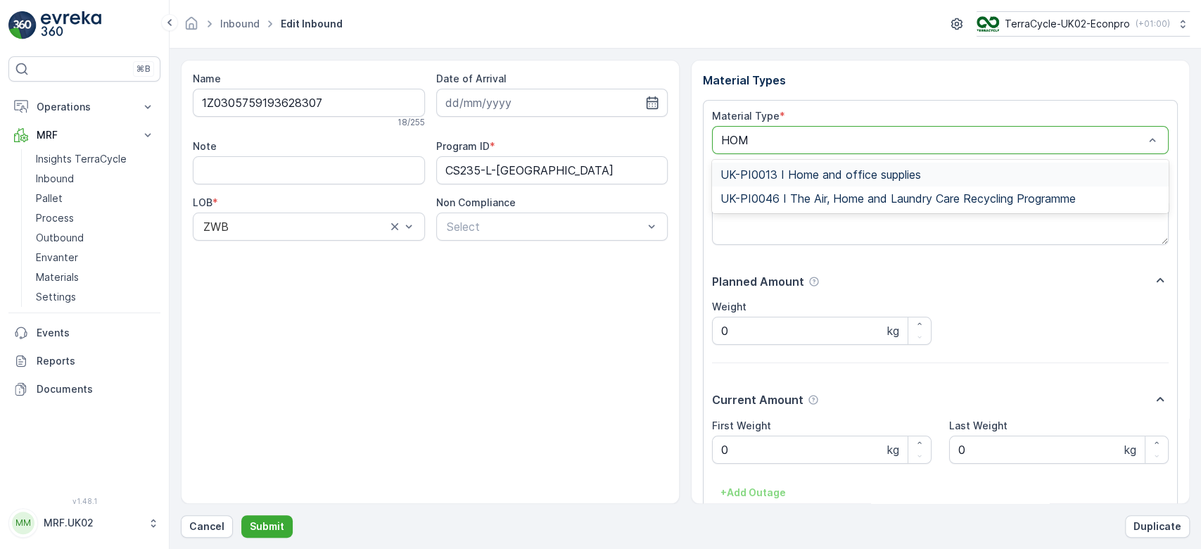
type input "HOME"
click at [1013, 179] on div "UK-PI0013 I Home and office supplies" at bounding box center [940, 174] width 440 height 13
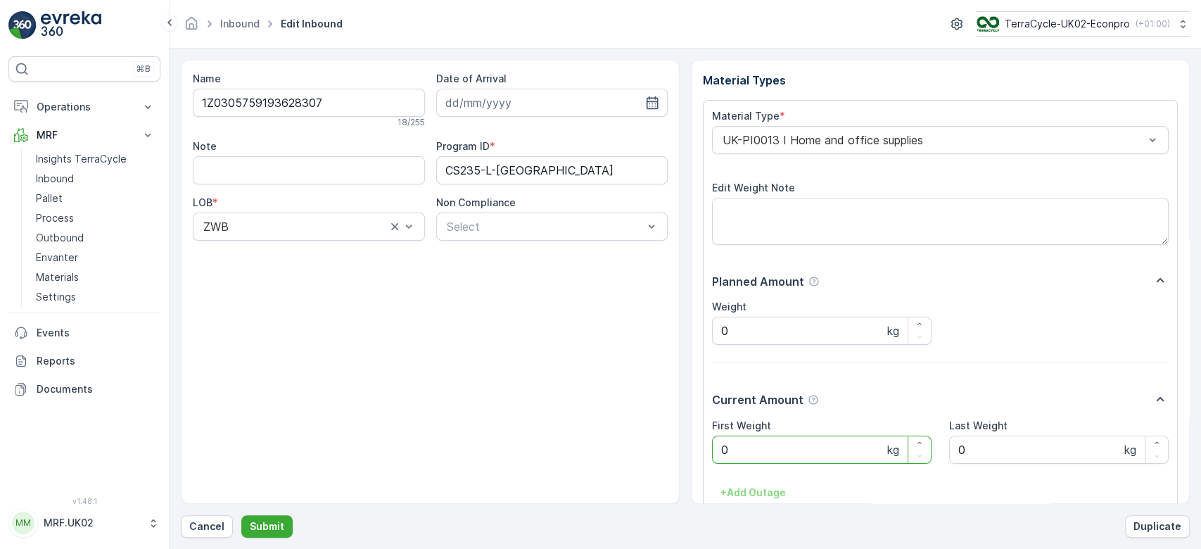
click at [801, 447] on Weight "0" at bounding box center [821, 449] width 219 height 28
click button "Submit" at bounding box center [266, 526] width 51 height 23
click at [241, 515] on button "Submit" at bounding box center [266, 526] width 51 height 23
click button "Submit" at bounding box center [266, 526] width 51 height 23
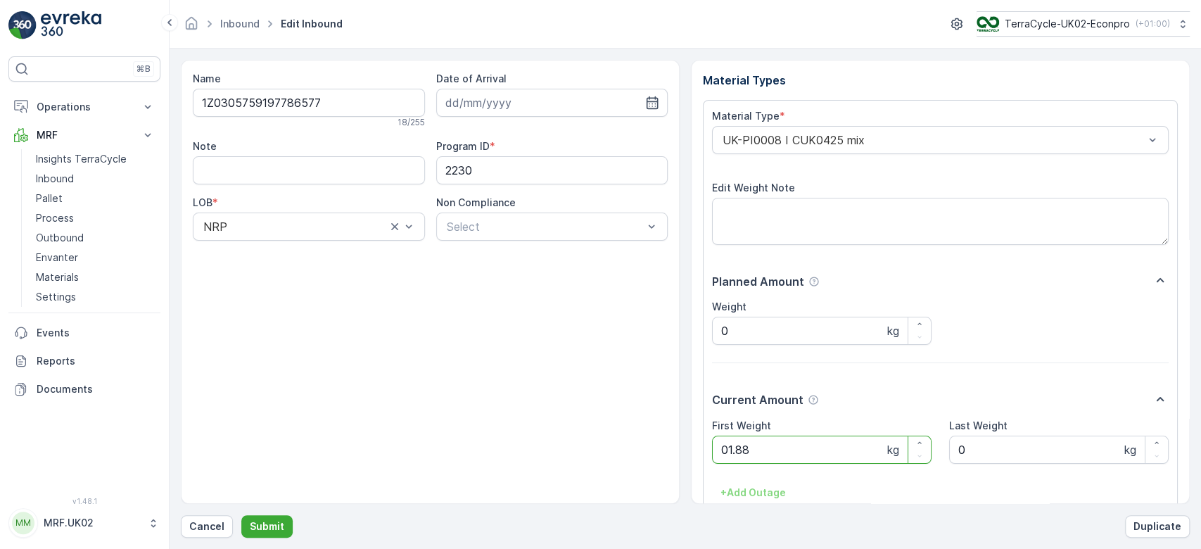
click button "Submit" at bounding box center [266, 526] width 51 height 23
click at [241, 515] on button "Submit" at bounding box center [266, 526] width 51 height 23
click button "Submit" at bounding box center [266, 526] width 51 height 23
click at [241, 515] on button "Submit" at bounding box center [266, 526] width 51 height 23
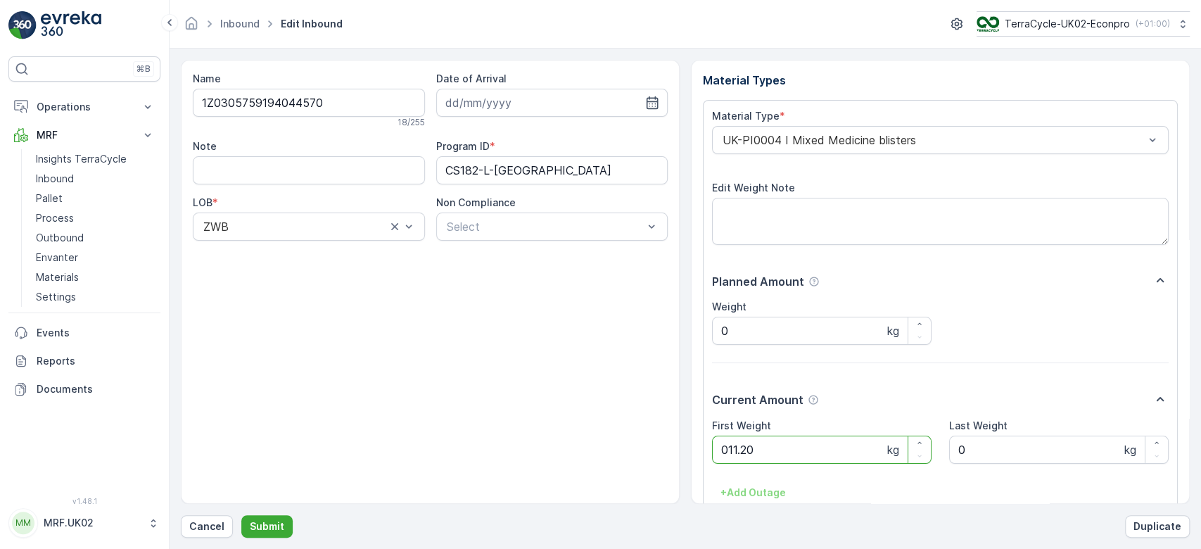
click button "Submit" at bounding box center [266, 526] width 51 height 23
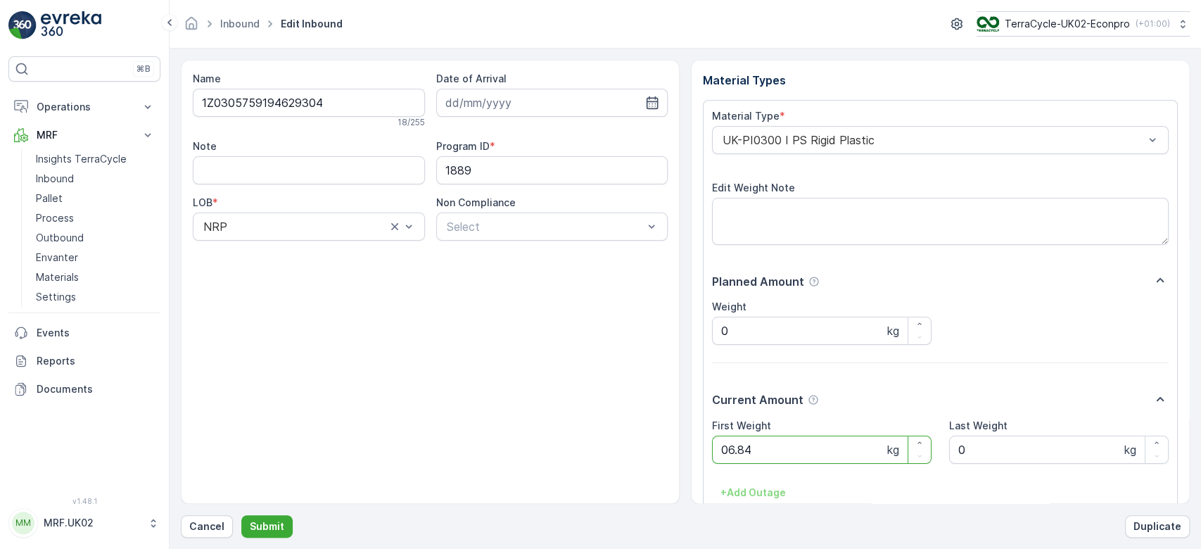
click button "Submit" at bounding box center [266, 526] width 51 height 23
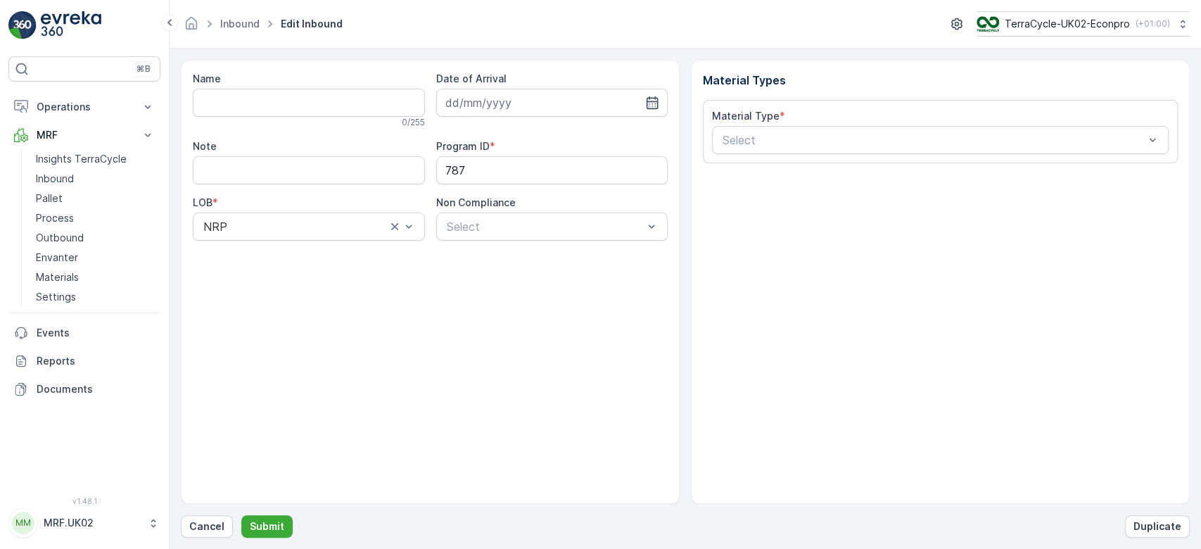
type input "1Z0305759190236183"
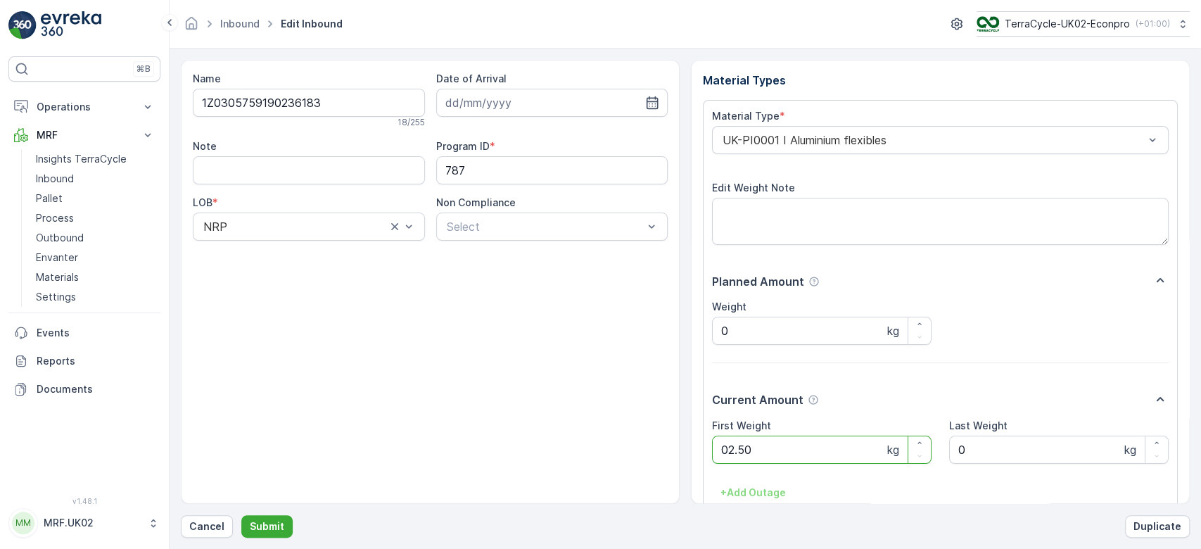
click at [241, 515] on button "Submit" at bounding box center [266, 526] width 51 height 23
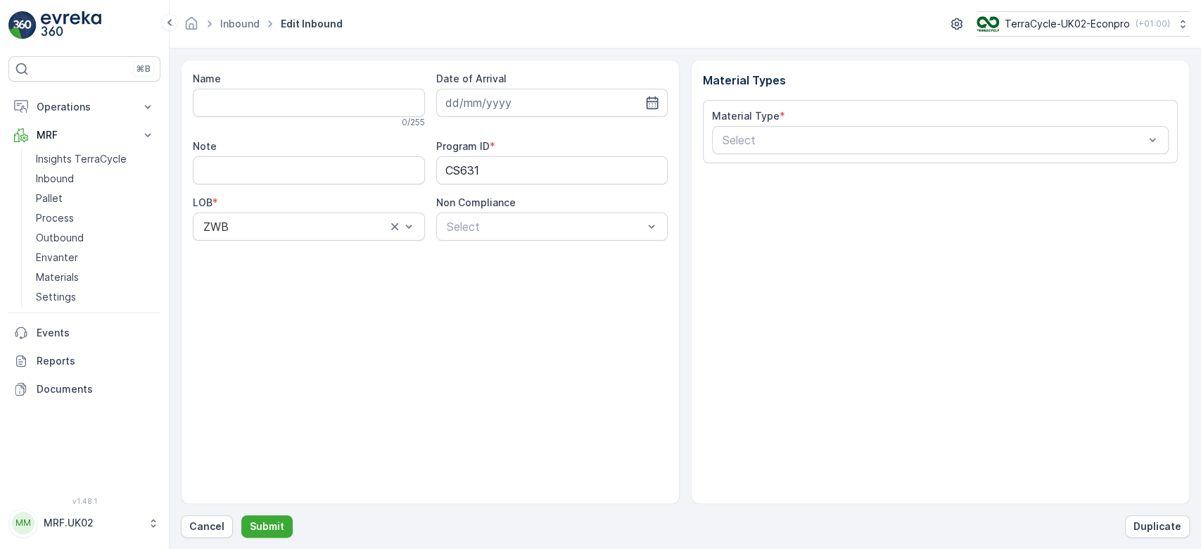
type input "1Z0305759148081232"
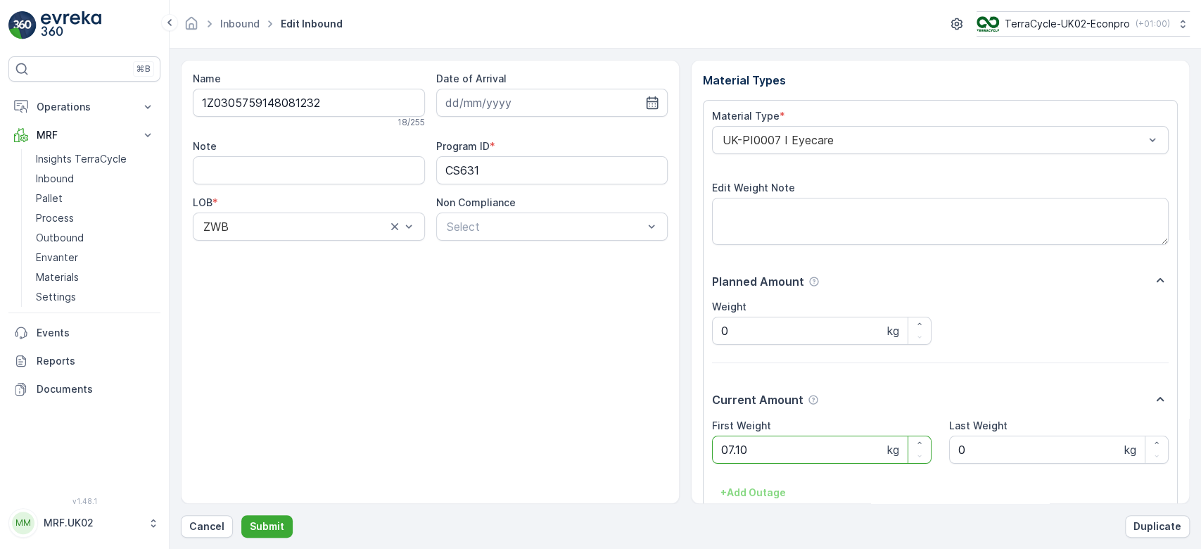
click at [241, 515] on button "Submit" at bounding box center [266, 526] width 51 height 23
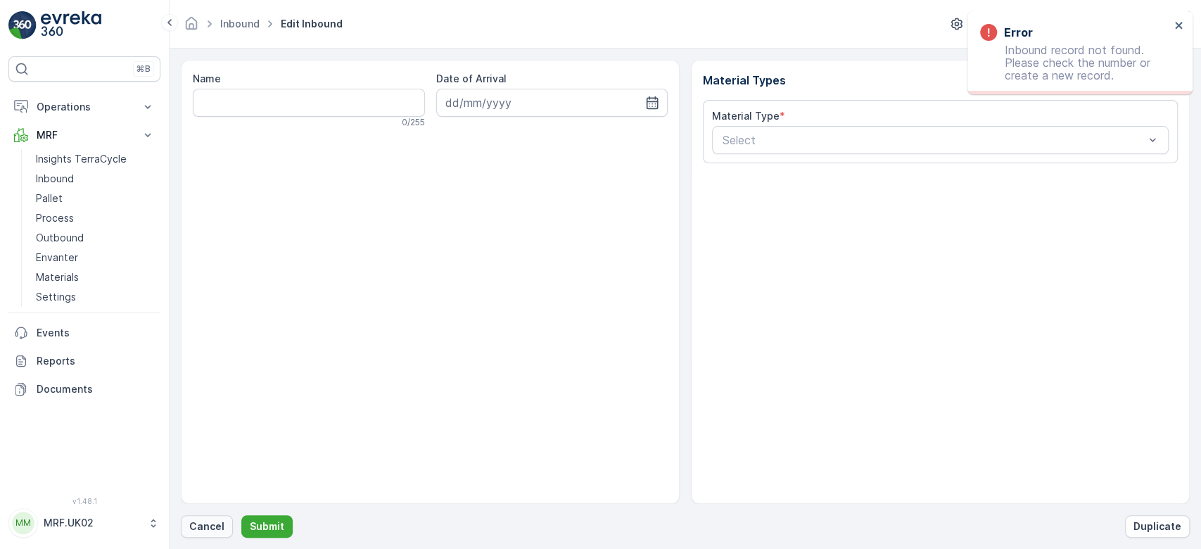
click at [204, 536] on button "Cancel" at bounding box center [207, 526] width 52 height 23
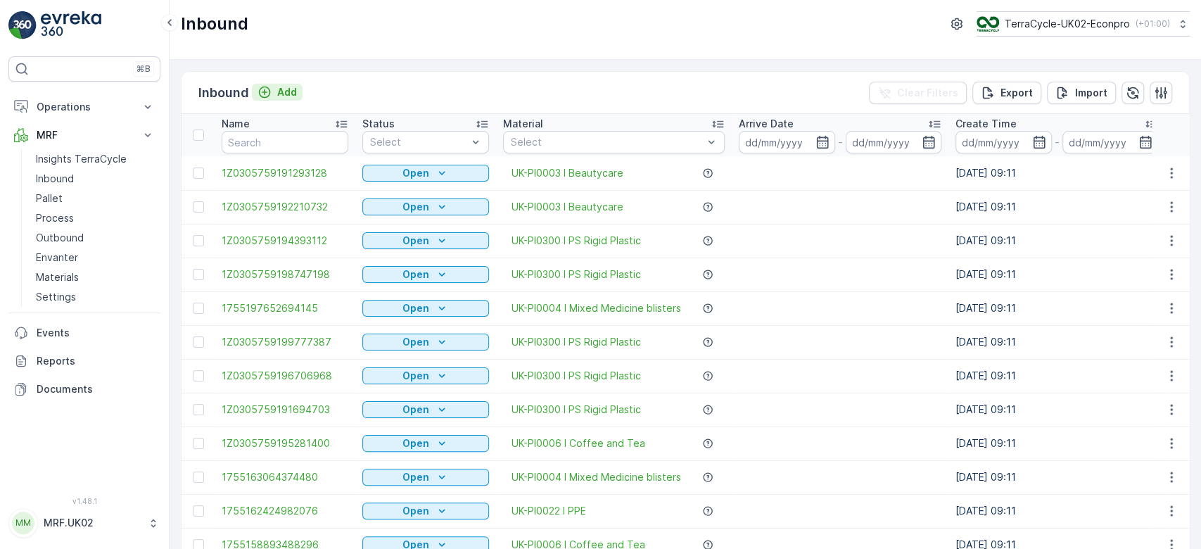
click at [263, 93] on icon "Add" at bounding box center [264, 92] width 14 height 14
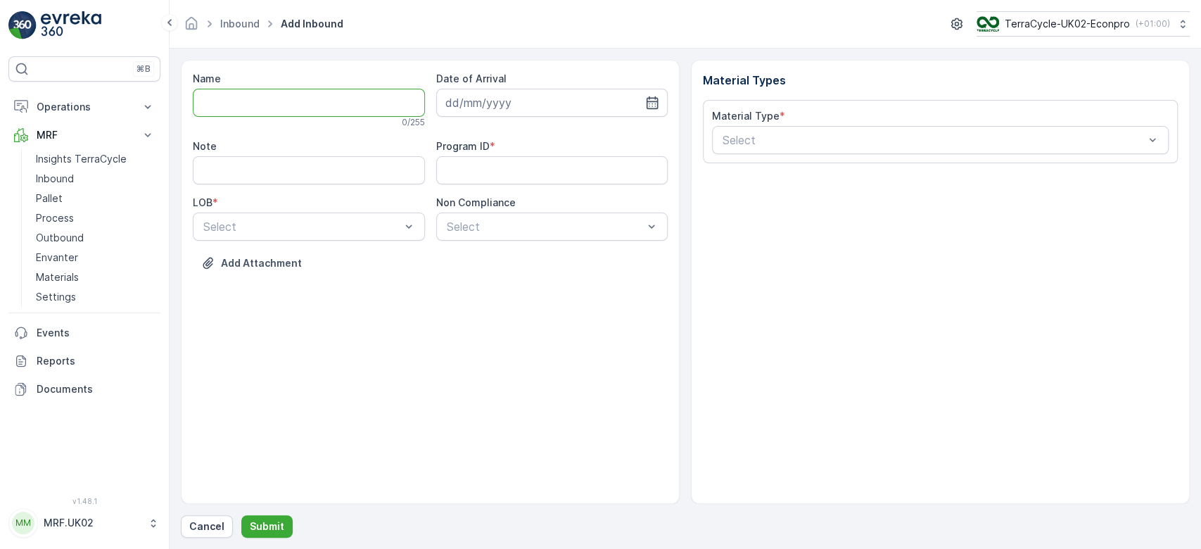
click at [264, 98] on input "Name" at bounding box center [309, 103] width 232 height 28
type input "420CH52LR"
click at [241, 515] on button "Submit" at bounding box center [266, 526] width 51 height 23
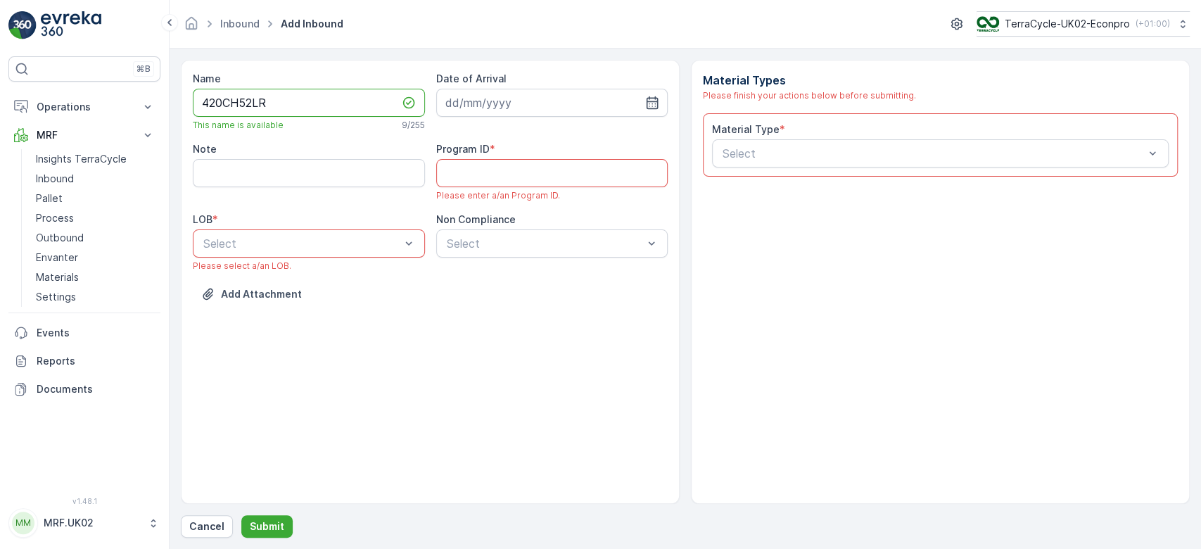
click at [264, 98] on input "420CH52LR" at bounding box center [309, 103] width 232 height 28
click at [215, 521] on p "Cancel" at bounding box center [206, 526] width 35 height 14
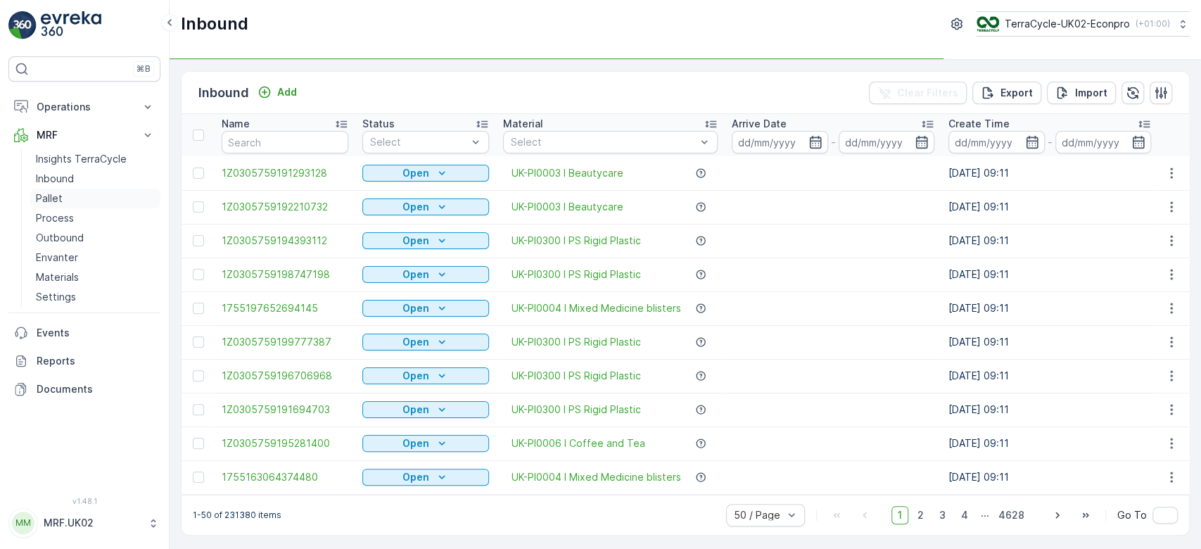
click at [45, 189] on link "Pallet" at bounding box center [95, 199] width 130 height 20
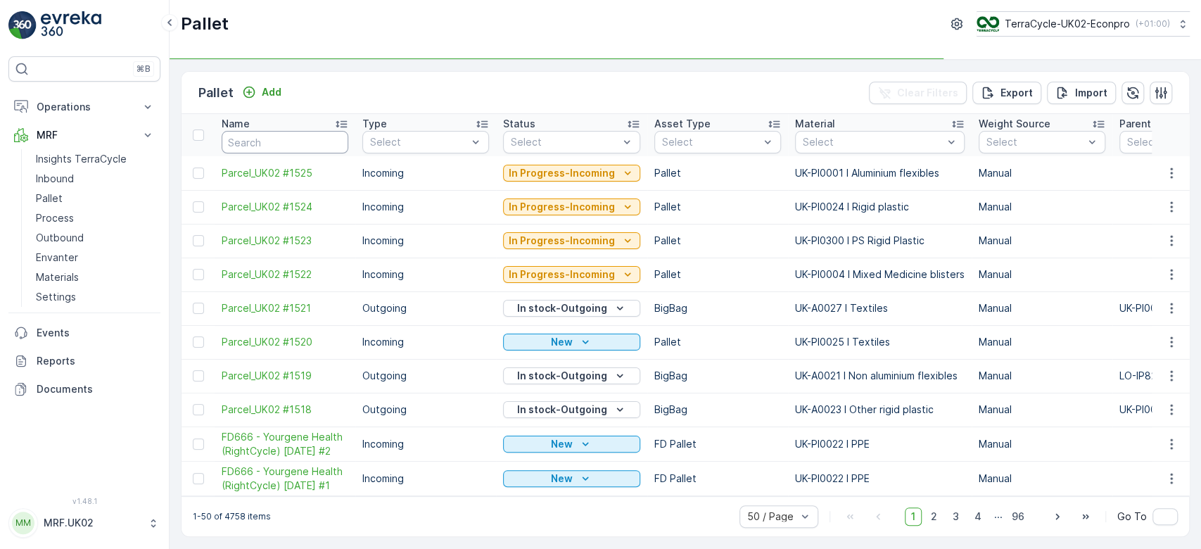
click at [248, 147] on input "text" at bounding box center [285, 142] width 127 height 23
type input "1523"
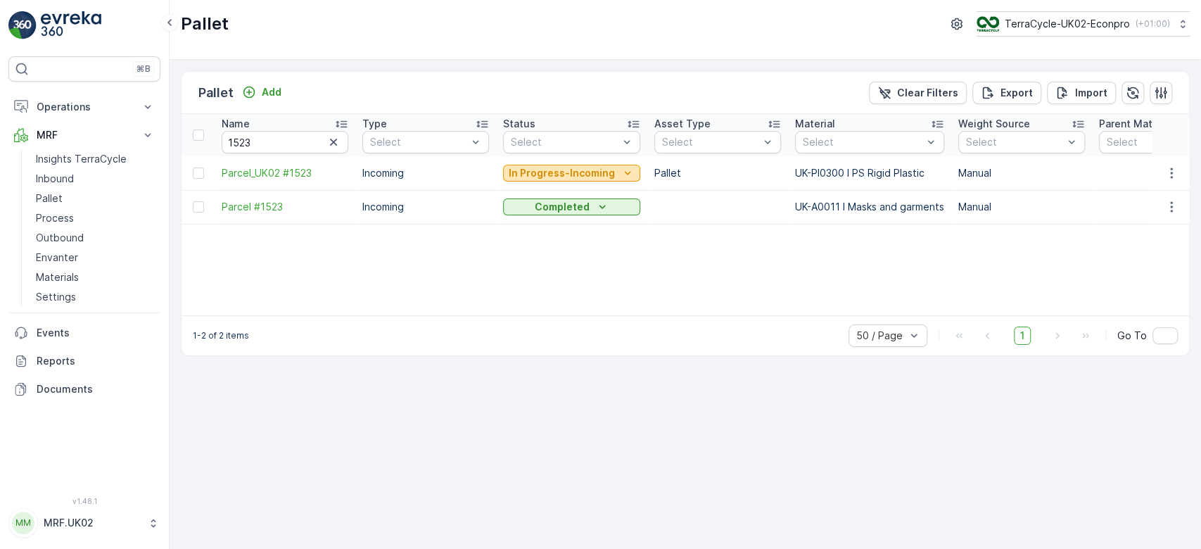
click at [556, 170] on p "In Progress-Incoming" at bounding box center [562, 173] width 106 height 14
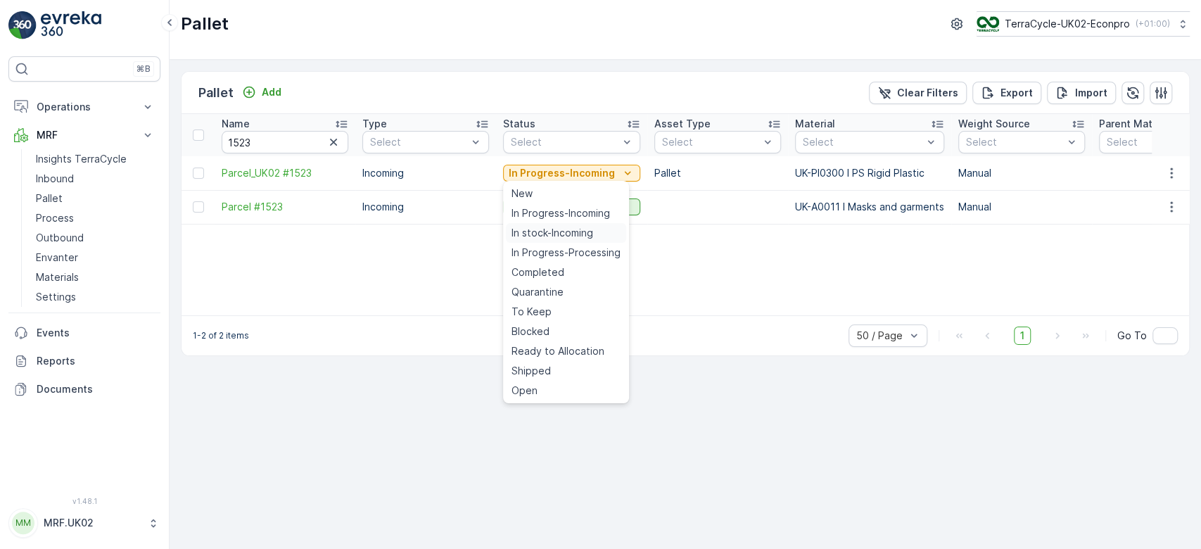
click at [549, 231] on span "In stock-Incoming" at bounding box center [552, 233] width 82 height 14
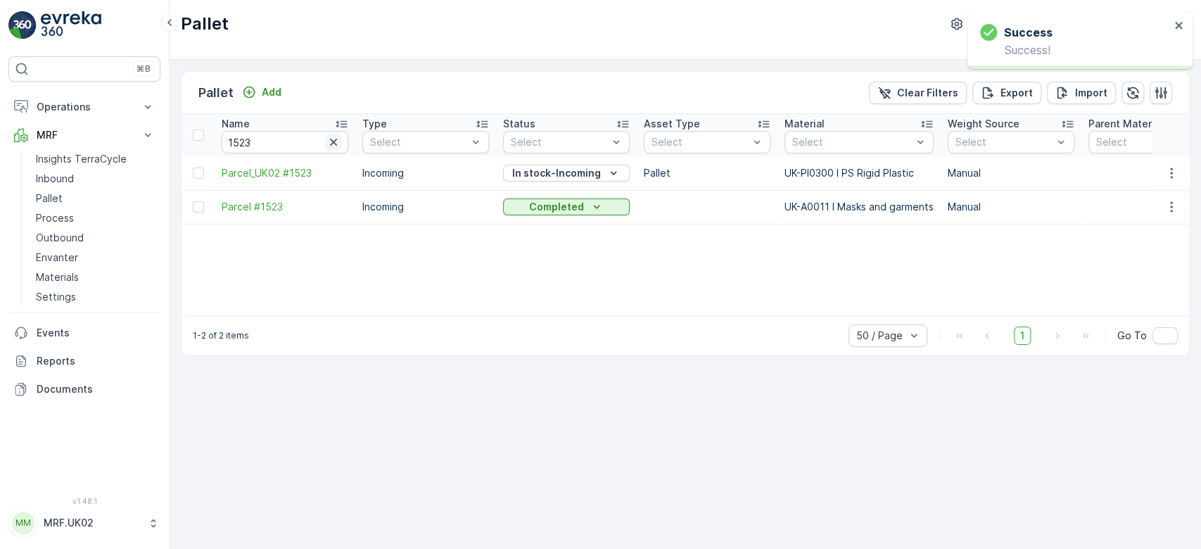
click at [336, 139] on icon "button" at bounding box center [333, 142] width 7 height 7
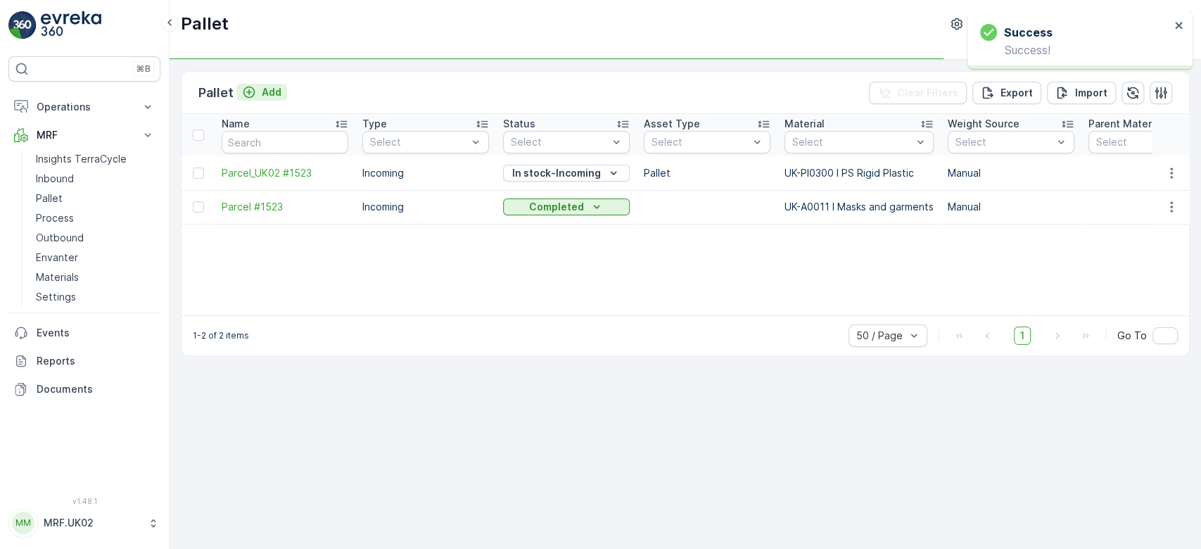
click at [276, 94] on p "Add" at bounding box center [272, 92] width 20 height 14
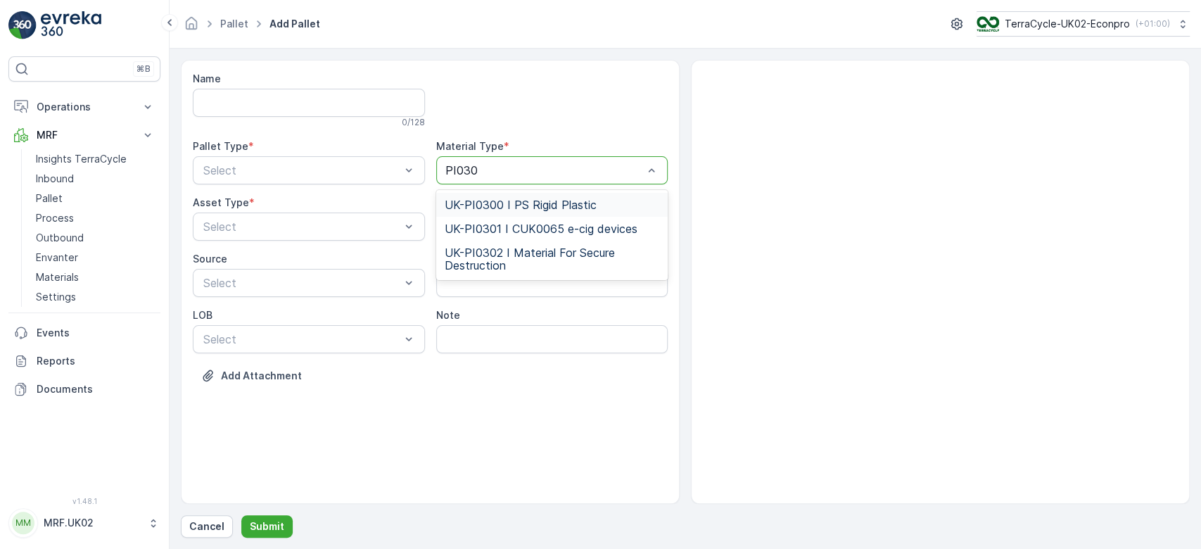
type input "PI0300"
click at [518, 201] on span "UK-PI0300 I PS Rigid Plastic" at bounding box center [521, 204] width 152 height 13
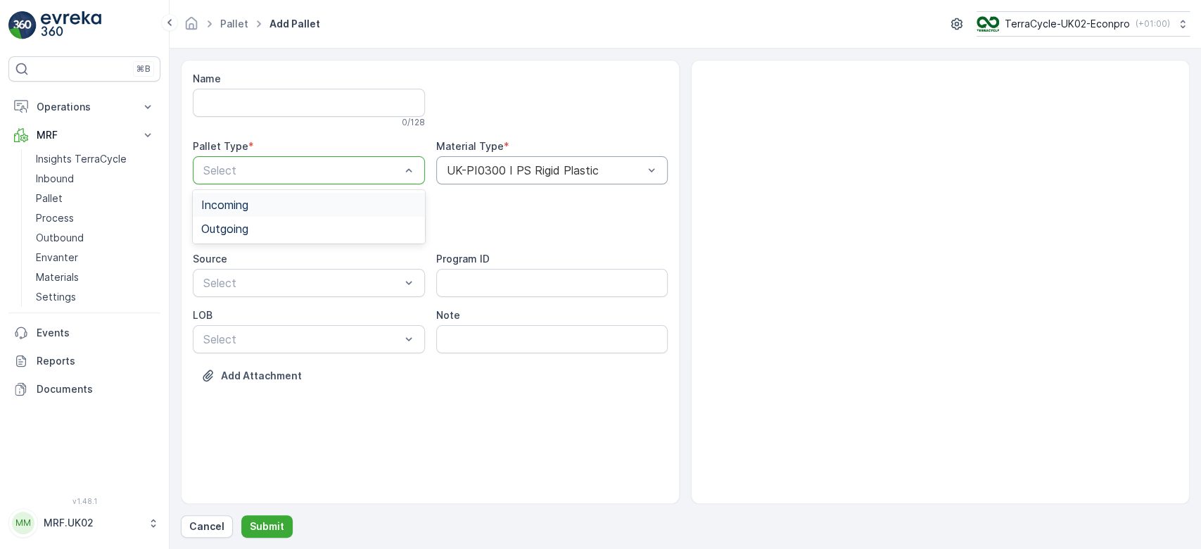
click at [379, 203] on div "Incoming" at bounding box center [308, 204] width 215 height 13
click at [375, 223] on div at bounding box center [302, 226] width 200 height 13
click at [336, 283] on div "Pallet" at bounding box center [308, 285] width 215 height 13
click at [263, 537] on button "Submit" at bounding box center [266, 526] width 51 height 23
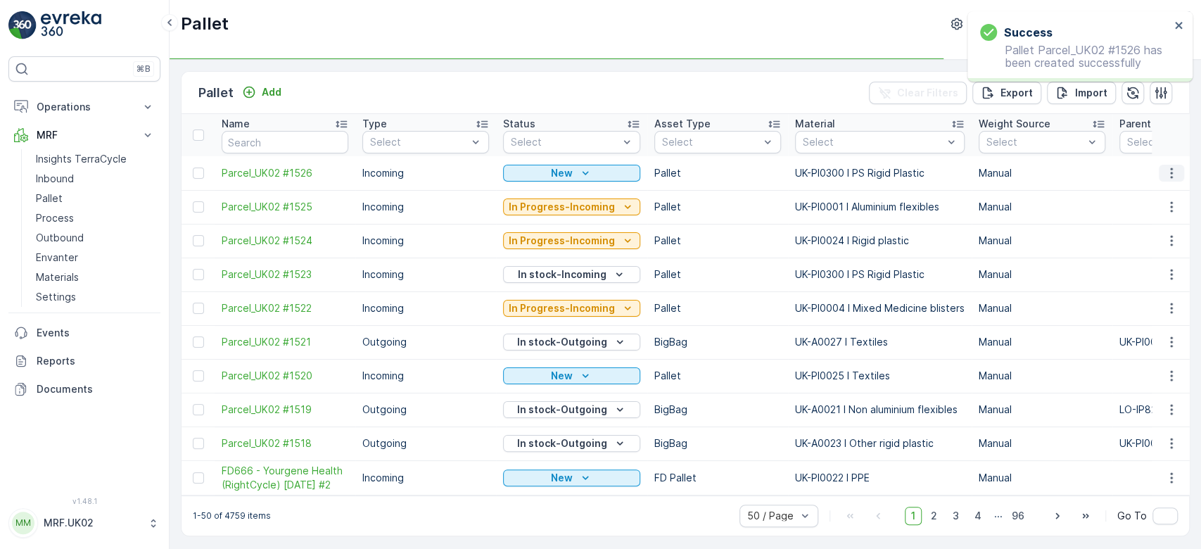
click at [1172, 178] on icon "button" at bounding box center [1171, 173] width 14 height 14
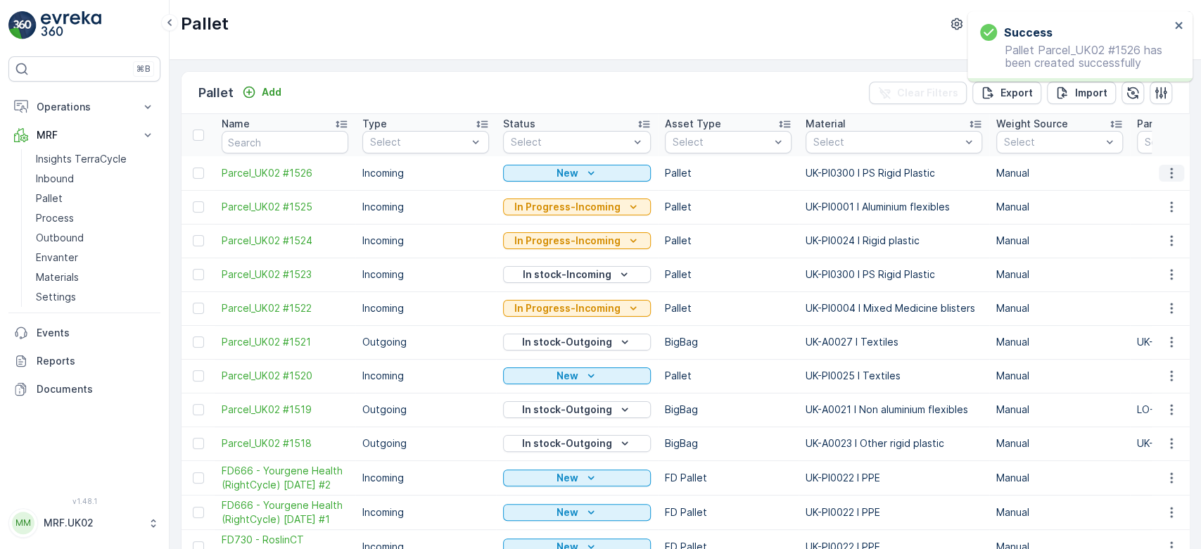
click at [1170, 168] on icon "button" at bounding box center [1171, 173] width 14 height 14
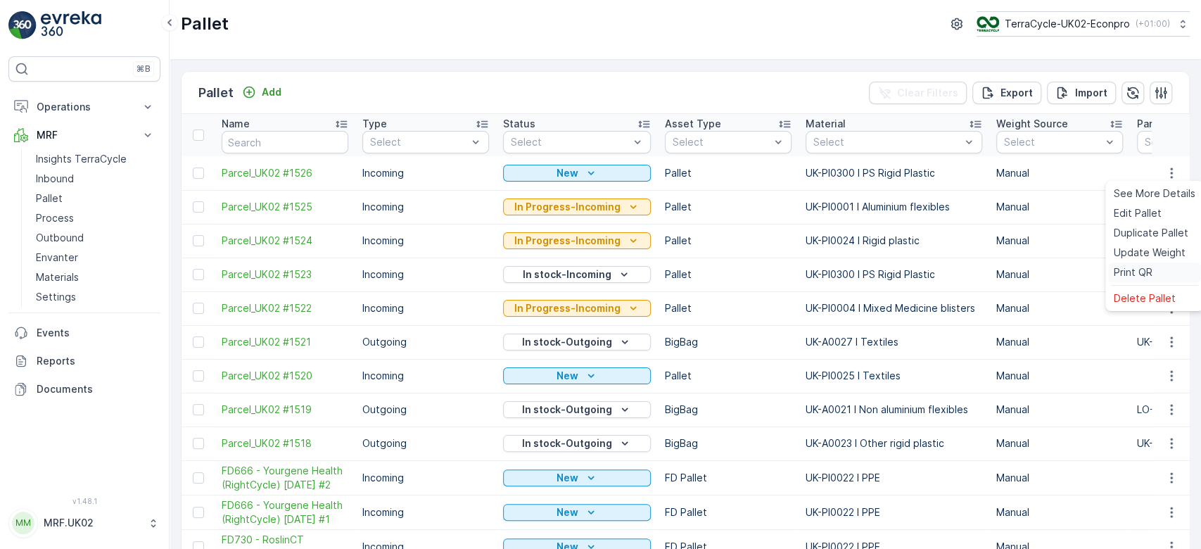
click at [1136, 268] on span "Print QR" at bounding box center [1133, 272] width 39 height 14
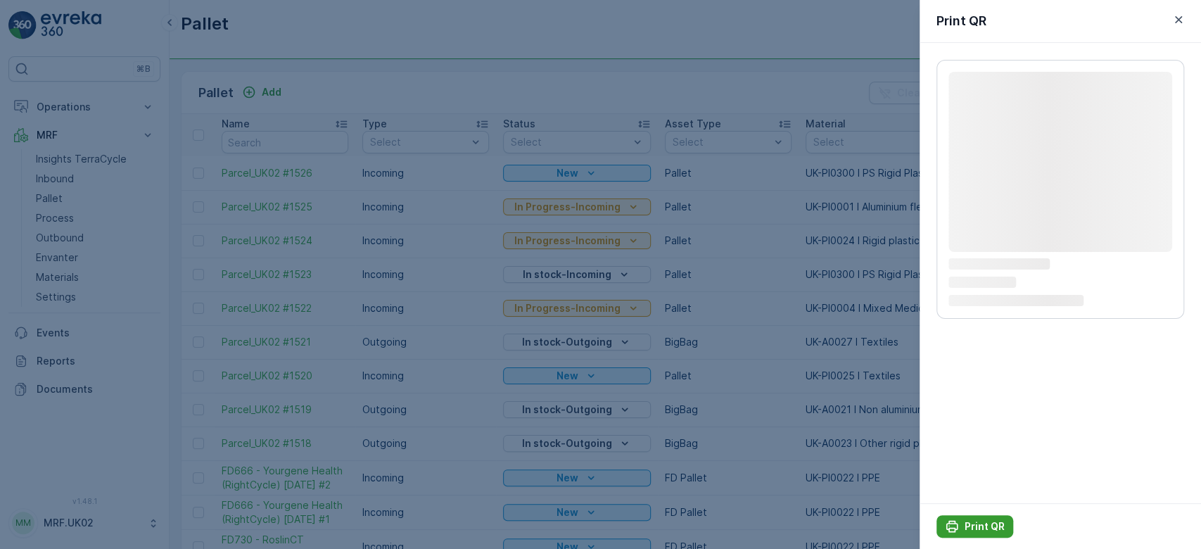
click at [985, 527] on p "Print QR" at bounding box center [984, 526] width 40 height 14
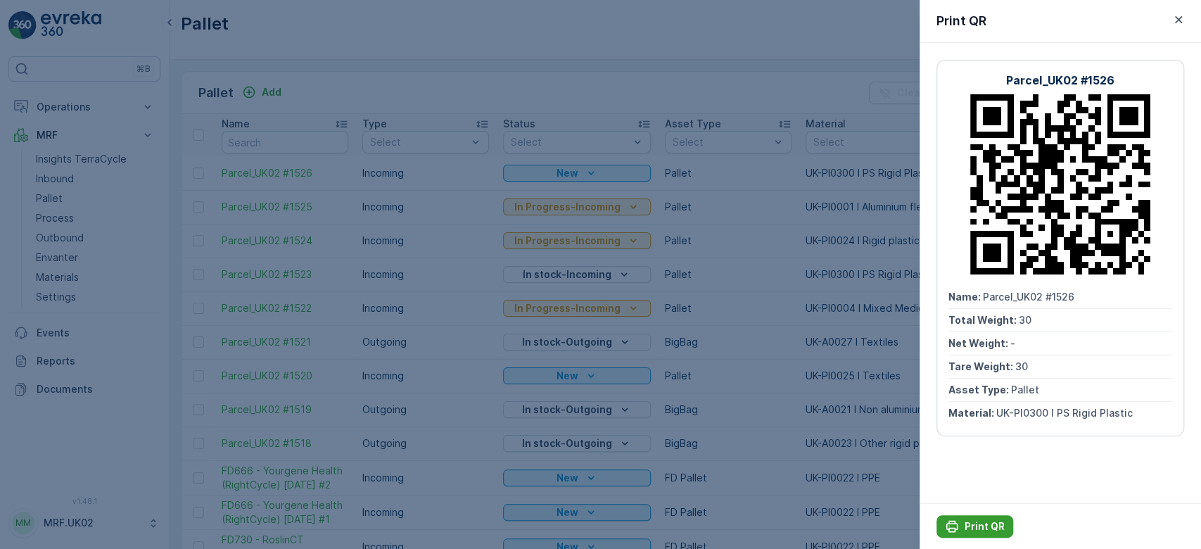
click at [977, 529] on p "Print QR" at bounding box center [984, 526] width 40 height 14
click at [72, 172] on div at bounding box center [600, 274] width 1201 height 549
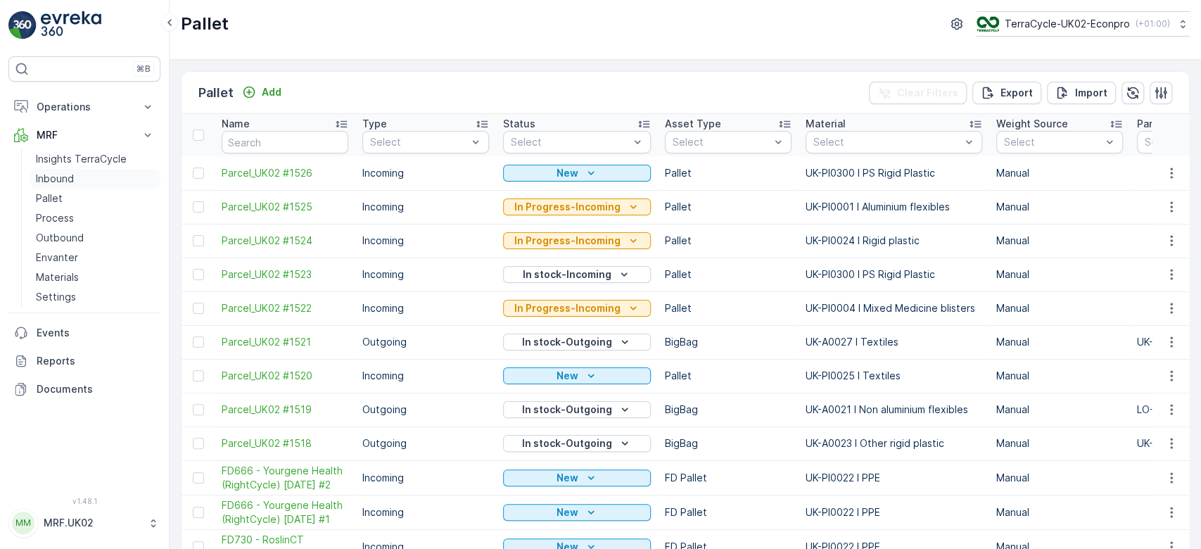
click at [79, 184] on link "Inbound" at bounding box center [95, 179] width 130 height 20
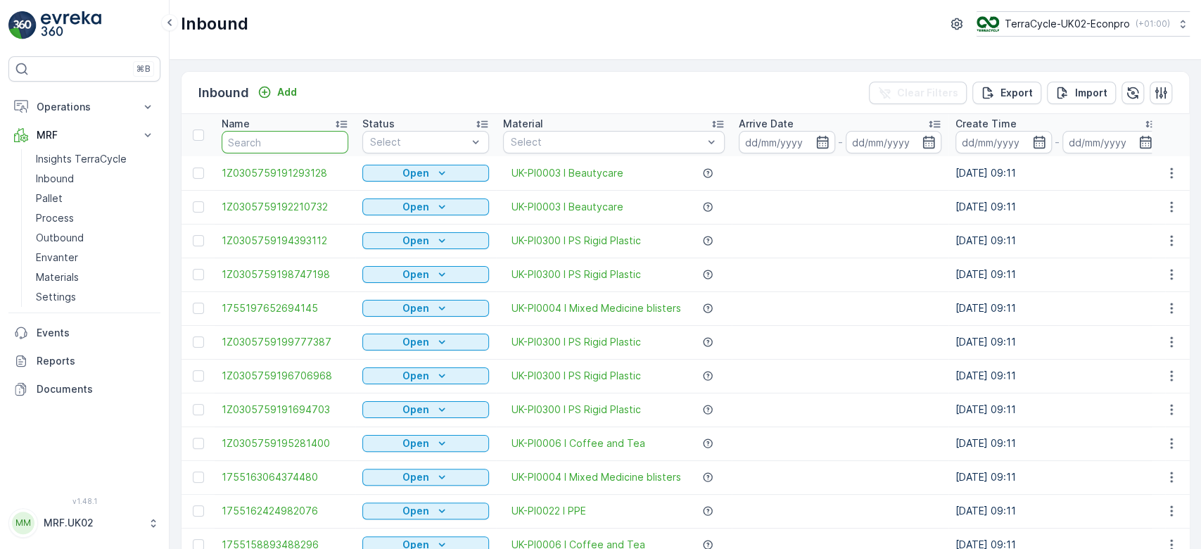
click at [298, 140] on input "text" at bounding box center [285, 142] width 127 height 23
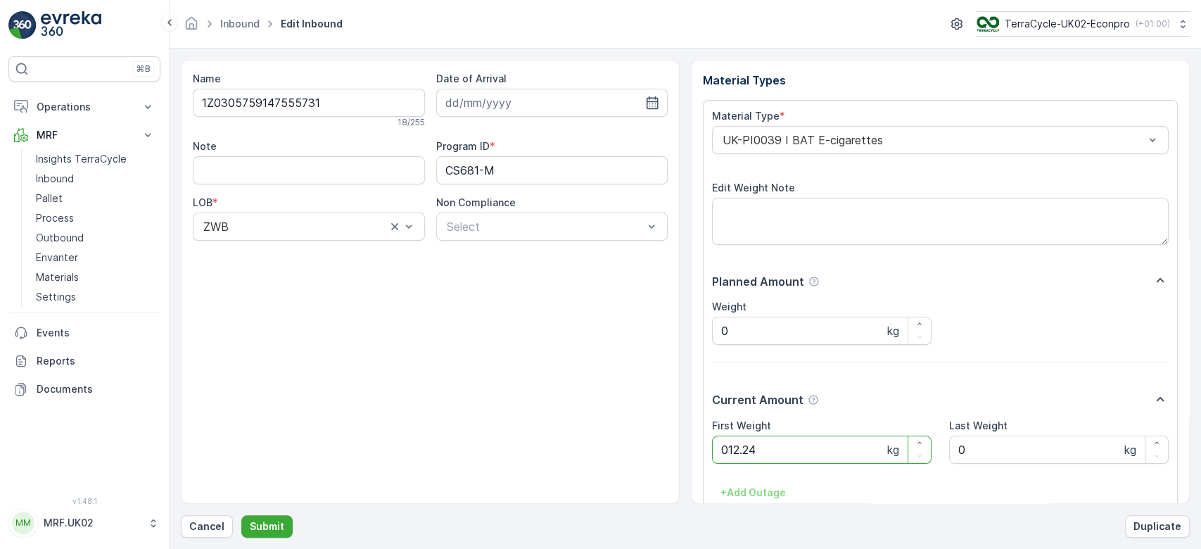
click at [241, 515] on button "Submit" at bounding box center [266, 526] width 51 height 23
